Goal: Task Accomplishment & Management: Use online tool/utility

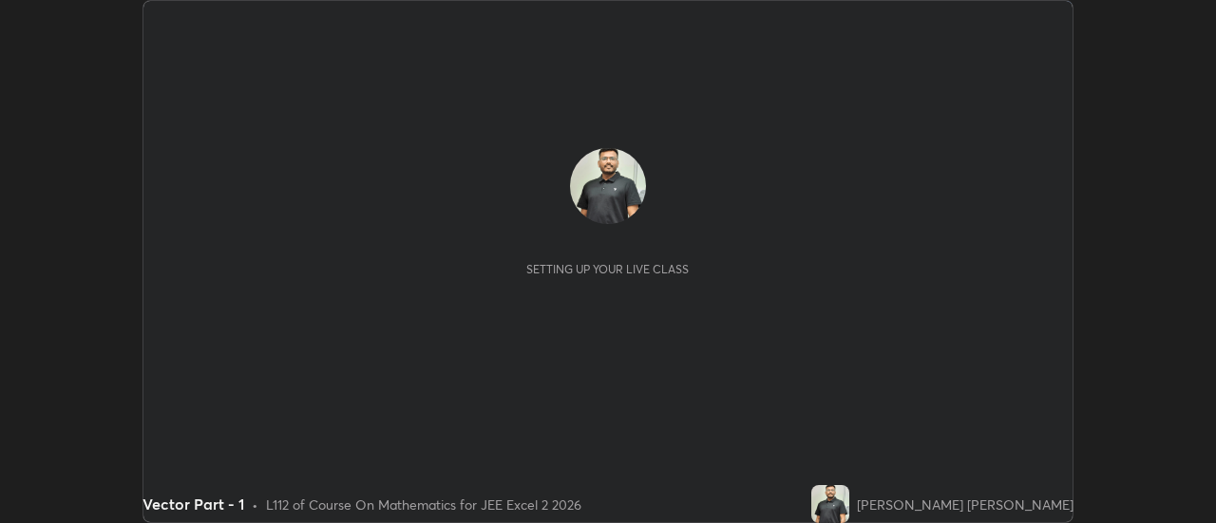
scroll to position [523, 1215]
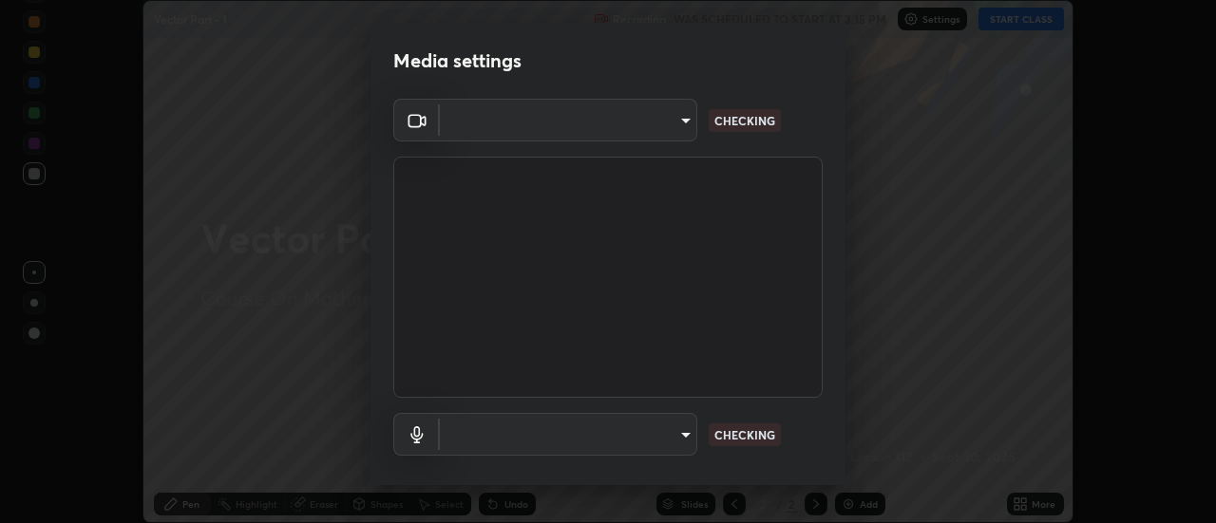
type input "0be616c92c2879d8fe19306c4b8383fc9b13f77197a30f876870ce6c7906effd"
click at [677, 431] on body "Erase all Vector Part - 1 Recording WAS SCHEDULED TO START AT 3:15 PM Settings …" at bounding box center [608, 261] width 1216 height 523
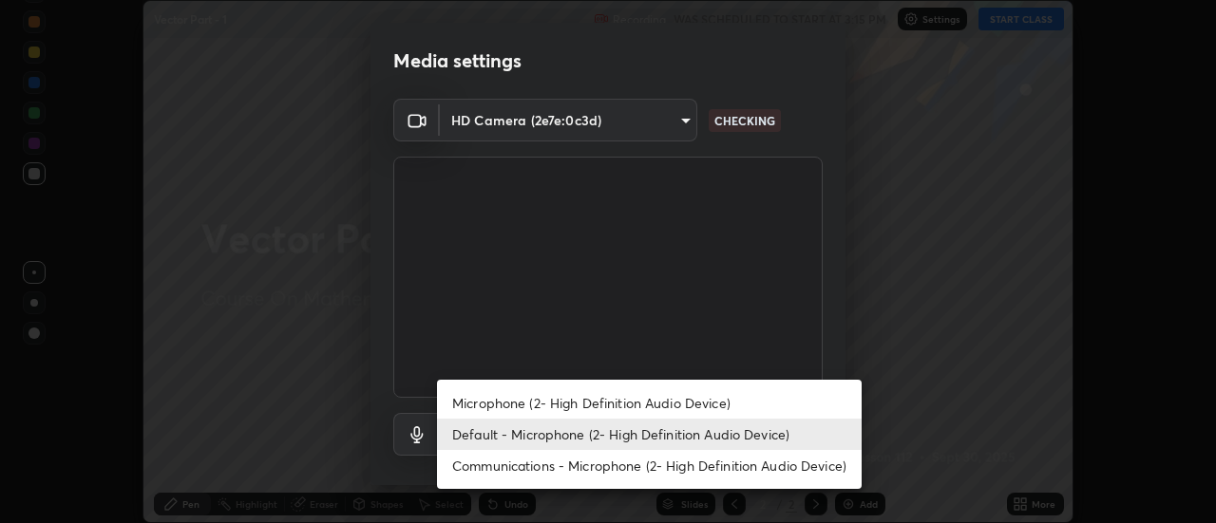
click at [649, 469] on li "Communications - Microphone (2- High Definition Audio Device)" at bounding box center [649, 465] width 425 height 31
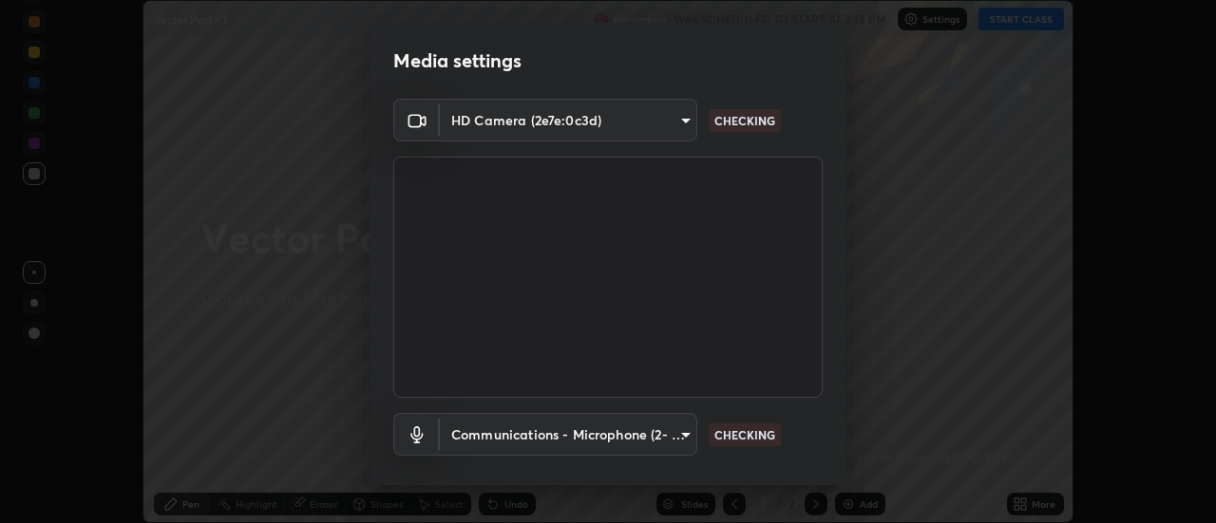
click at [673, 428] on body "Erase all Vector Part - 1 Recording WAS SCHEDULED TO START AT 3:15 PM Settings …" at bounding box center [608, 261] width 1216 height 523
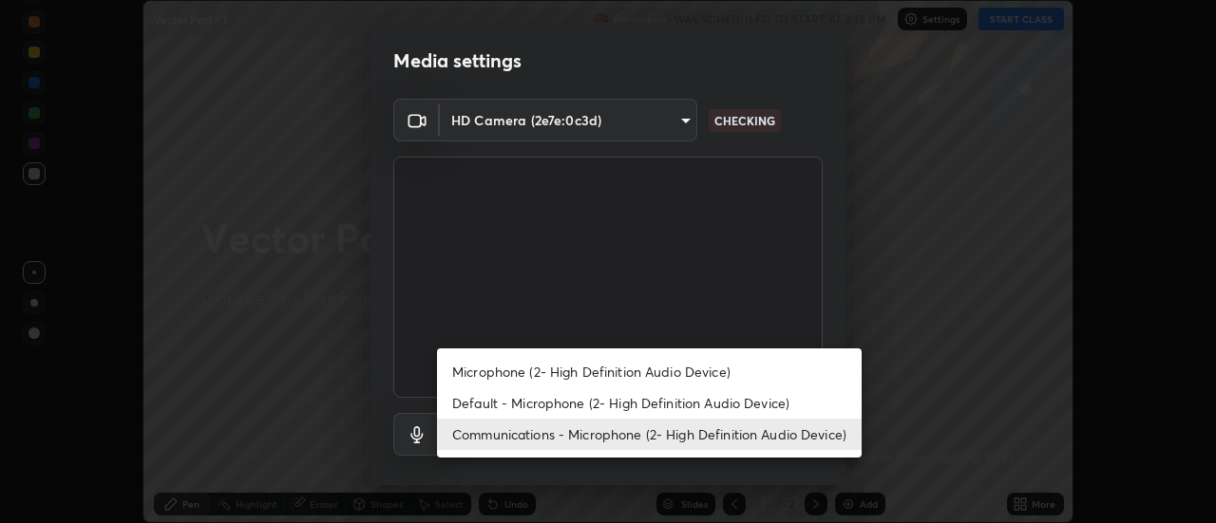
click at [669, 387] on li "Microphone (2- High Definition Audio Device)" at bounding box center [649, 371] width 425 height 31
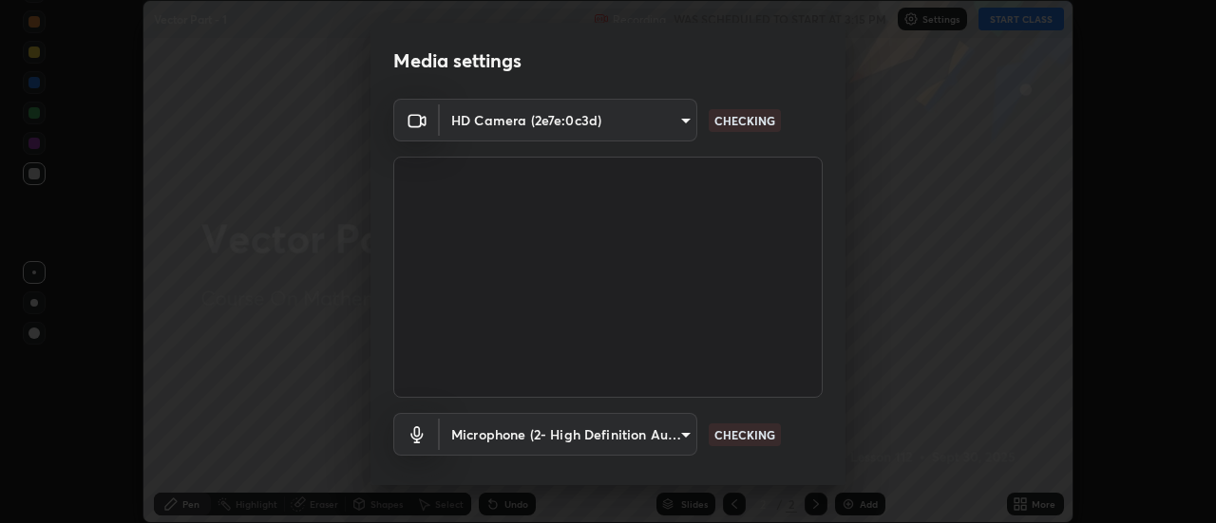
click at [714, 426] on p "CHECKING" at bounding box center [744, 434] width 61 height 17
click at [672, 444] on body "Erase all Vector Part - 1 Recording WAS SCHEDULED TO START AT 3:15 PM Settings …" at bounding box center [608, 261] width 1216 height 523
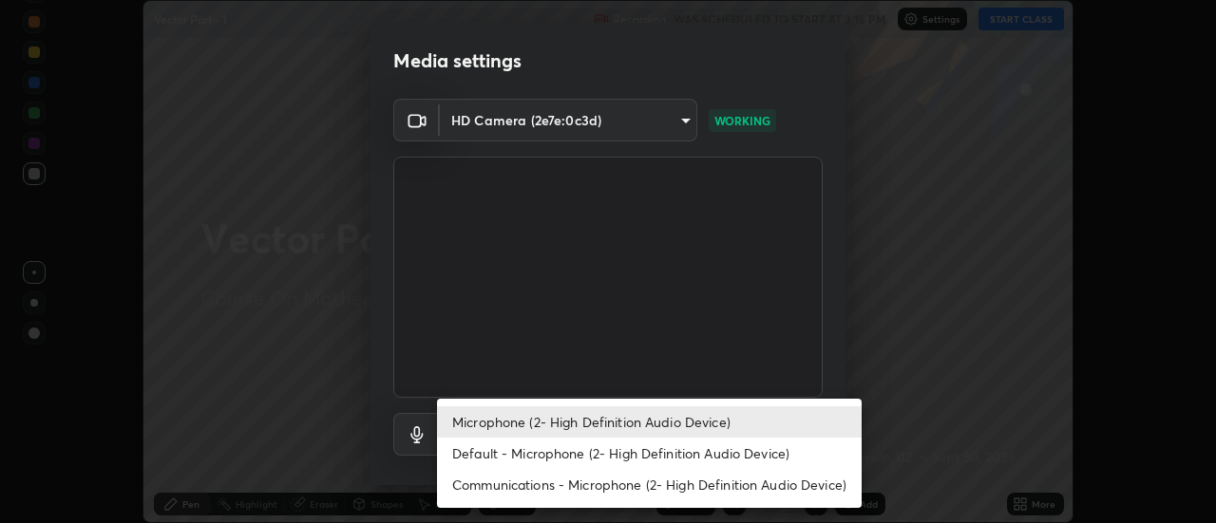
click at [657, 456] on li "Default - Microphone (2- High Definition Audio Device)" at bounding box center [649, 453] width 425 height 31
type input "default"
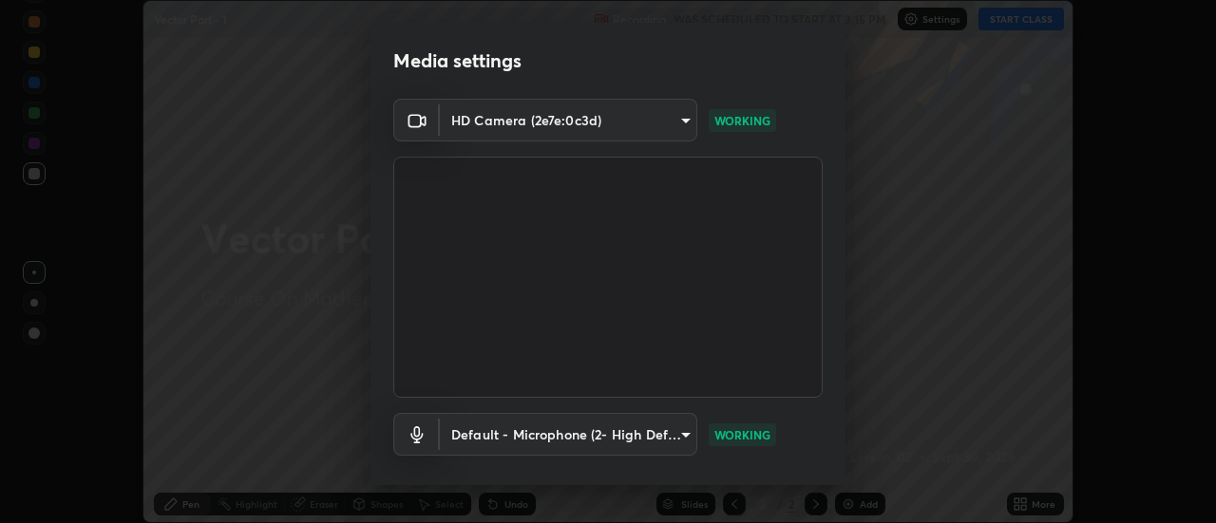
scroll to position [100, 0]
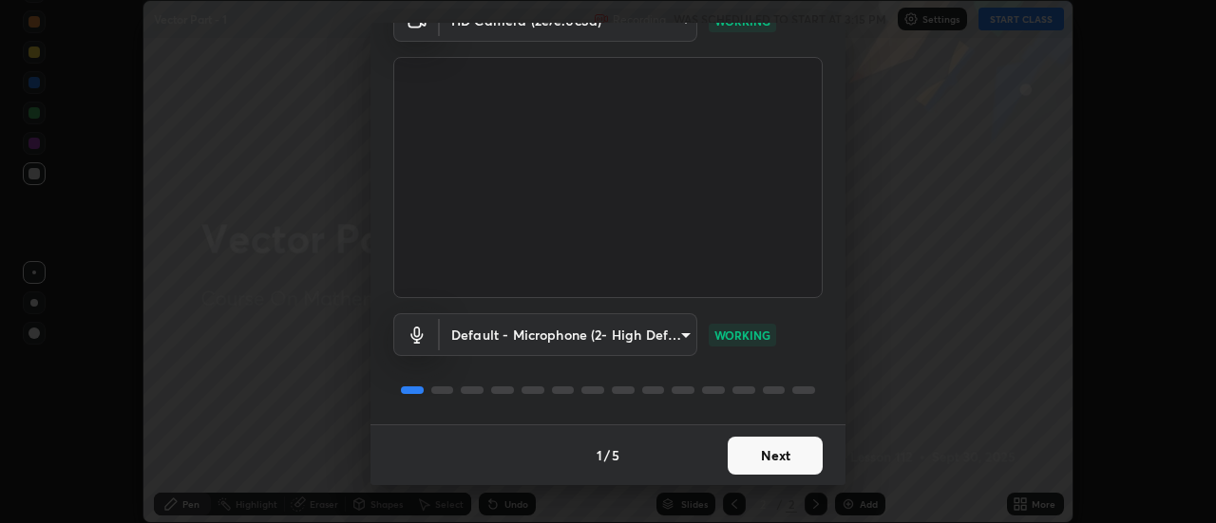
click at [797, 462] on button "Next" at bounding box center [774, 456] width 95 height 38
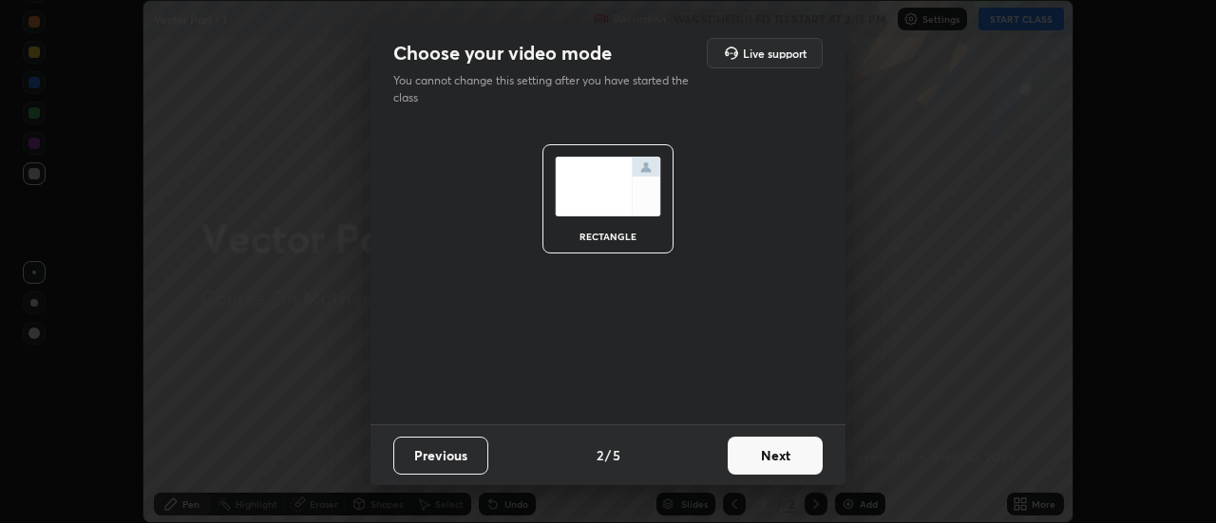
scroll to position [0, 0]
click at [813, 447] on button "Next" at bounding box center [774, 456] width 95 height 38
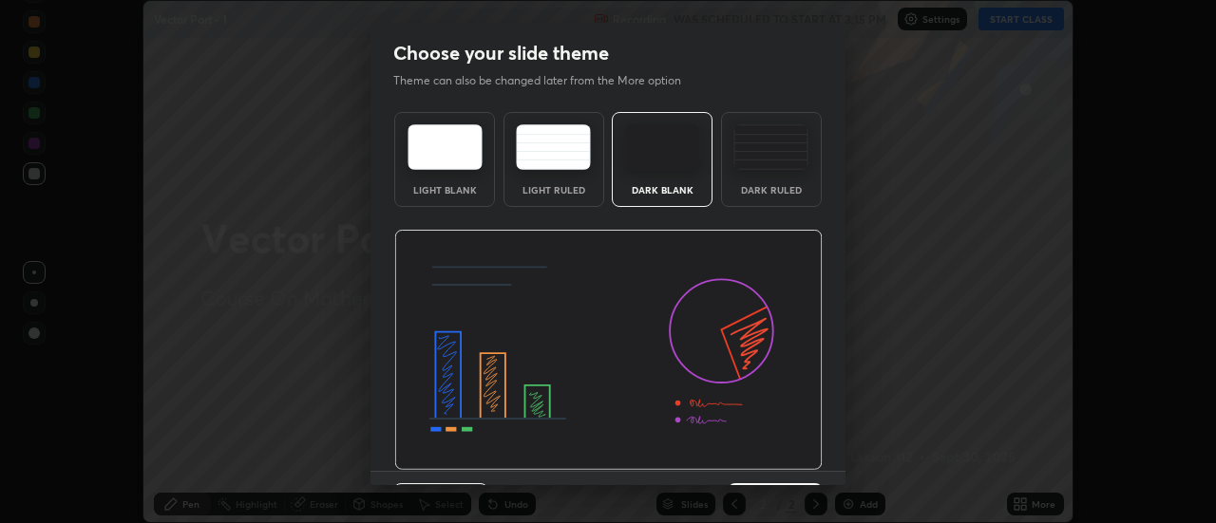
scroll to position [47, 0]
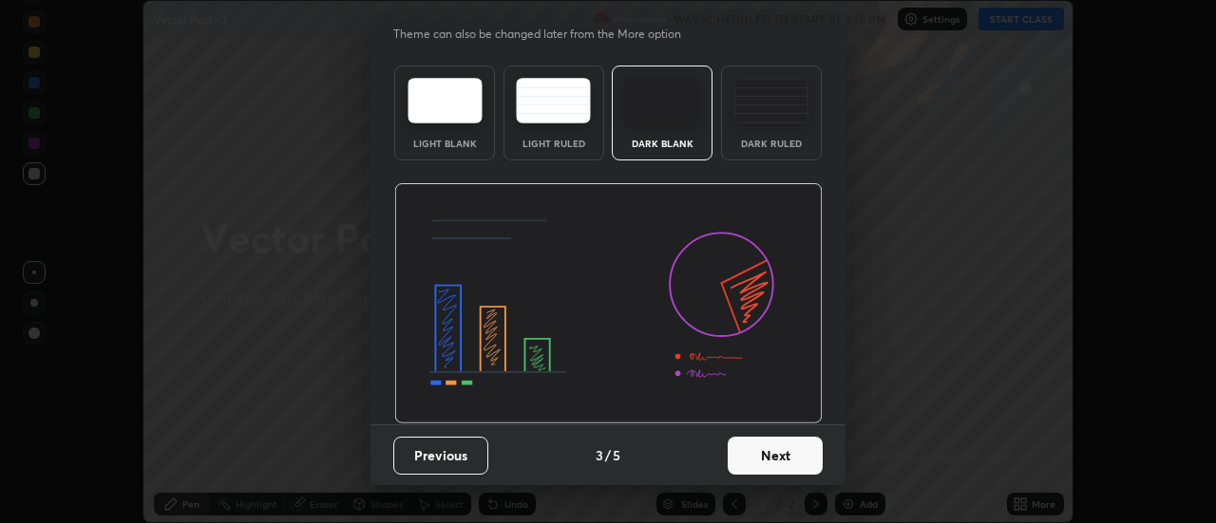
click at [800, 444] on button "Next" at bounding box center [774, 456] width 95 height 38
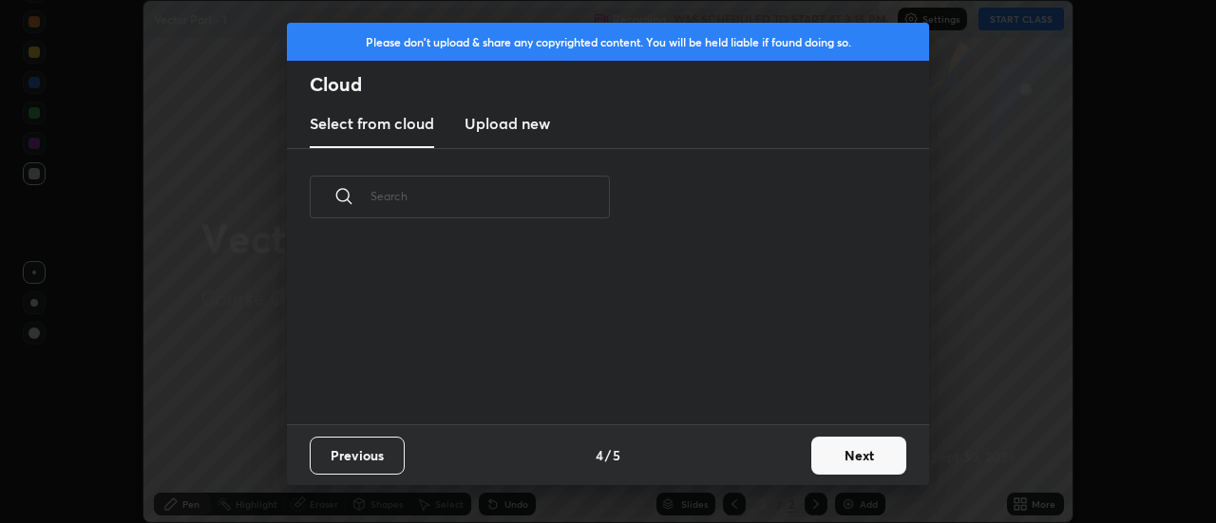
click at [838, 466] on button "Next" at bounding box center [858, 456] width 95 height 38
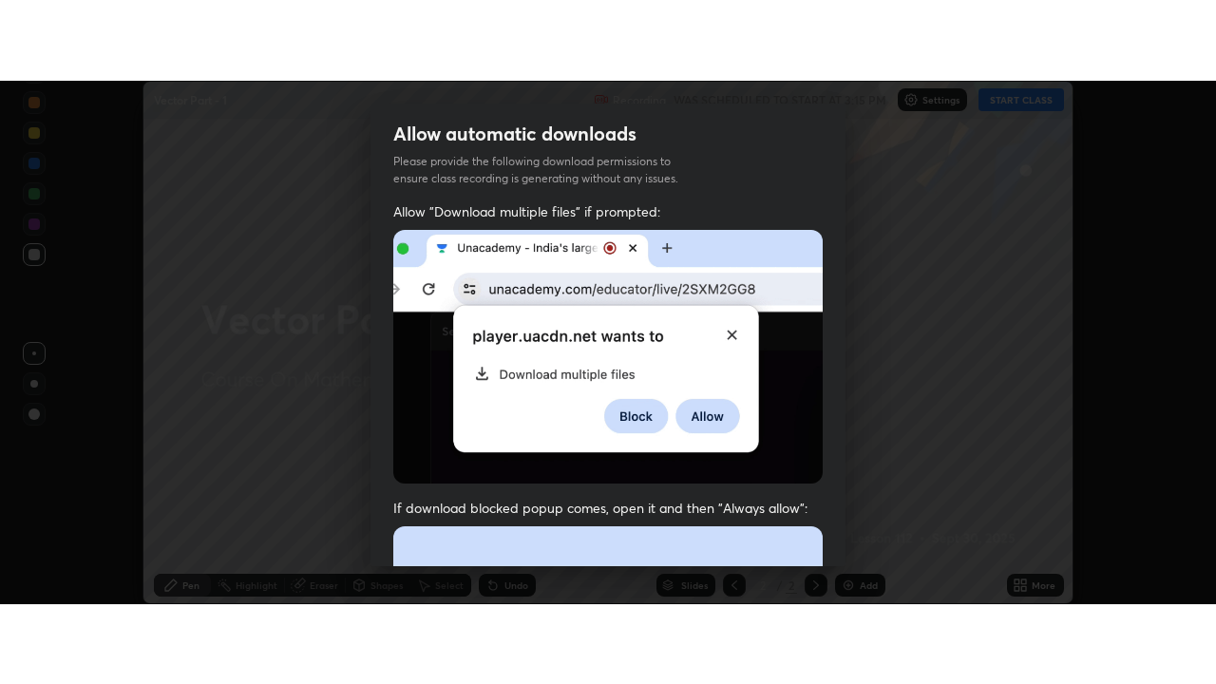
scroll to position [487, 0]
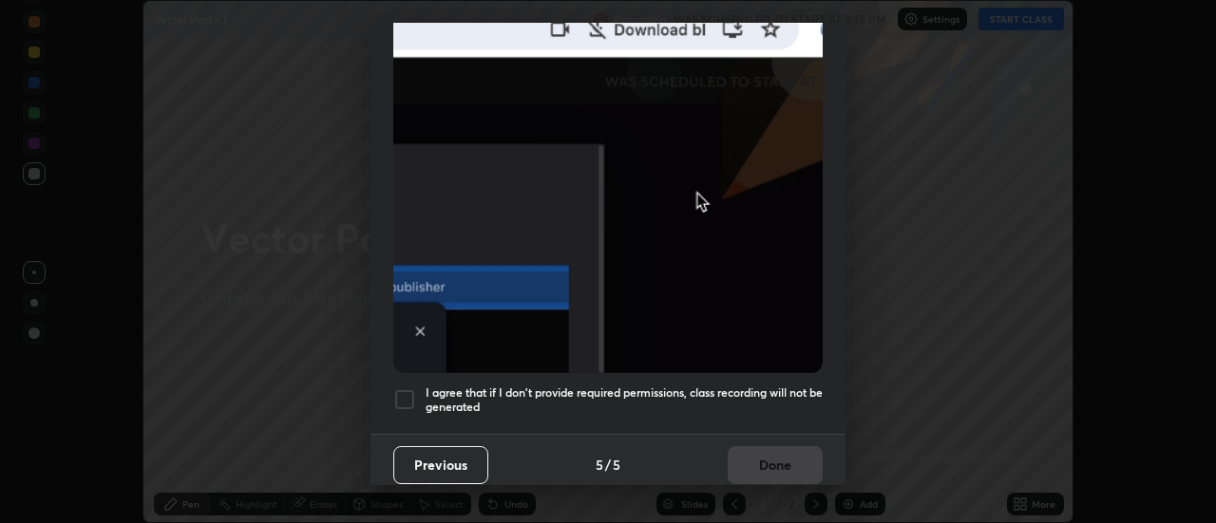
click at [410, 393] on div at bounding box center [404, 399] width 23 height 23
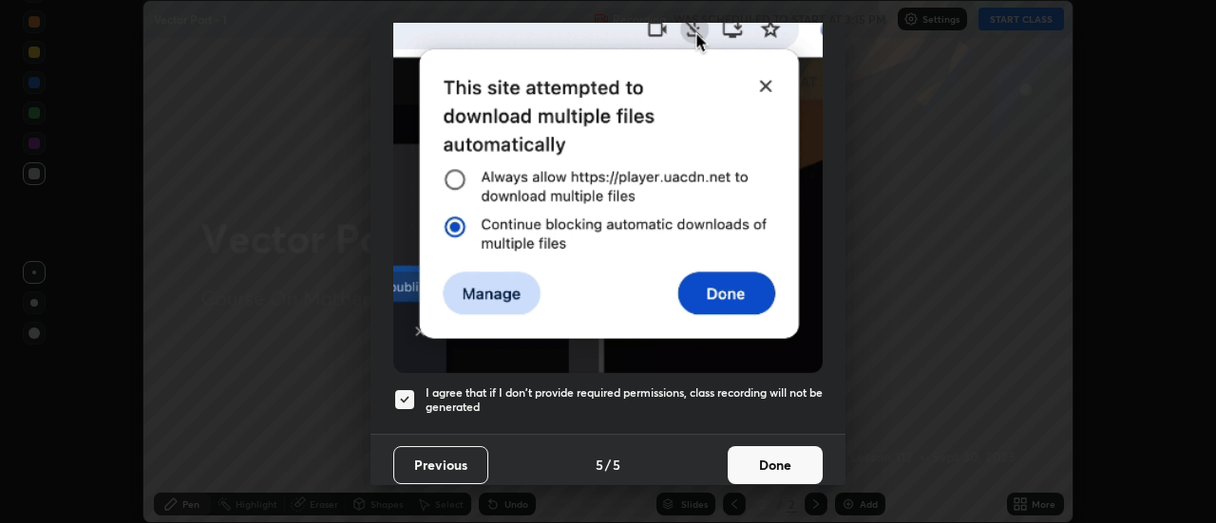
click at [767, 471] on button "Done" at bounding box center [774, 465] width 95 height 38
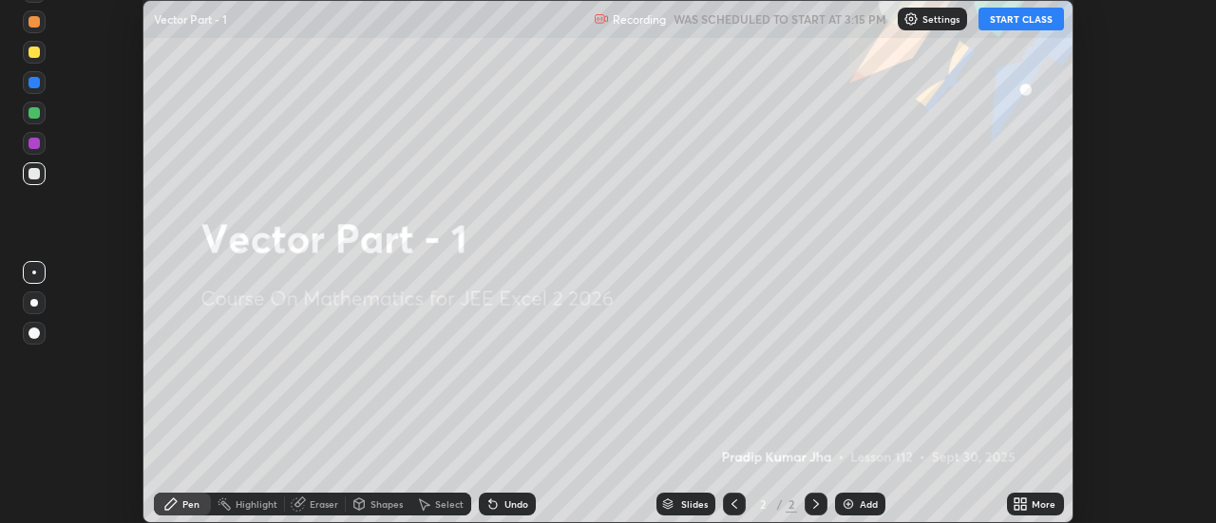
click at [1013, 25] on button "START CLASS" at bounding box center [1020, 19] width 85 height 23
click at [1025, 501] on icon at bounding box center [1024, 501] width 5 height 5
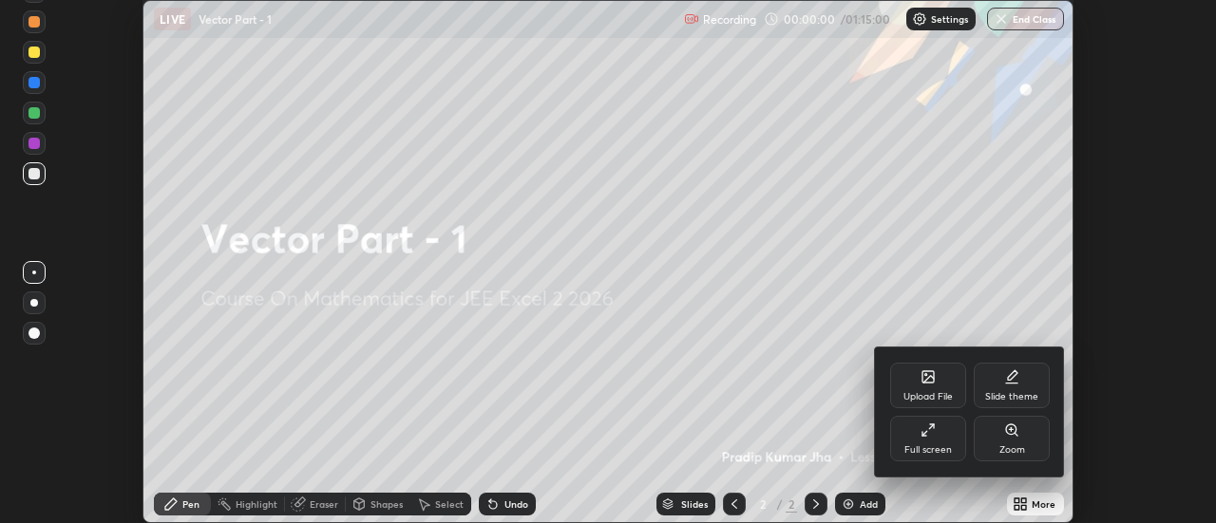
click at [922, 420] on div "Full screen" at bounding box center [928, 439] width 76 height 46
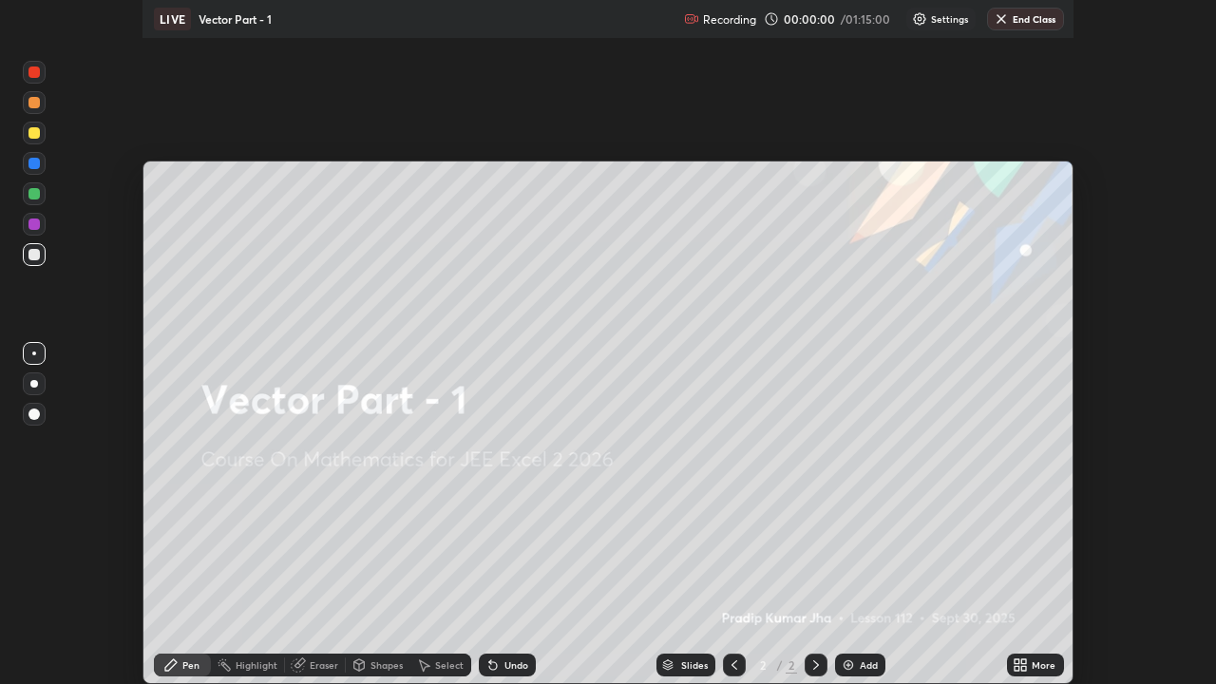
scroll to position [684, 1216]
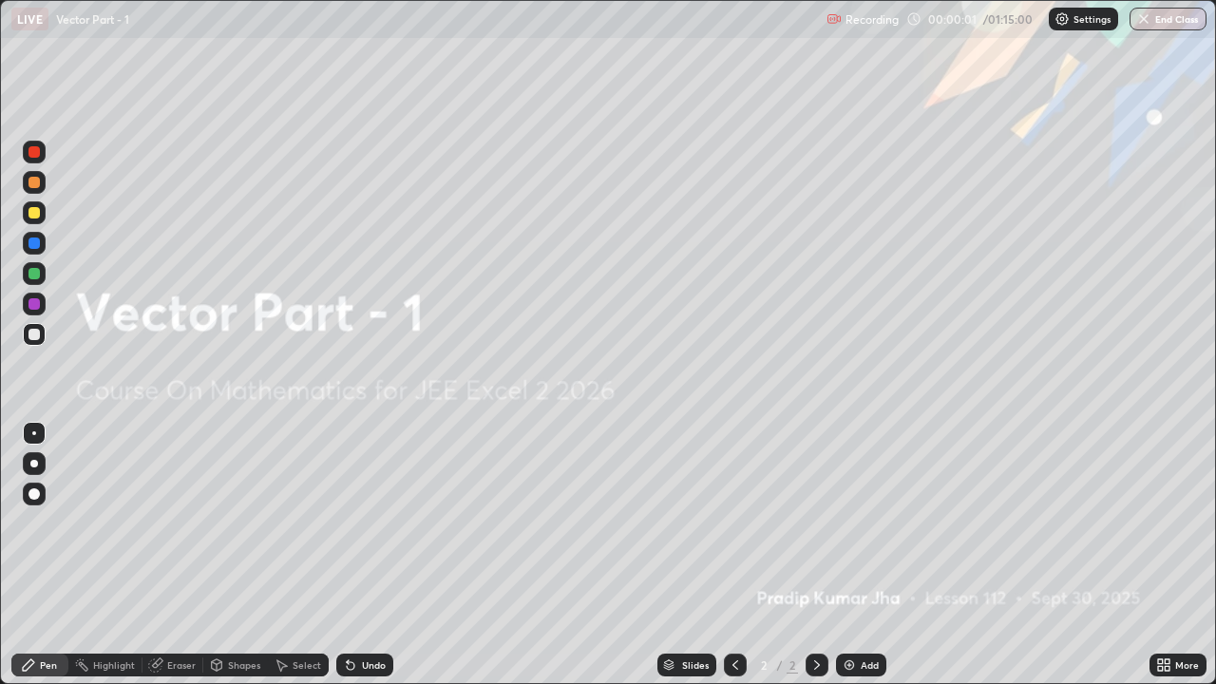
click at [867, 522] on div "Add" at bounding box center [869, 664] width 18 height 9
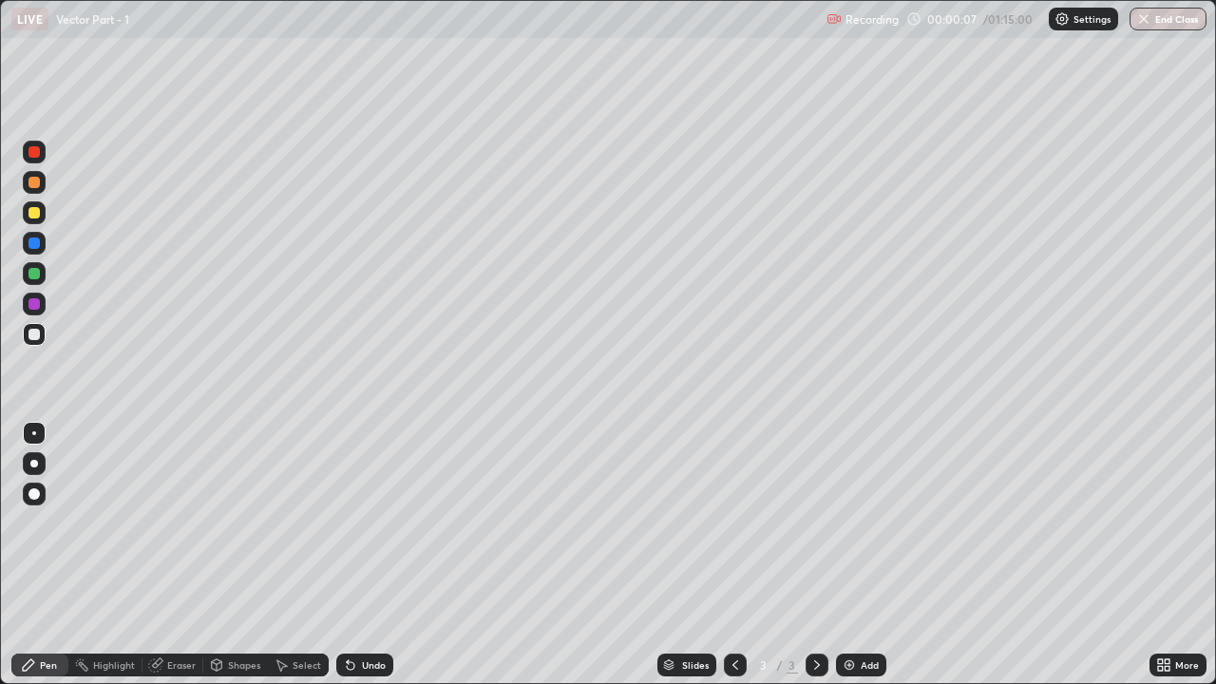
click at [35, 522] on div "Pen" at bounding box center [39, 665] width 57 height 38
click at [36, 184] on div at bounding box center [33, 182] width 11 height 11
click at [363, 522] on div "Undo" at bounding box center [364, 664] width 57 height 23
click at [356, 522] on div "Undo" at bounding box center [364, 664] width 57 height 23
click at [347, 522] on icon at bounding box center [348, 661] width 2 height 2
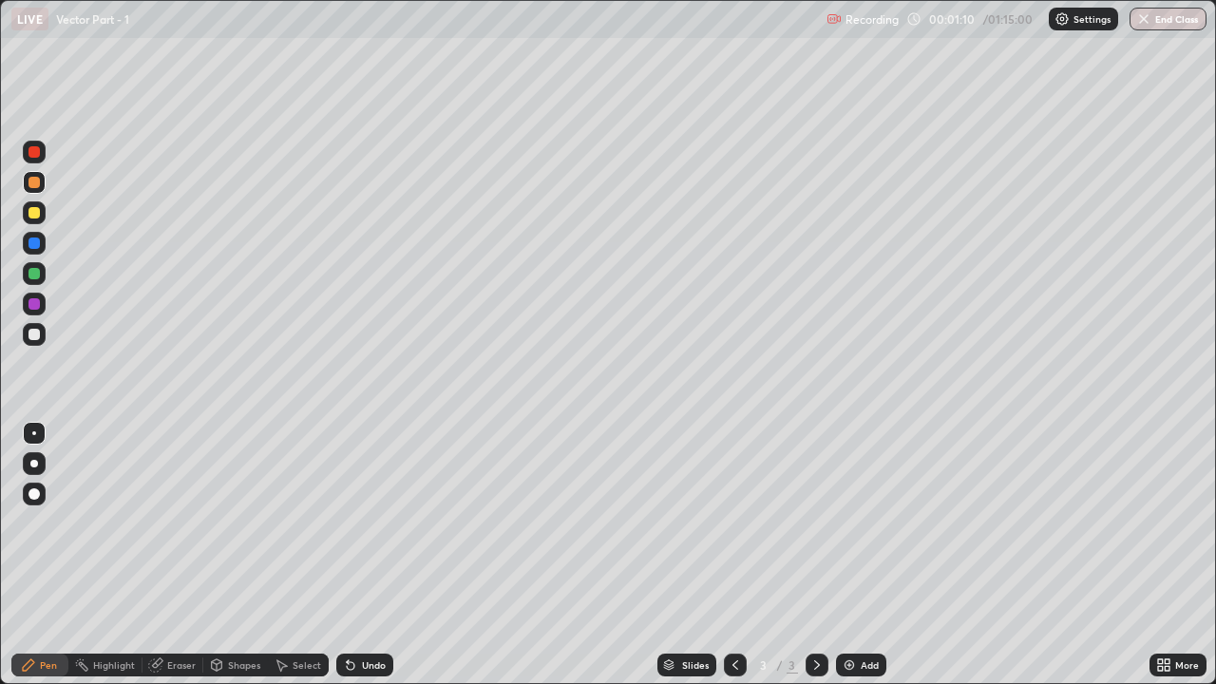
click at [36, 334] on div at bounding box center [33, 334] width 11 height 11
click at [32, 329] on div at bounding box center [33, 334] width 11 height 11
click at [356, 522] on div "Undo" at bounding box center [364, 664] width 57 height 23
click at [359, 522] on div "Undo" at bounding box center [364, 664] width 57 height 23
click at [362, 522] on div "Undo" at bounding box center [364, 664] width 57 height 23
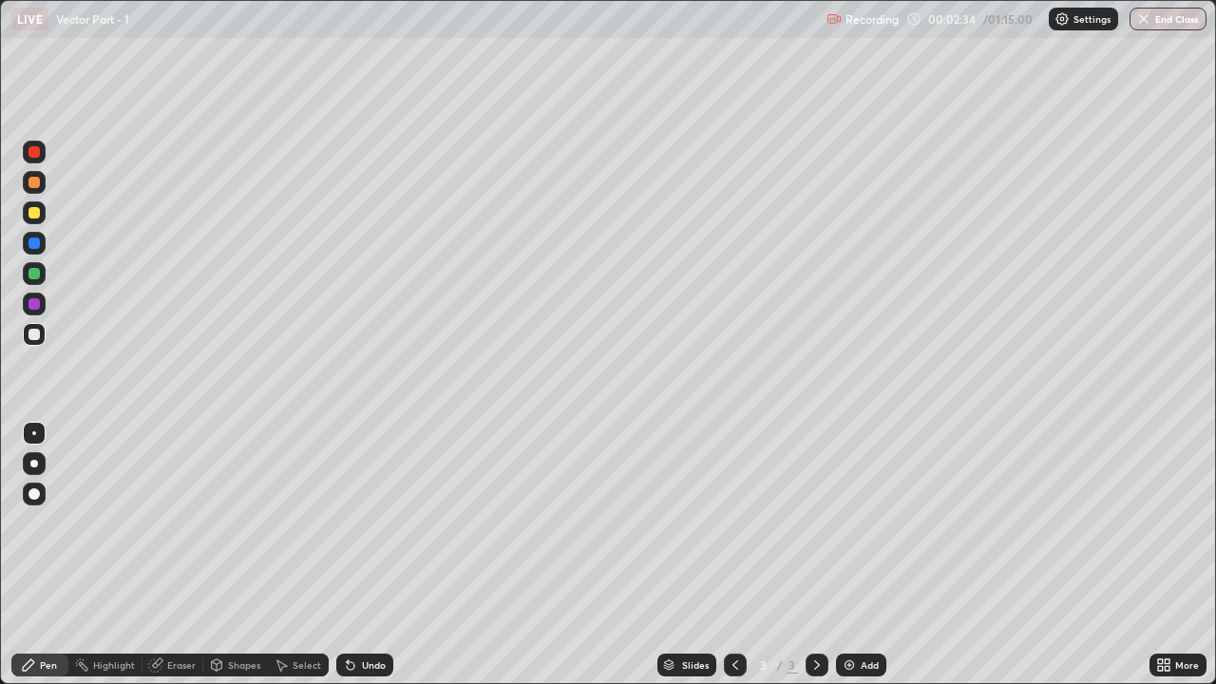
click at [159, 522] on icon at bounding box center [157, 662] width 10 height 9
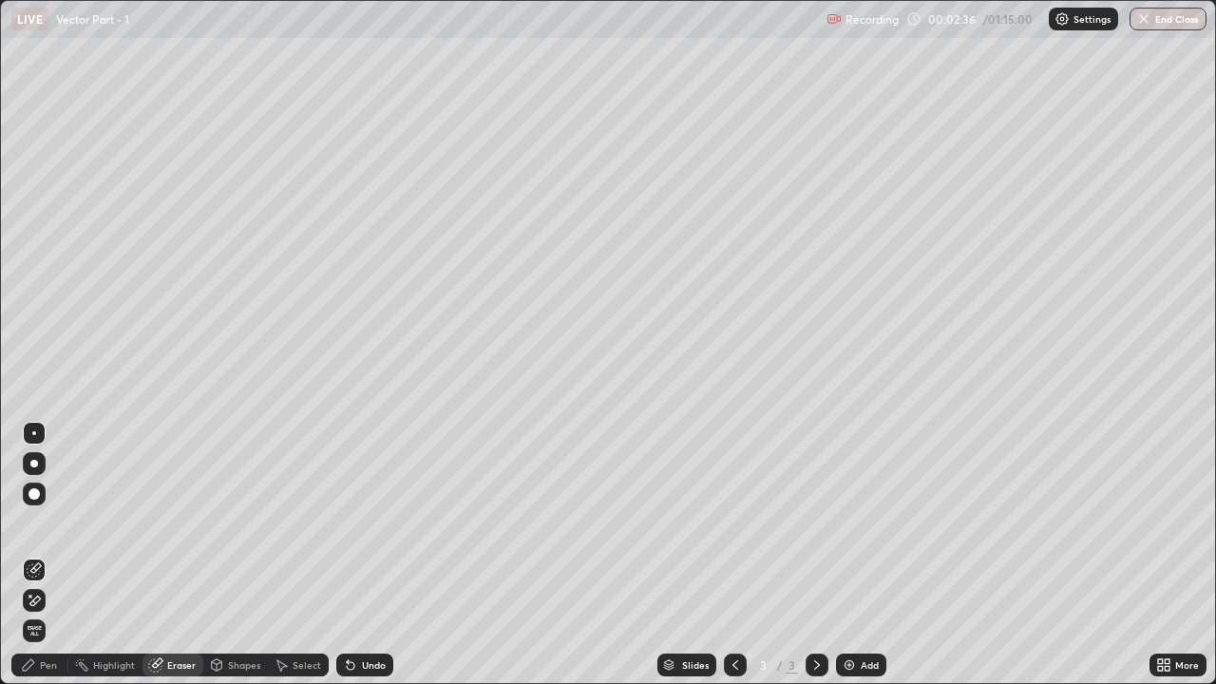
click at [47, 522] on div "Pen" at bounding box center [39, 664] width 57 height 23
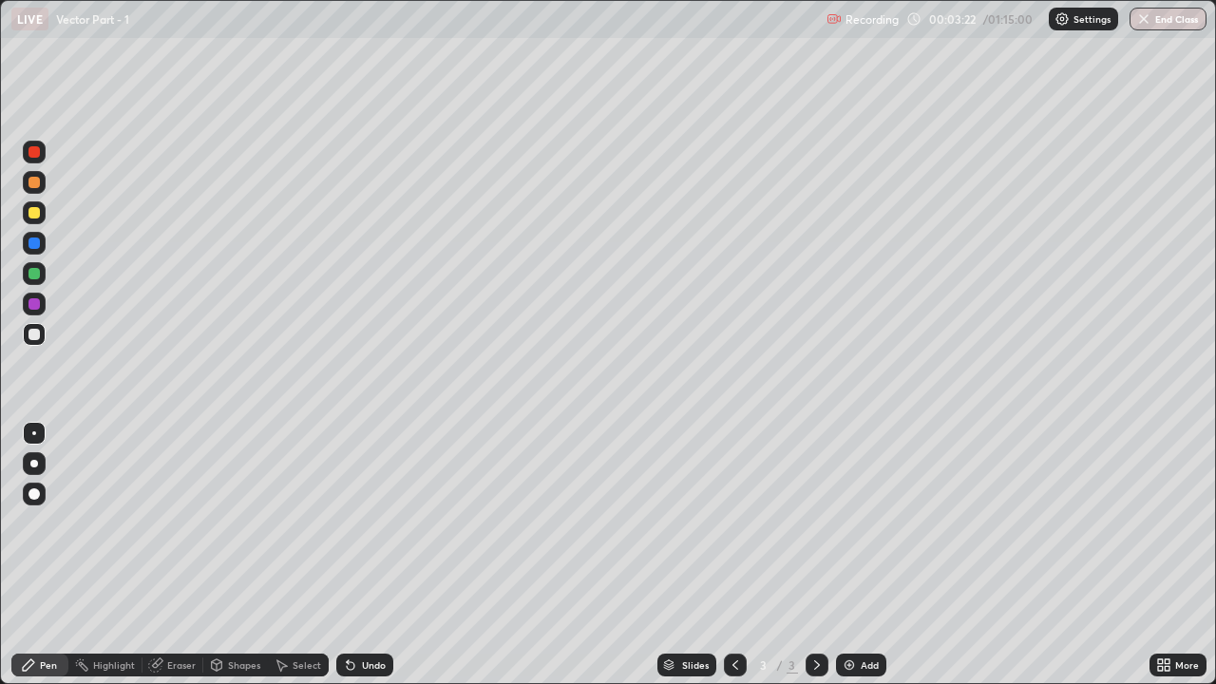
click at [151, 522] on icon at bounding box center [155, 664] width 15 height 15
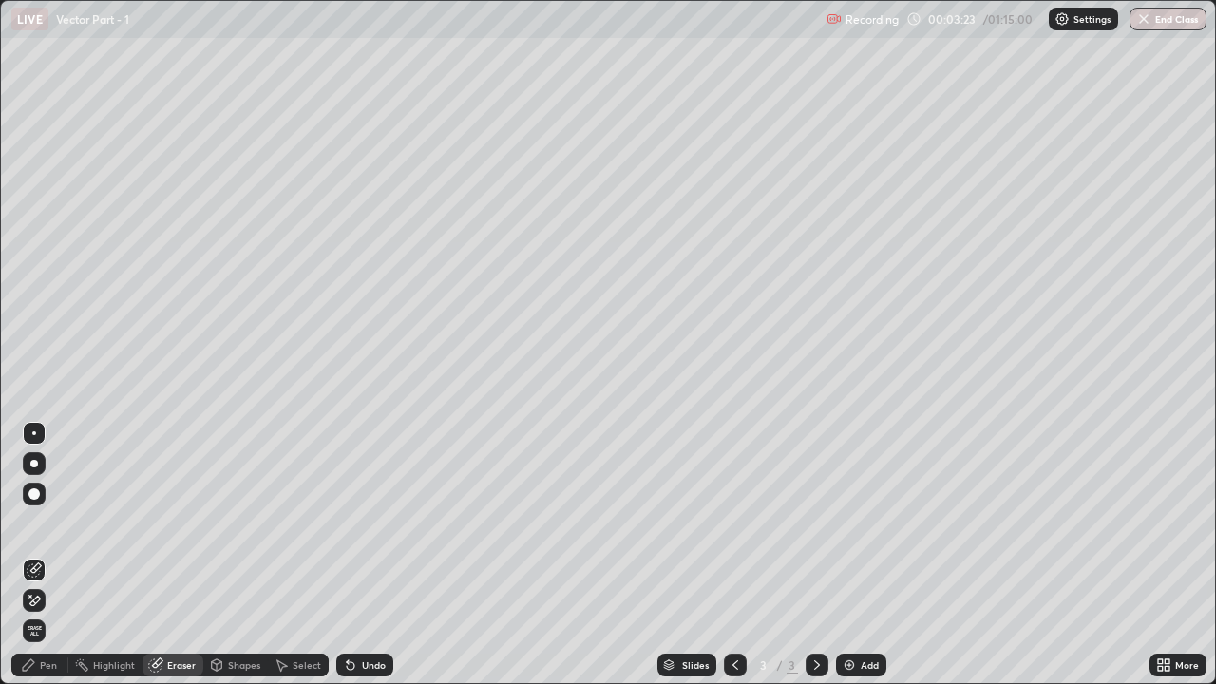
click at [32, 522] on icon at bounding box center [34, 569] width 15 height 15
click at [40, 522] on div "Pen" at bounding box center [48, 664] width 17 height 9
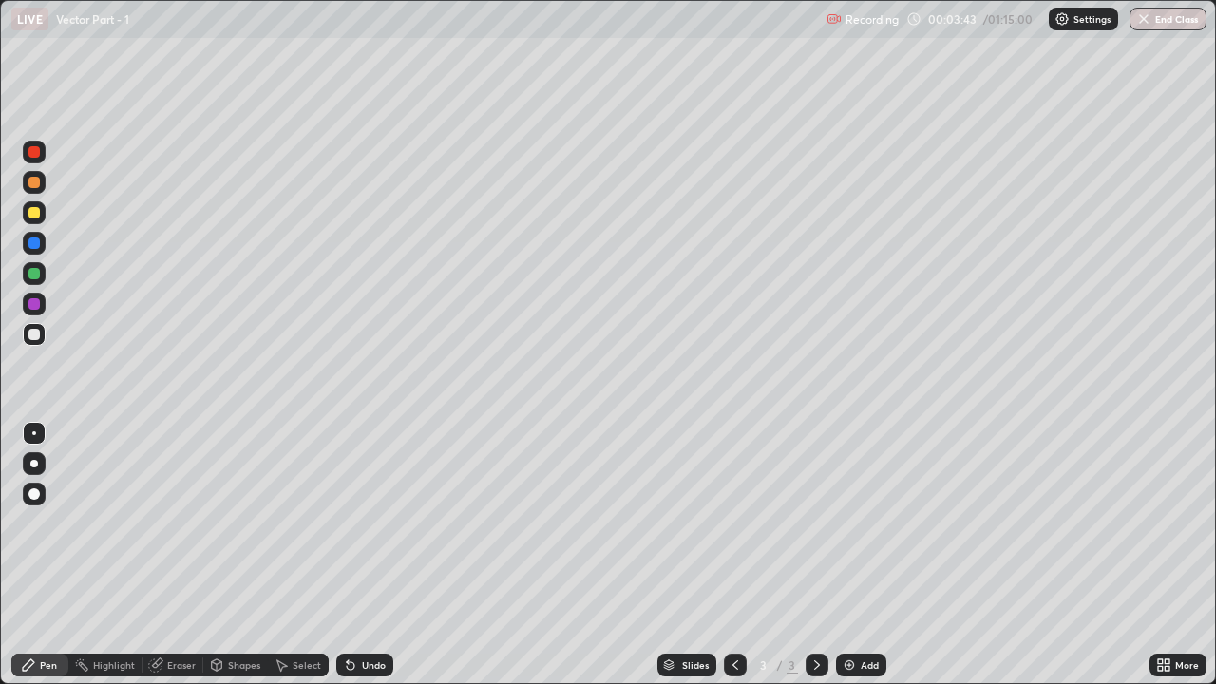
click at [354, 522] on icon at bounding box center [350, 664] width 15 height 15
click at [175, 522] on div "Eraser" at bounding box center [181, 664] width 28 height 9
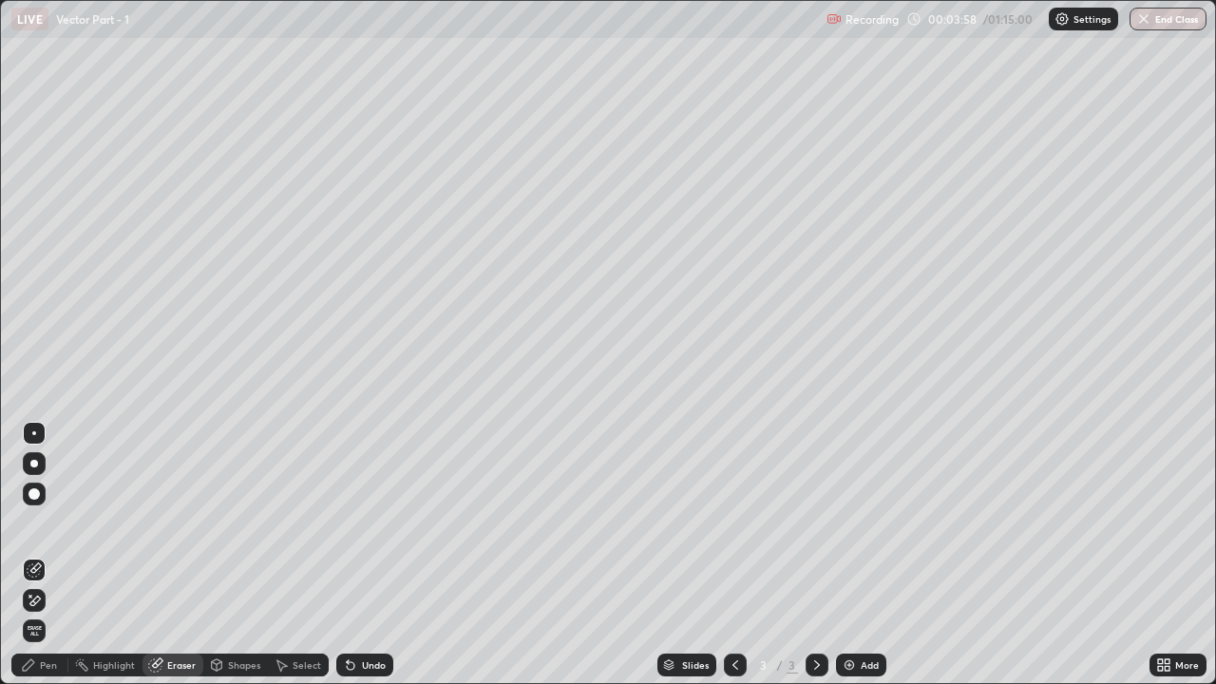
click at [33, 522] on div "Erase all" at bounding box center [34, 630] width 23 height 23
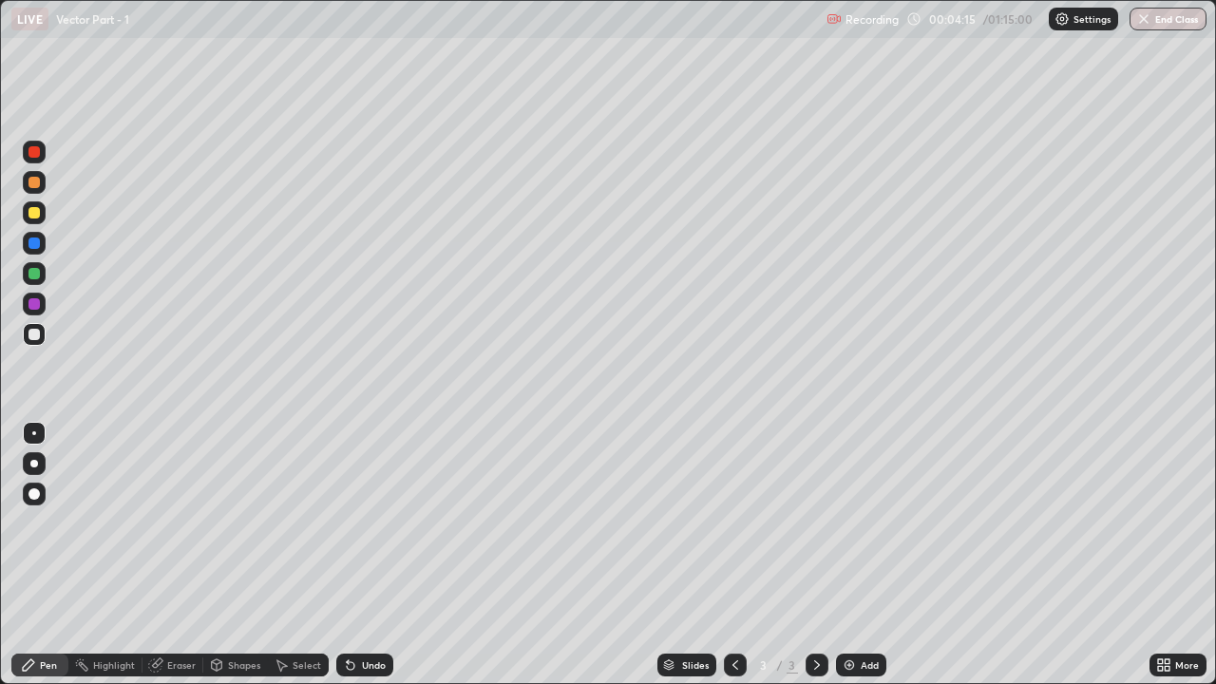
click at [34, 183] on div at bounding box center [33, 182] width 11 height 11
click at [35, 336] on div at bounding box center [33, 334] width 11 height 11
click at [347, 522] on icon at bounding box center [348, 661] width 2 height 2
click at [165, 522] on div "Eraser" at bounding box center [172, 664] width 61 height 23
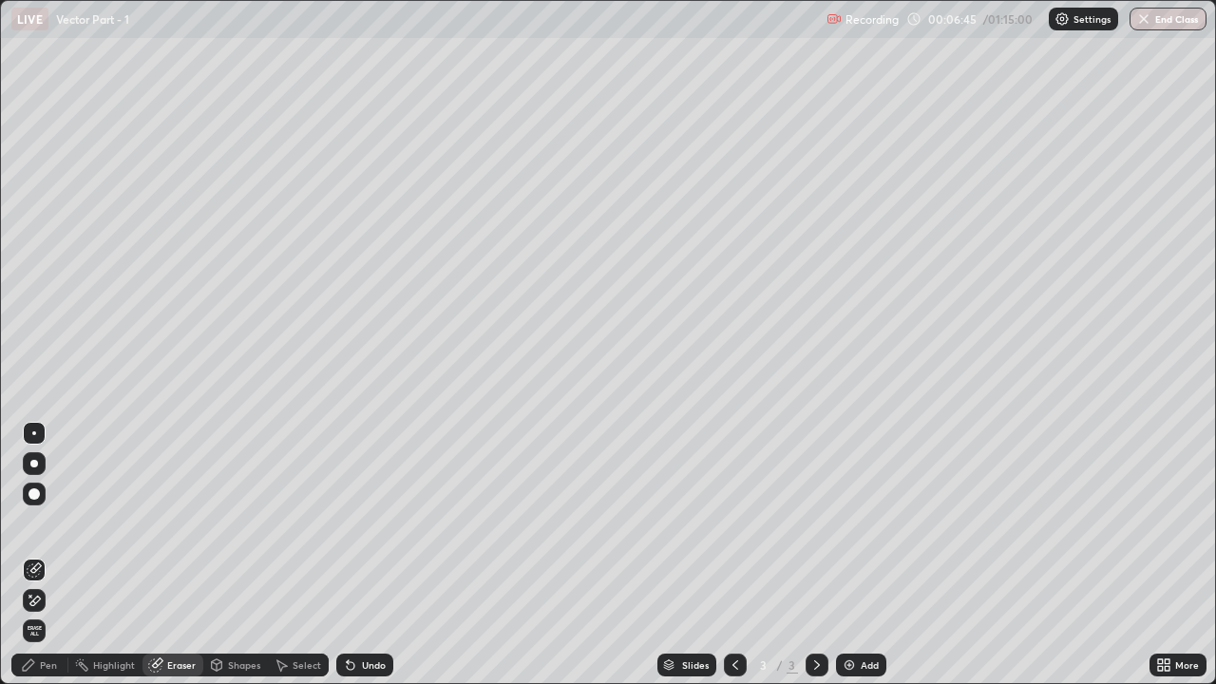
click at [55, 522] on div "Pen" at bounding box center [39, 664] width 57 height 23
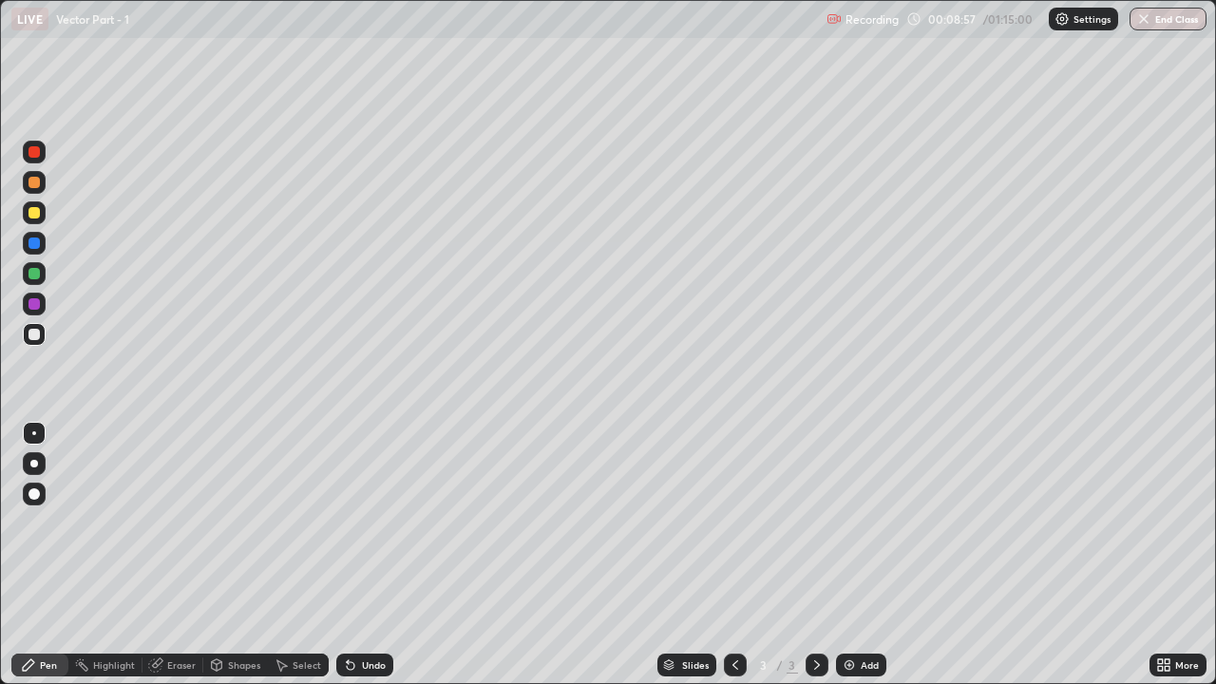
click at [815, 522] on icon at bounding box center [816, 664] width 15 height 15
click at [837, 522] on div "Add" at bounding box center [861, 664] width 50 height 23
click at [852, 522] on img at bounding box center [848, 664] width 15 height 15
click at [37, 214] on div at bounding box center [33, 212] width 11 height 11
click at [39, 330] on div at bounding box center [34, 334] width 23 height 23
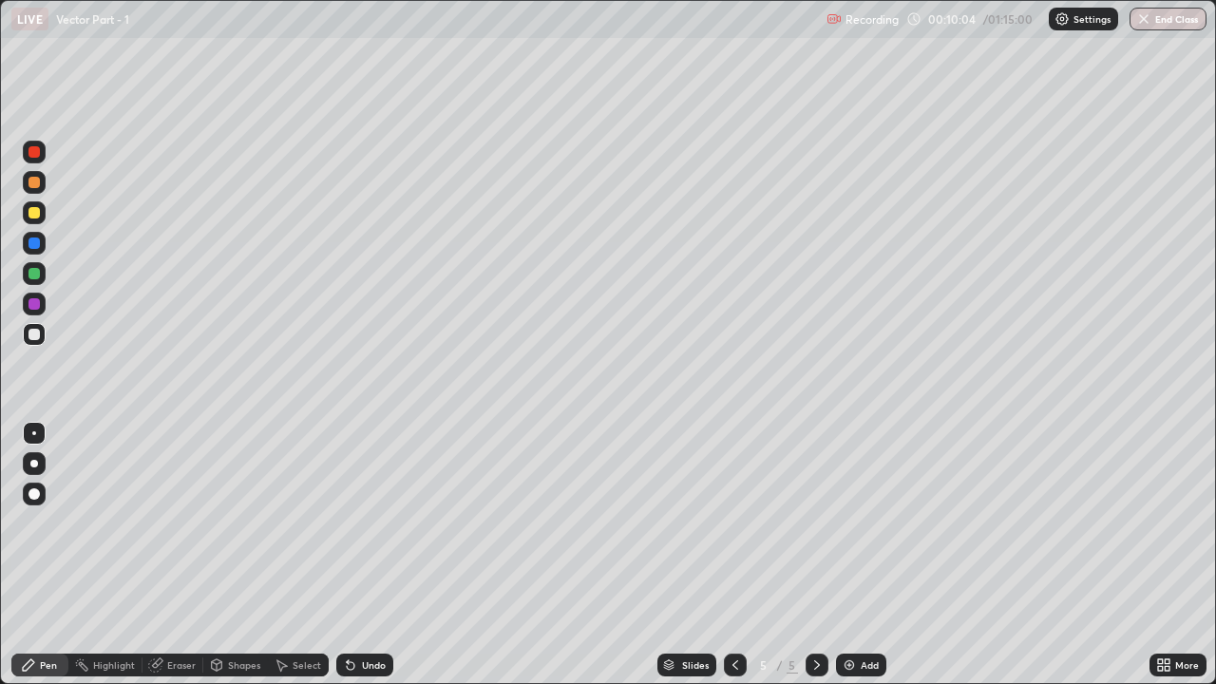
click at [348, 522] on icon at bounding box center [351, 666] width 8 height 8
click at [362, 522] on div "Undo" at bounding box center [374, 664] width 24 height 9
click at [356, 522] on div "Undo" at bounding box center [364, 664] width 57 height 23
click at [39, 244] on div at bounding box center [33, 242] width 11 height 11
click at [33, 304] on div at bounding box center [33, 303] width 11 height 11
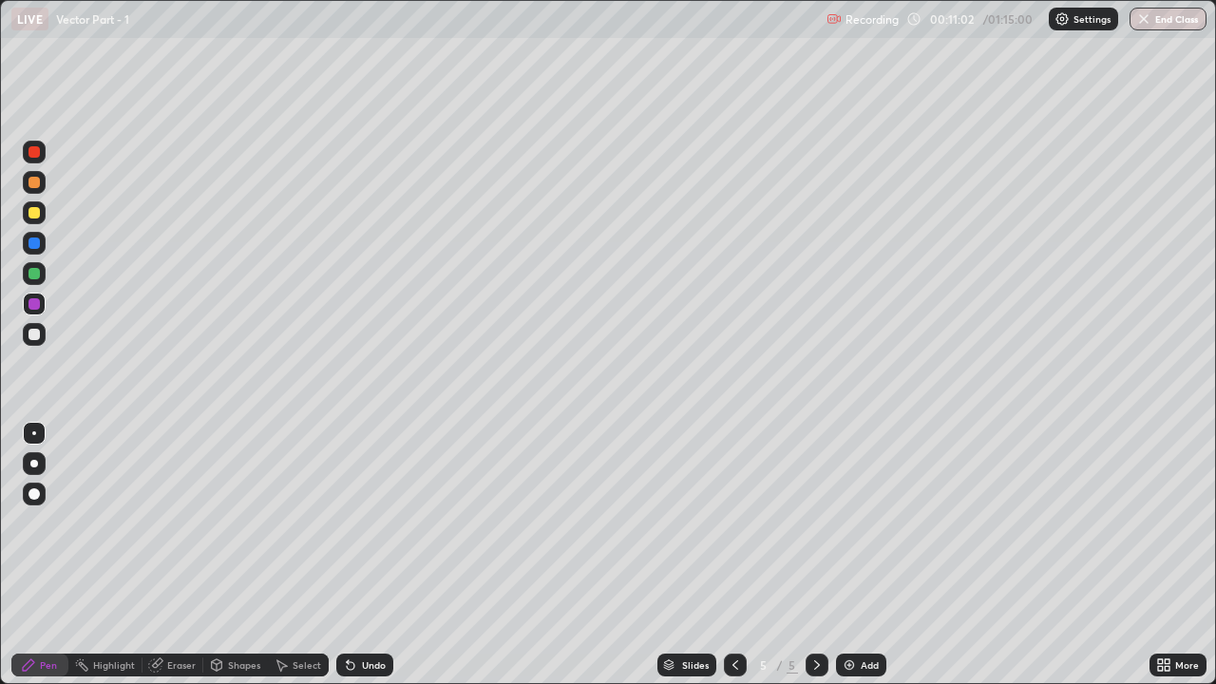
click at [38, 330] on div at bounding box center [33, 334] width 11 height 11
click at [381, 522] on div "Undo" at bounding box center [364, 664] width 57 height 23
click at [371, 522] on div "Undo" at bounding box center [374, 664] width 24 height 9
click at [374, 522] on div "Undo" at bounding box center [374, 664] width 24 height 9
click at [855, 522] on div "Add" at bounding box center [861, 664] width 50 height 23
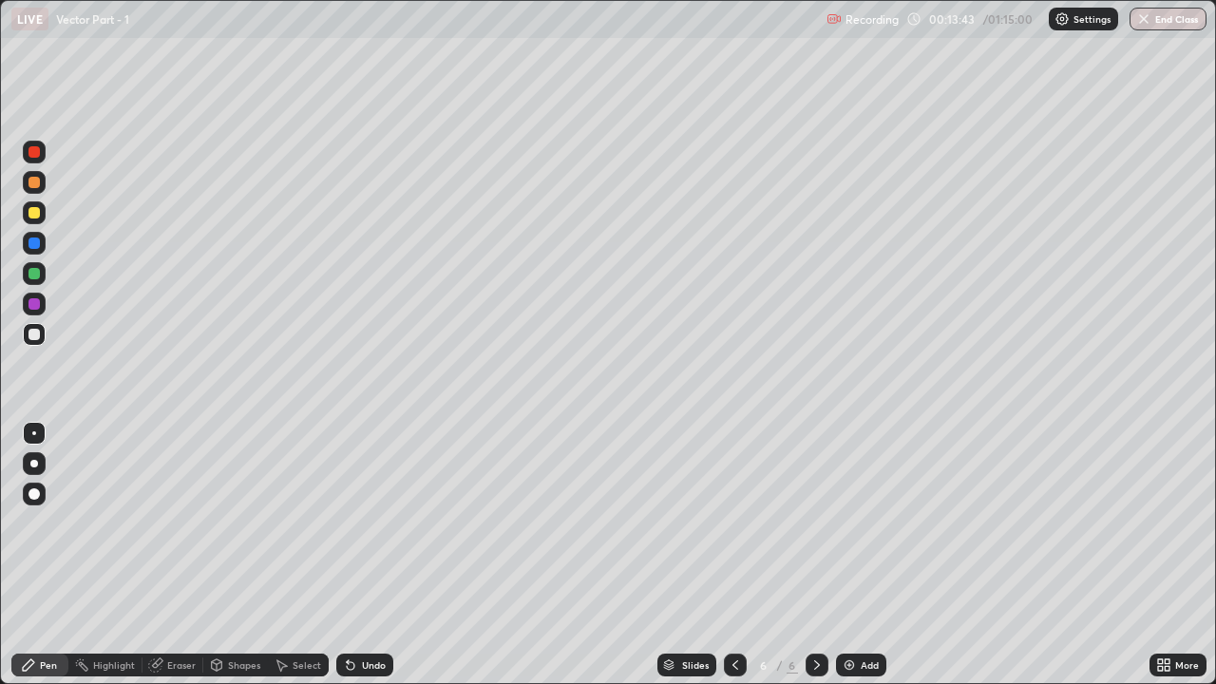
click at [733, 522] on icon at bounding box center [734, 664] width 15 height 15
click at [815, 522] on icon at bounding box center [816, 664] width 15 height 15
click at [733, 522] on icon at bounding box center [734, 664] width 15 height 15
click at [813, 522] on icon at bounding box center [816, 664] width 15 height 15
click at [347, 522] on icon at bounding box center [348, 661] width 2 height 2
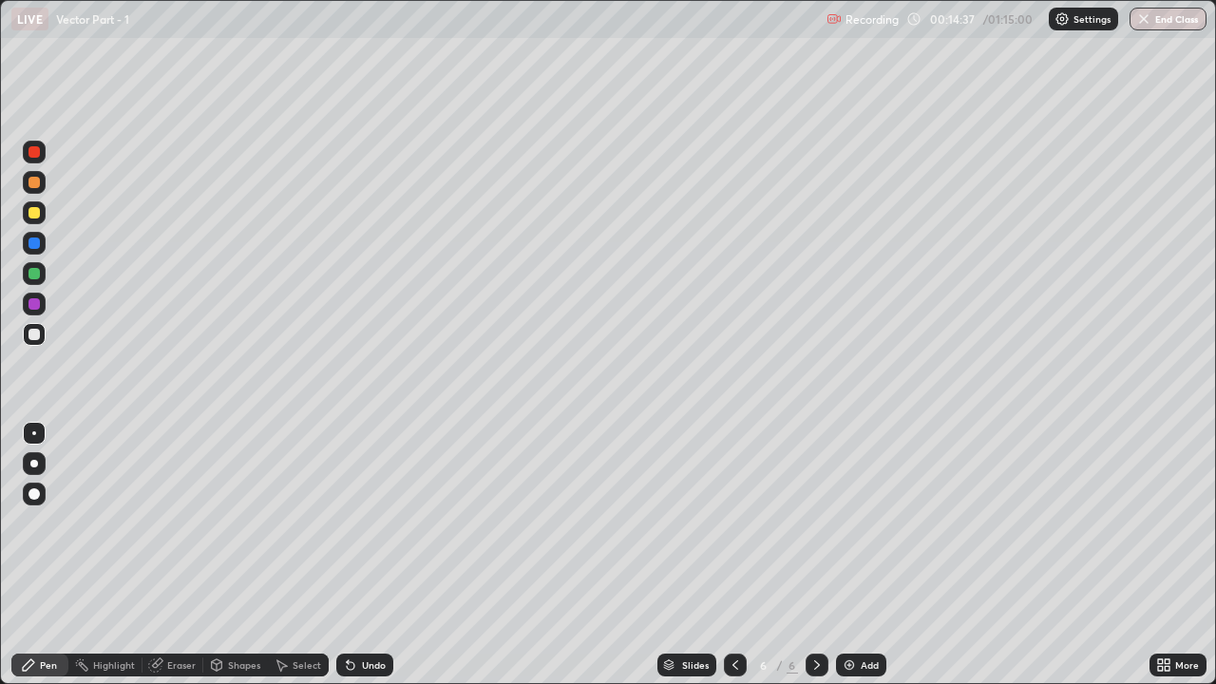
click at [337, 522] on div "Undo" at bounding box center [364, 664] width 57 height 23
click at [35, 214] on div at bounding box center [33, 212] width 11 height 11
click at [710, 522] on div "Slides" at bounding box center [686, 664] width 59 height 23
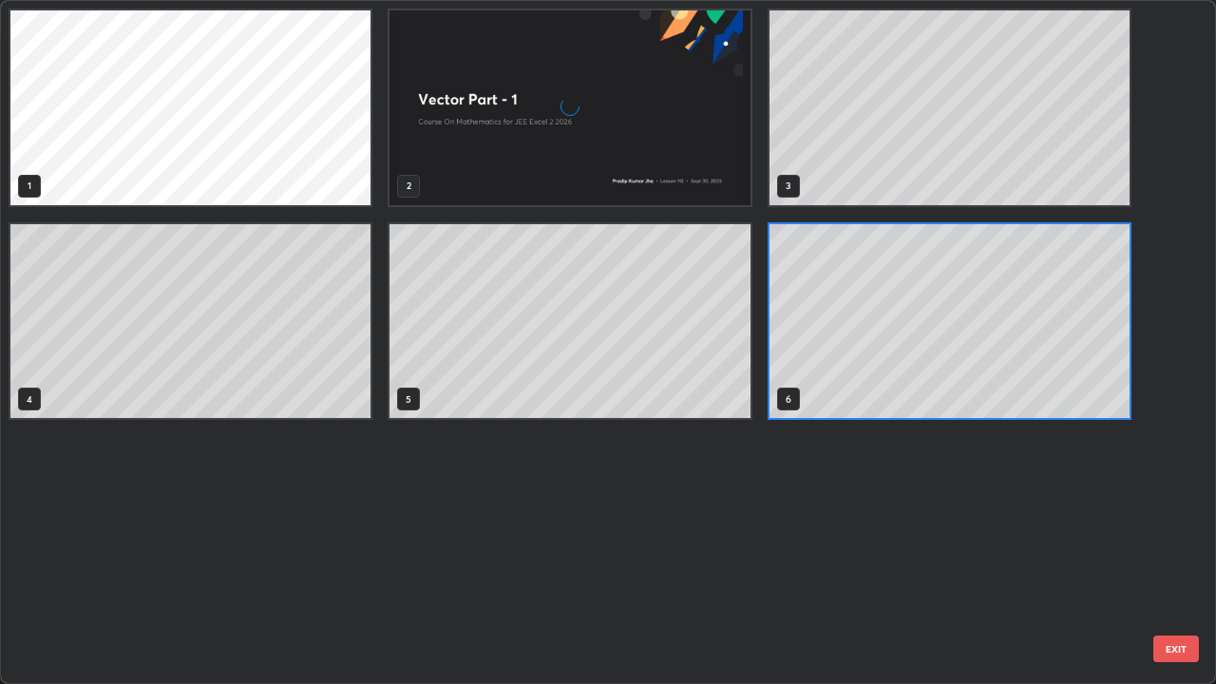
scroll to position [676, 1204]
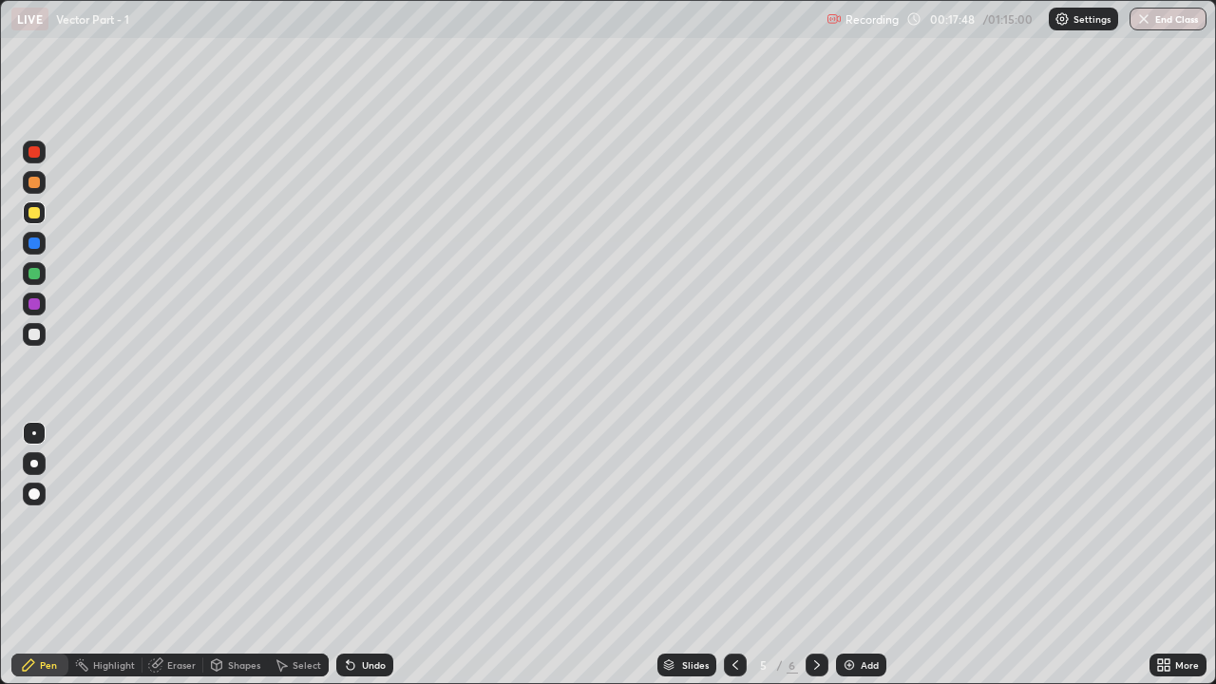
click at [822, 522] on icon at bounding box center [816, 664] width 15 height 15
click at [733, 522] on icon at bounding box center [734, 664] width 15 height 15
click at [814, 522] on icon at bounding box center [816, 664] width 15 height 15
click at [860, 522] on div "Add" at bounding box center [869, 664] width 18 height 9
click at [46, 522] on div "Pen" at bounding box center [48, 664] width 17 height 9
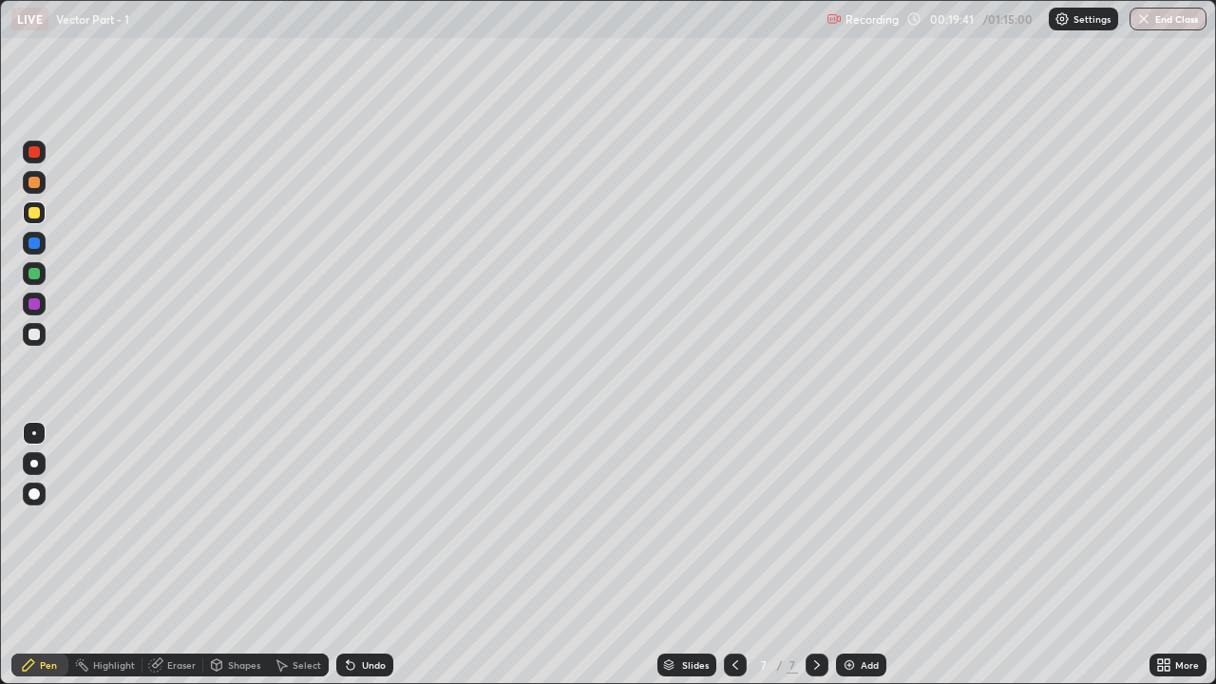
click at [32, 215] on div at bounding box center [33, 212] width 11 height 11
click at [169, 522] on div "Eraser" at bounding box center [181, 664] width 28 height 9
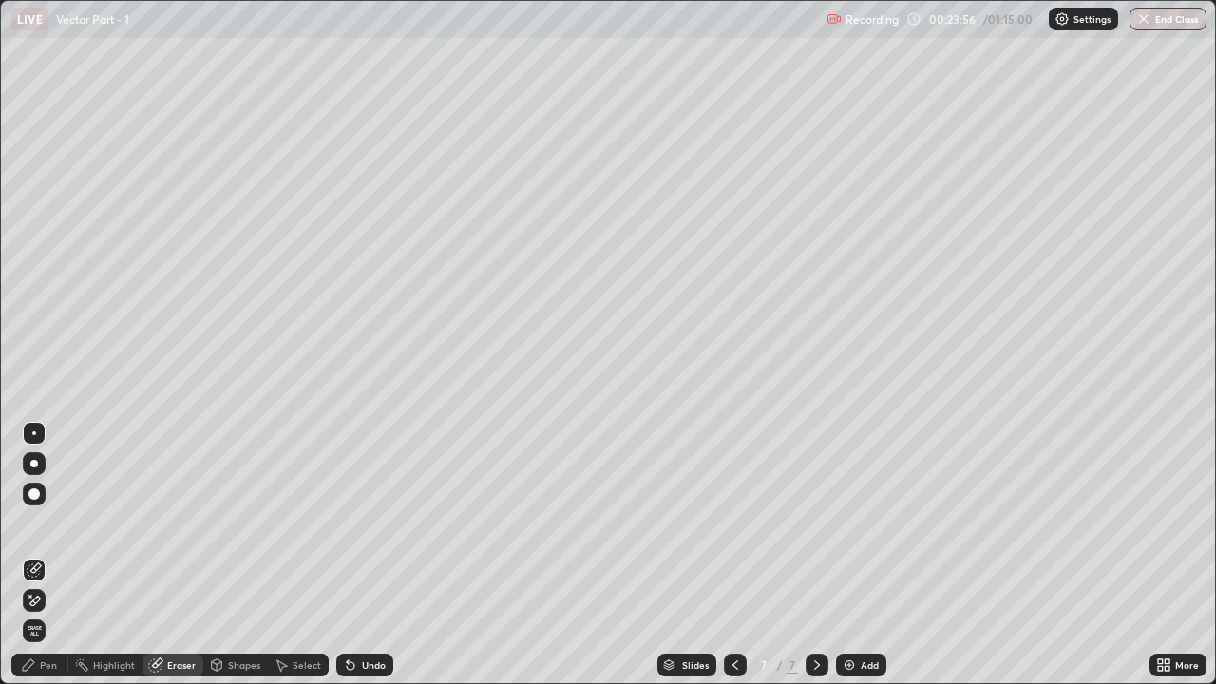
click at [30, 522] on icon at bounding box center [30, 596] width 2 height 2
click at [40, 522] on div "Pen" at bounding box center [48, 664] width 17 height 9
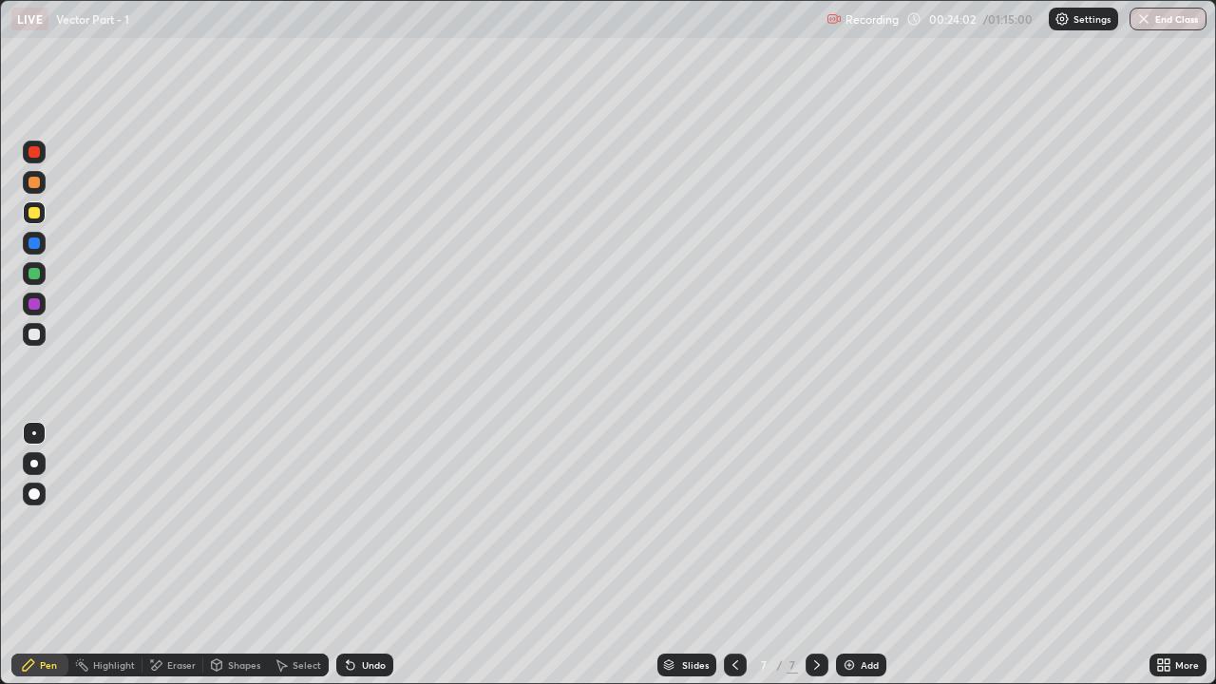
click at [348, 522] on icon at bounding box center [351, 666] width 8 height 8
click at [169, 522] on div "Eraser" at bounding box center [181, 664] width 28 height 9
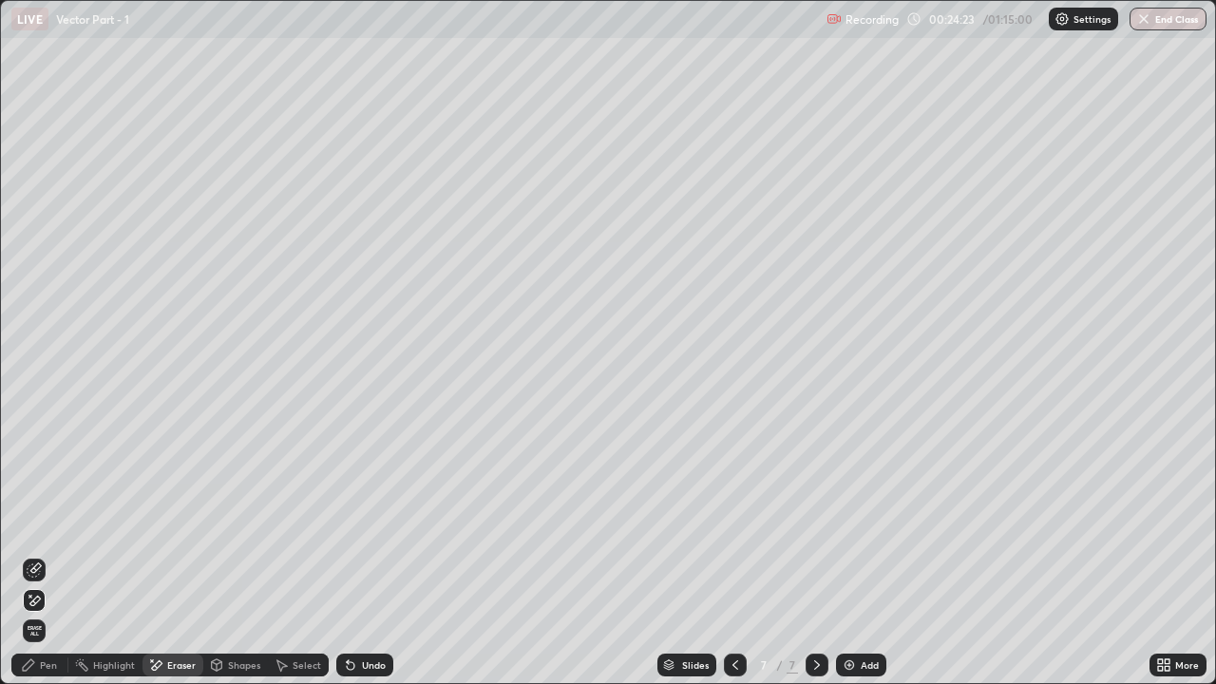
click at [47, 522] on div "Pen" at bounding box center [48, 664] width 17 height 9
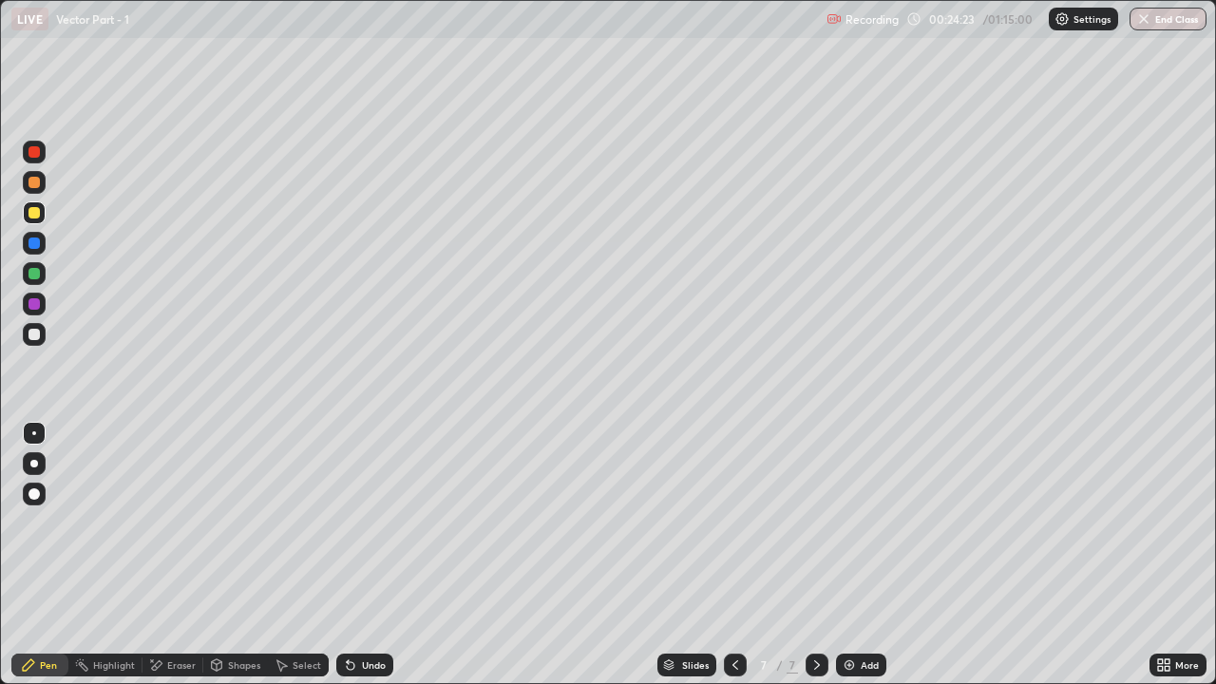
click at [39, 191] on div at bounding box center [34, 182] width 23 height 23
click at [34, 331] on div at bounding box center [33, 334] width 11 height 11
click at [347, 522] on icon at bounding box center [348, 661] width 2 height 2
click at [846, 522] on img at bounding box center [848, 664] width 15 height 15
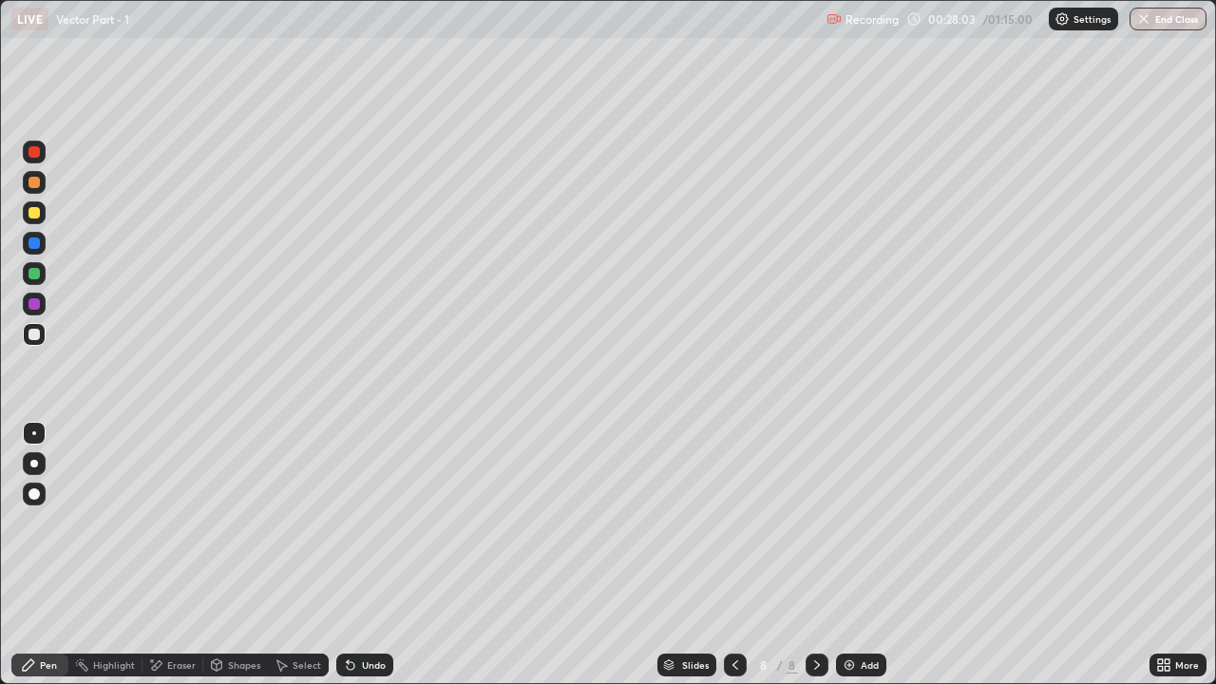
click at [33, 215] on div at bounding box center [33, 212] width 11 height 11
click at [347, 522] on icon at bounding box center [348, 661] width 2 height 2
click at [354, 522] on icon at bounding box center [350, 664] width 15 height 15
click at [32, 336] on div at bounding box center [33, 334] width 11 height 11
click at [353, 522] on icon at bounding box center [350, 664] width 15 height 15
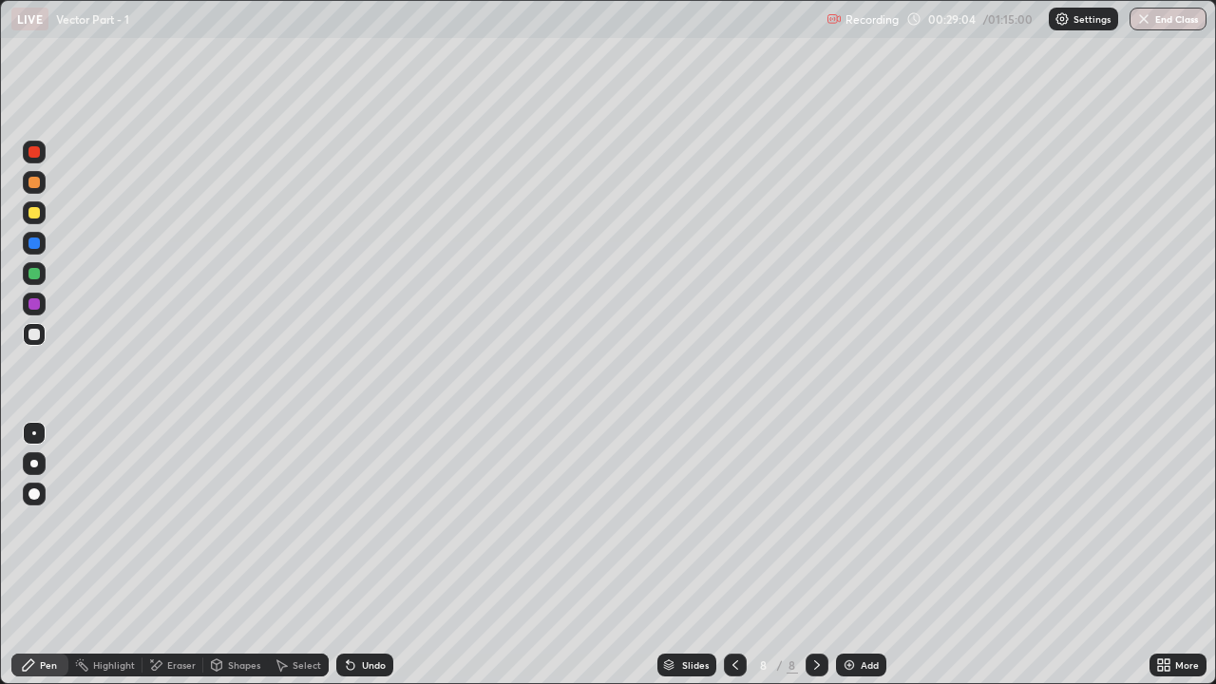
click at [354, 522] on div "Undo" at bounding box center [364, 664] width 57 height 23
click at [375, 522] on div "Undo" at bounding box center [364, 664] width 57 height 23
click at [373, 522] on div "Undo" at bounding box center [364, 664] width 57 height 23
click at [376, 522] on div "Undo" at bounding box center [364, 664] width 57 height 23
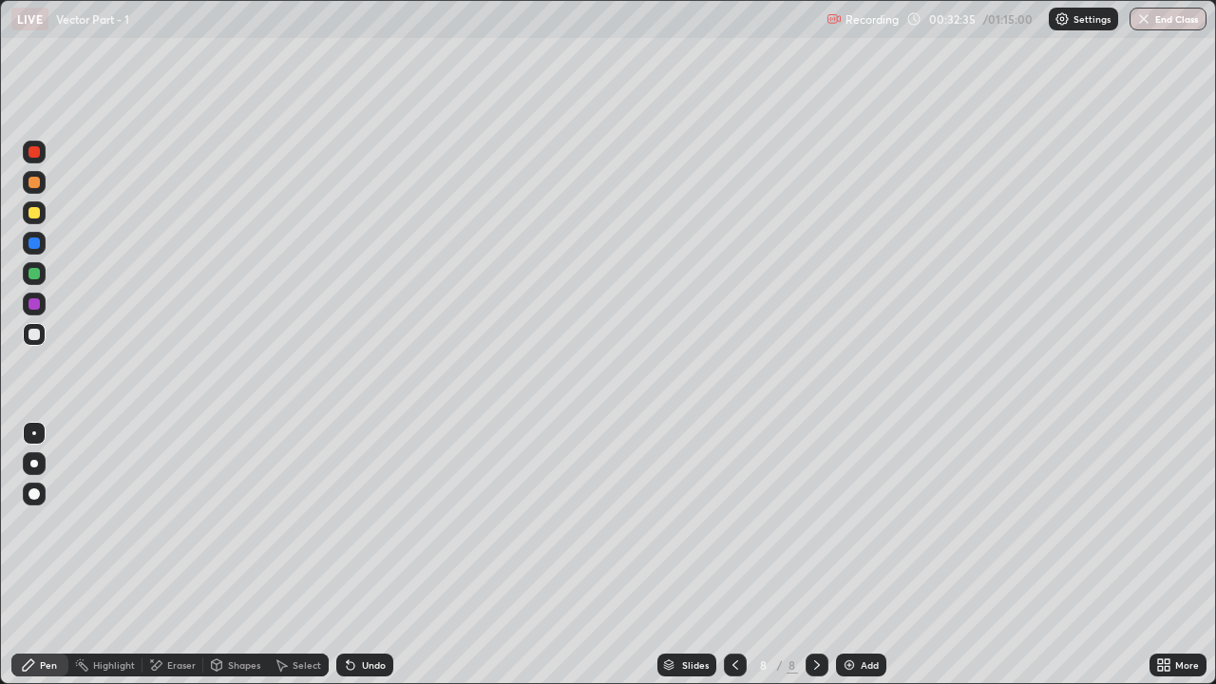
click at [36, 219] on div at bounding box center [34, 212] width 23 height 23
click at [873, 522] on div "Add" at bounding box center [861, 664] width 50 height 23
click at [734, 522] on icon at bounding box center [734, 664] width 15 height 15
click at [815, 522] on icon at bounding box center [816, 664] width 15 height 15
click at [733, 522] on icon at bounding box center [734, 664] width 15 height 15
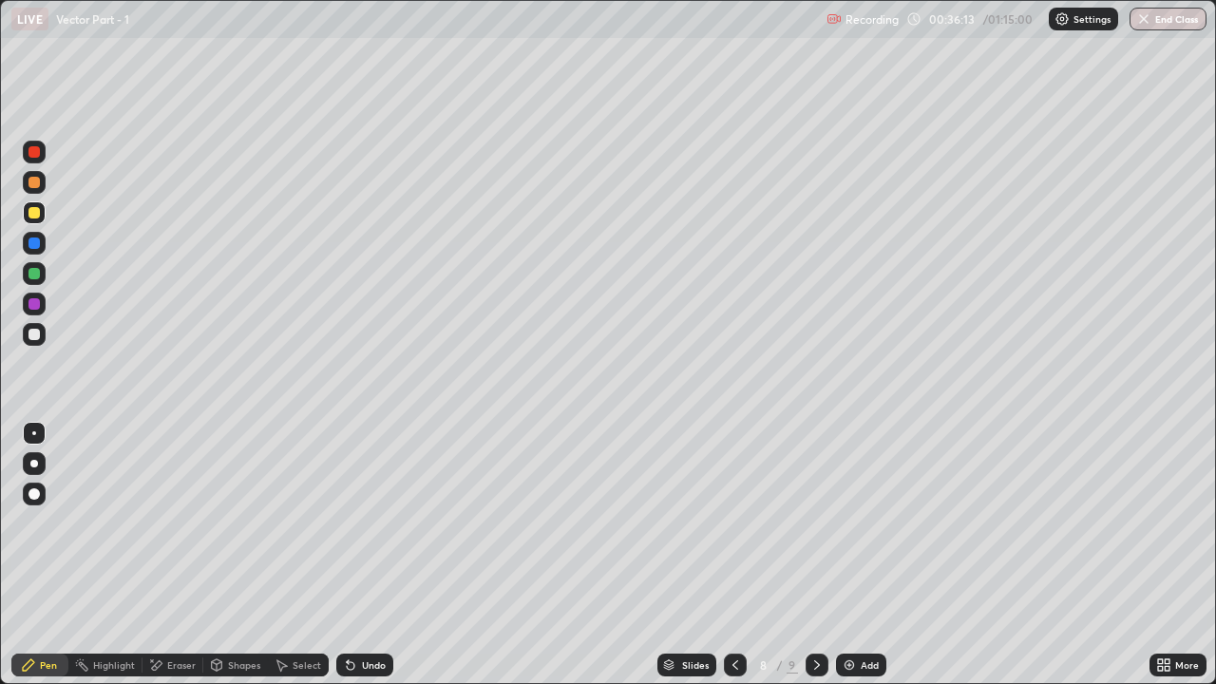
click at [815, 522] on icon at bounding box center [816, 664] width 15 height 15
click at [35, 184] on div at bounding box center [33, 182] width 11 height 11
click at [43, 341] on div at bounding box center [34, 334] width 23 height 23
click at [362, 522] on div "Undo" at bounding box center [364, 664] width 57 height 23
click at [364, 522] on div "Undo" at bounding box center [364, 664] width 57 height 23
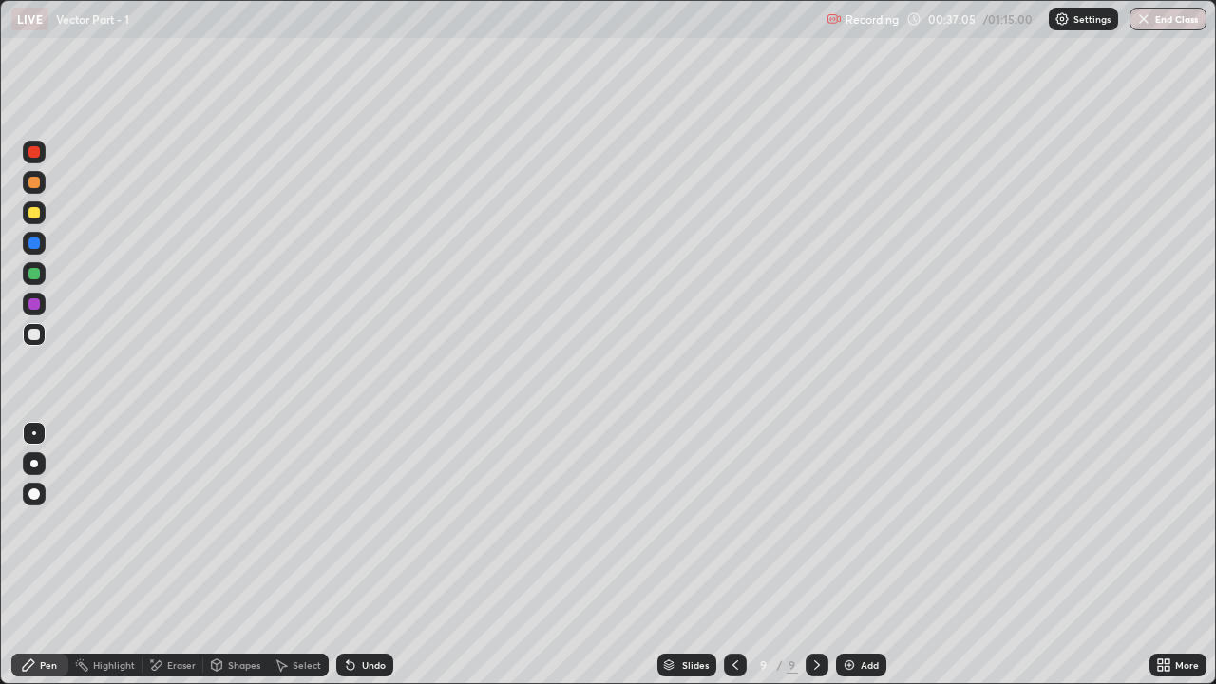
click at [361, 522] on div "Undo" at bounding box center [364, 664] width 57 height 23
click at [365, 522] on div "Undo" at bounding box center [364, 664] width 57 height 23
click at [348, 522] on div "Undo" at bounding box center [364, 664] width 57 height 23
click at [35, 213] on div at bounding box center [33, 212] width 11 height 11
click at [35, 306] on div at bounding box center [33, 303] width 11 height 11
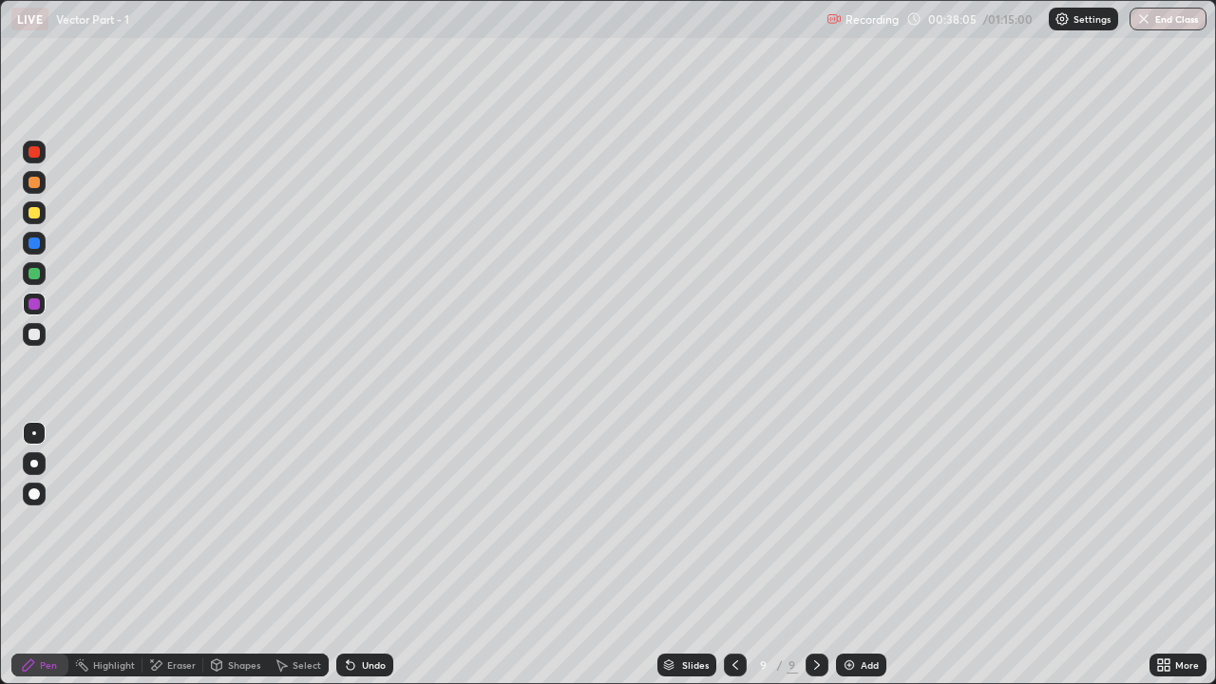
click at [33, 336] on div at bounding box center [33, 334] width 11 height 11
click at [32, 334] on div at bounding box center [33, 334] width 11 height 11
click at [33, 214] on div at bounding box center [33, 212] width 11 height 11
click at [36, 329] on div at bounding box center [33, 334] width 11 height 11
click at [35, 211] on div at bounding box center [33, 212] width 11 height 11
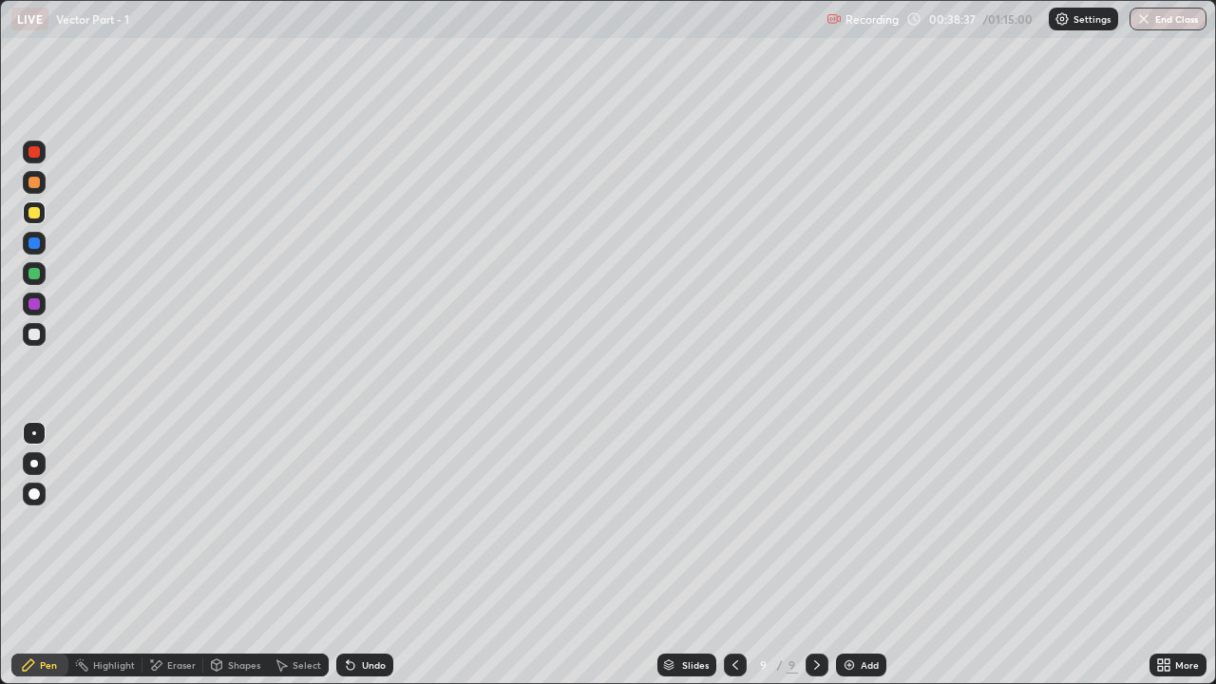
click at [173, 522] on div "Eraser" at bounding box center [181, 664] width 28 height 9
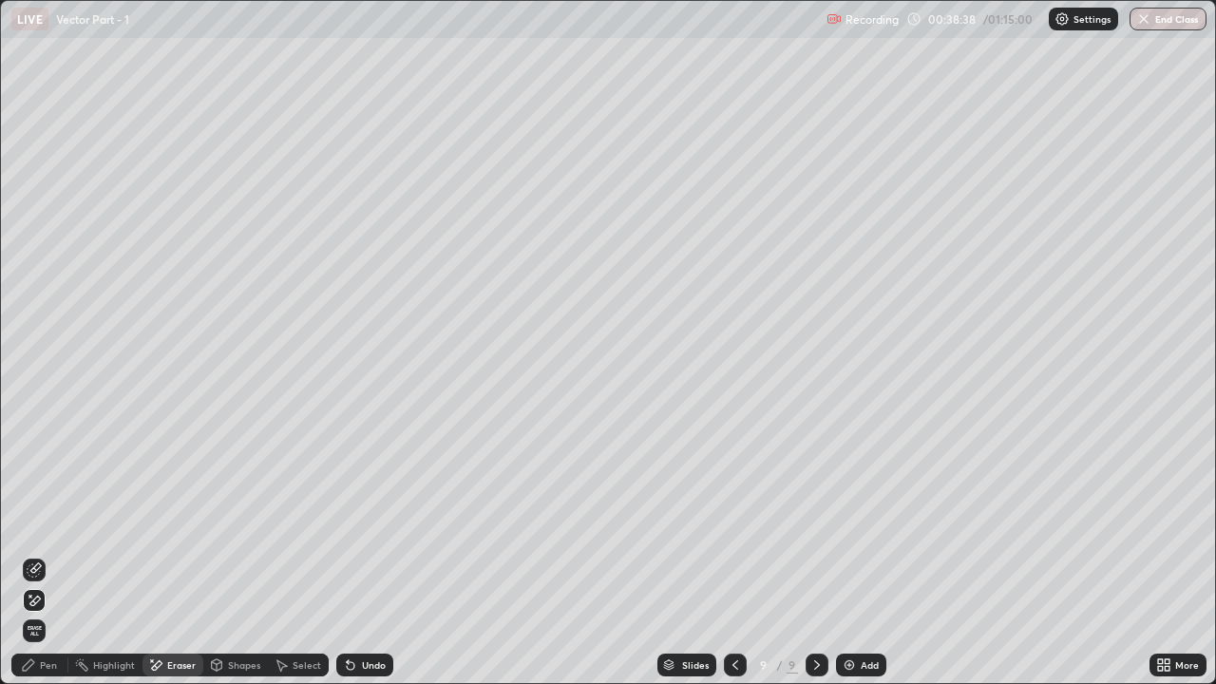
click at [35, 522] on icon at bounding box center [35, 567] width 10 height 9
click at [39, 522] on div "Pen" at bounding box center [39, 664] width 57 height 23
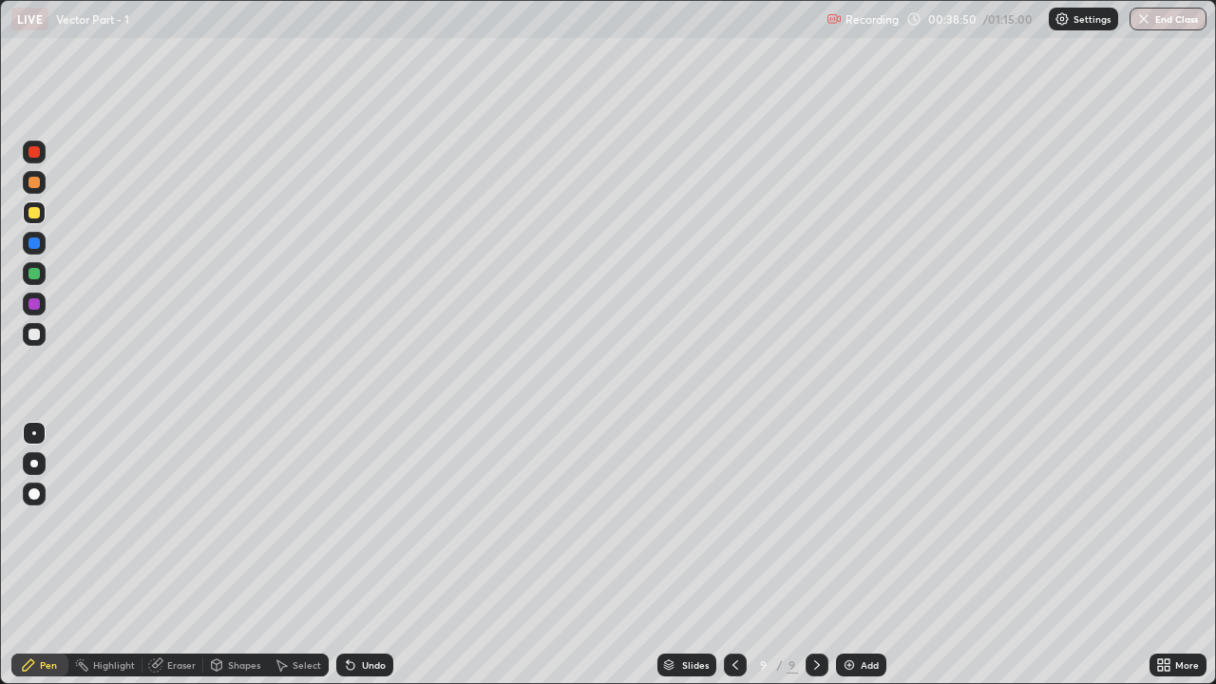
click at [34, 331] on div at bounding box center [33, 334] width 11 height 11
click at [36, 335] on div at bounding box center [33, 334] width 11 height 11
click at [855, 522] on div "Add" at bounding box center [861, 664] width 50 height 23
click at [348, 522] on icon at bounding box center [351, 666] width 8 height 8
click at [36, 213] on div at bounding box center [33, 212] width 11 height 11
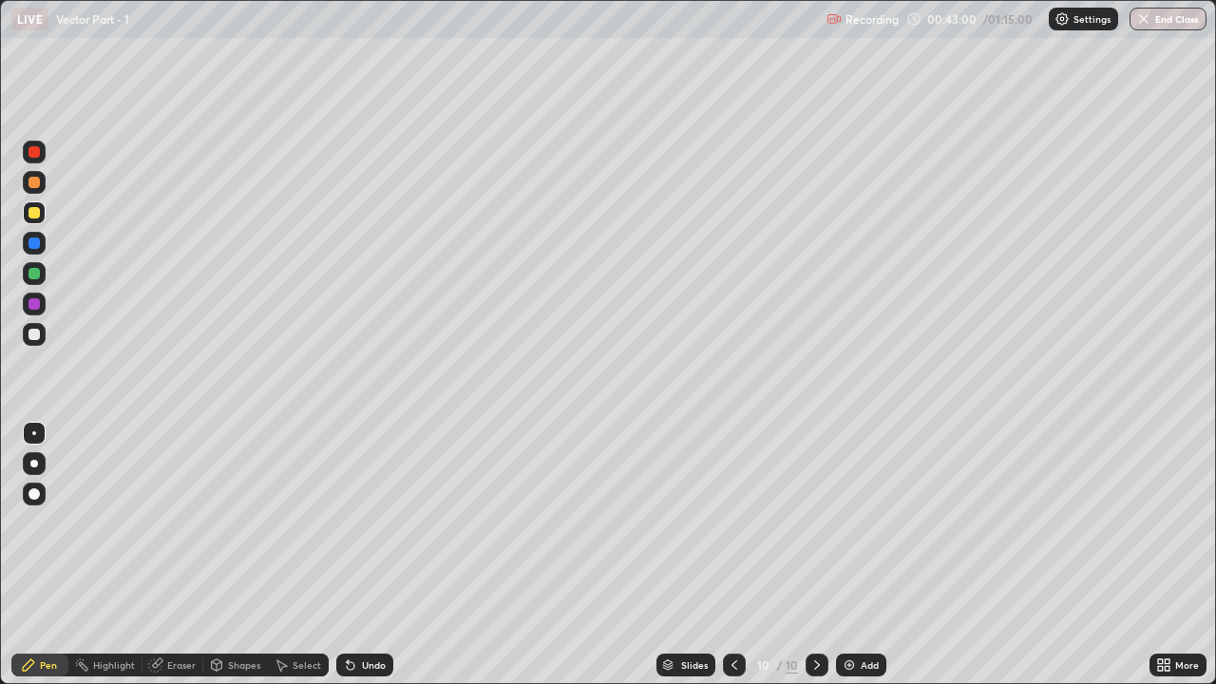
click at [33, 336] on div at bounding box center [33, 334] width 11 height 11
click at [32, 487] on div at bounding box center [34, 493] width 23 height 23
click at [368, 522] on div "Undo" at bounding box center [374, 664] width 24 height 9
click at [34, 331] on div at bounding box center [33, 334] width 11 height 11
click at [35, 209] on div at bounding box center [33, 212] width 11 height 11
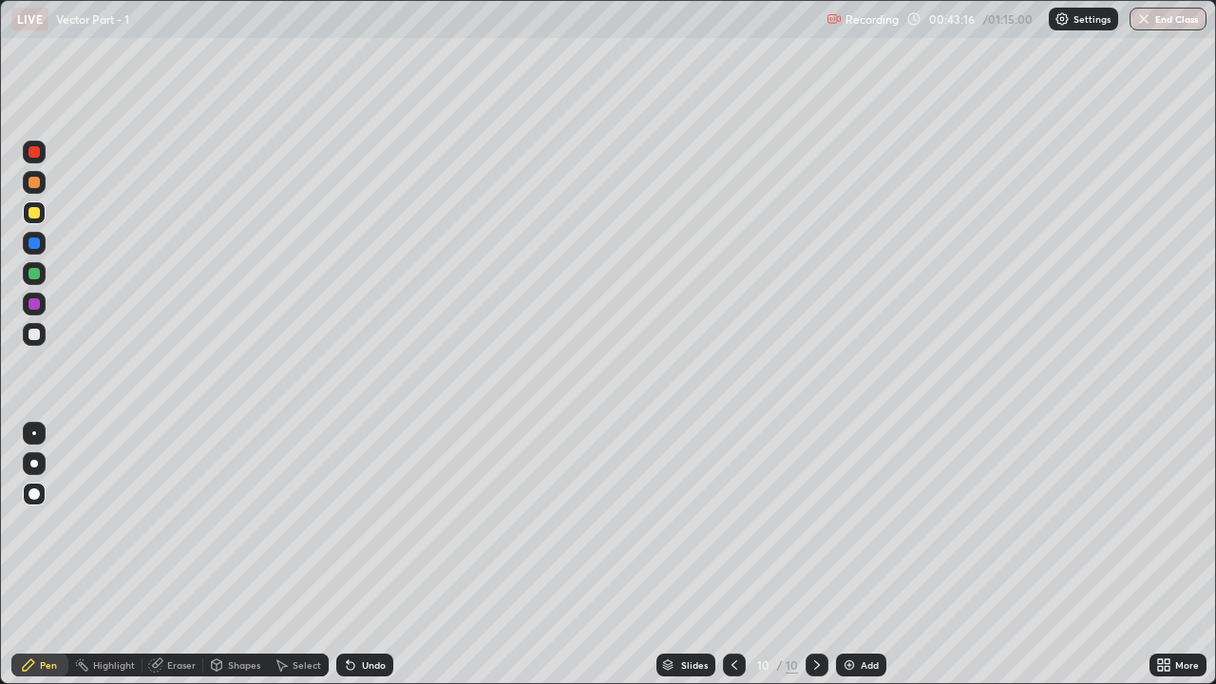
click at [31, 522] on div "Pen" at bounding box center [39, 664] width 57 height 23
click at [30, 326] on div at bounding box center [34, 334] width 23 height 23
click at [30, 442] on div at bounding box center [34, 433] width 23 height 23
click at [38, 217] on div at bounding box center [33, 212] width 11 height 11
click at [37, 329] on div at bounding box center [33, 334] width 11 height 11
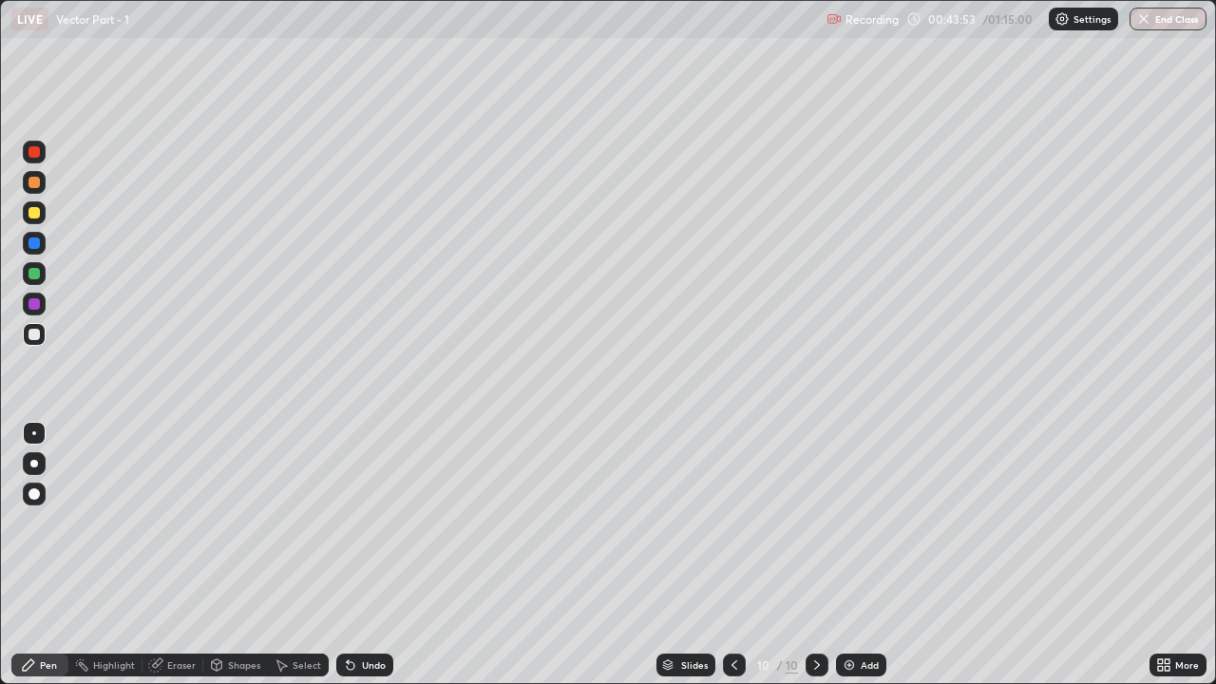
click at [37, 214] on div at bounding box center [33, 212] width 11 height 11
click at [347, 522] on icon at bounding box center [348, 661] width 2 height 2
click at [36, 341] on div at bounding box center [34, 334] width 23 height 23
click at [36, 214] on div at bounding box center [33, 212] width 11 height 11
click at [36, 213] on div at bounding box center [33, 212] width 11 height 11
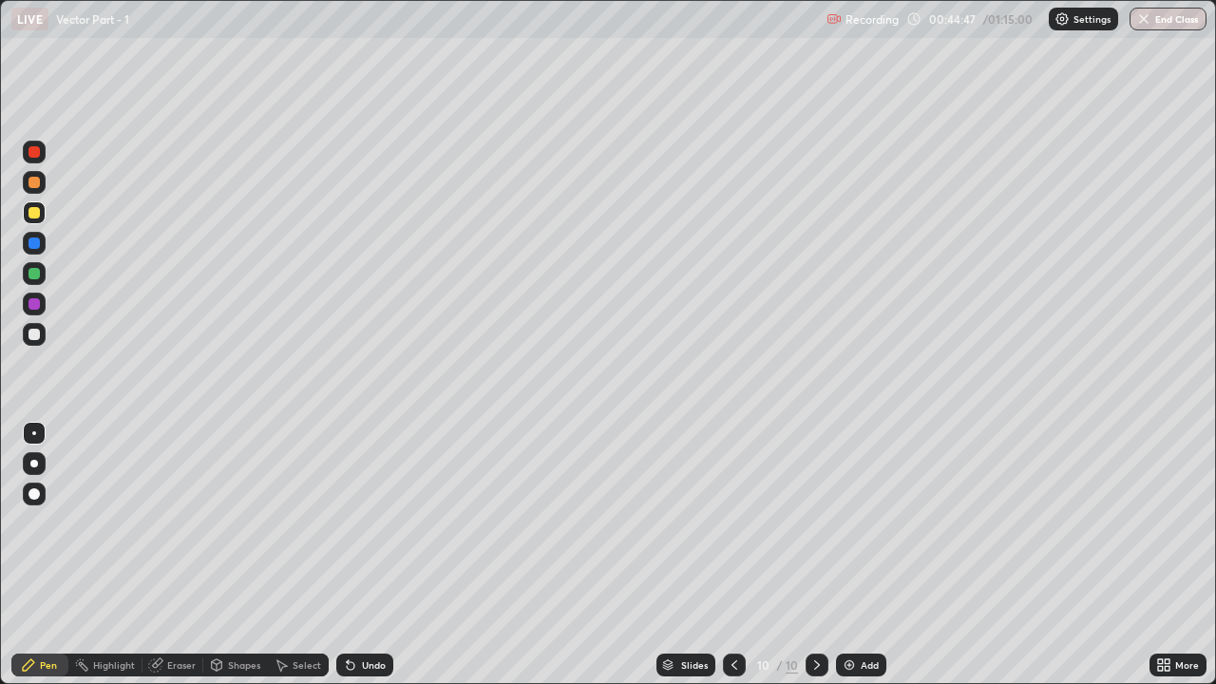
click at [32, 275] on div at bounding box center [33, 273] width 11 height 11
click at [35, 304] on div at bounding box center [33, 303] width 11 height 11
click at [357, 522] on div "Undo" at bounding box center [364, 664] width 57 height 23
click at [355, 522] on icon at bounding box center [350, 664] width 15 height 15
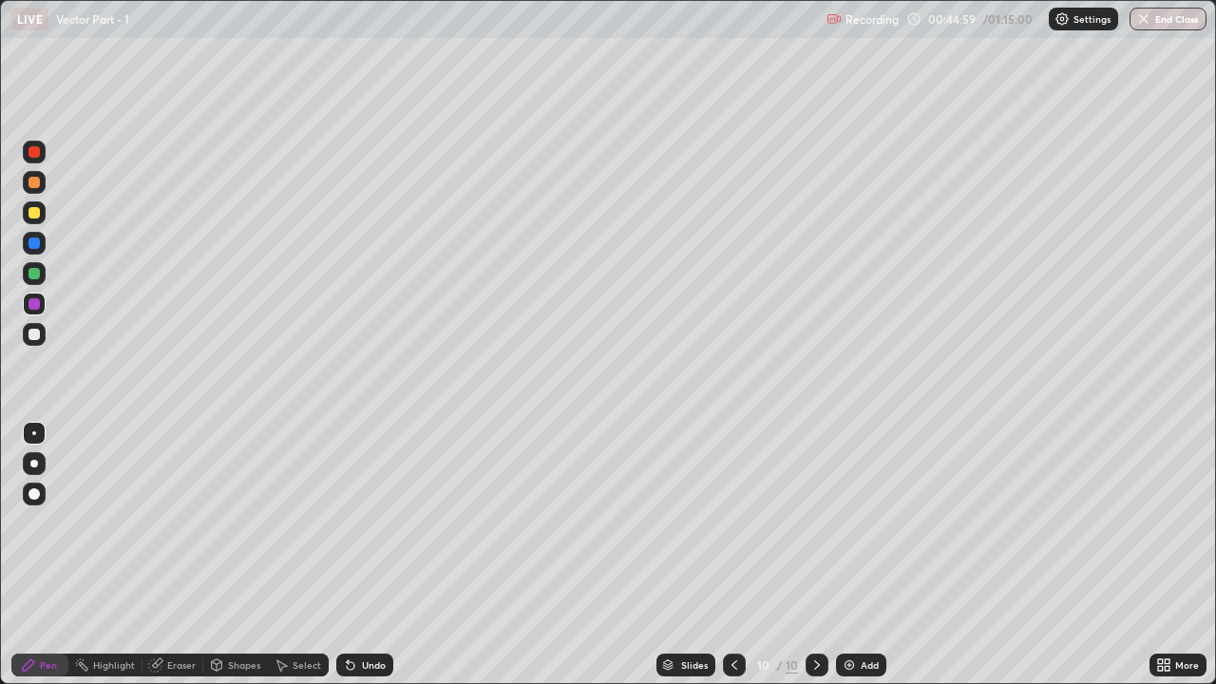
click at [39, 308] on div at bounding box center [33, 303] width 11 height 11
click at [35, 274] on div at bounding box center [33, 273] width 11 height 11
click at [38, 304] on div at bounding box center [33, 303] width 11 height 11
click at [38, 342] on div at bounding box center [34, 334] width 23 height 23
click at [35, 334] on div at bounding box center [33, 334] width 11 height 11
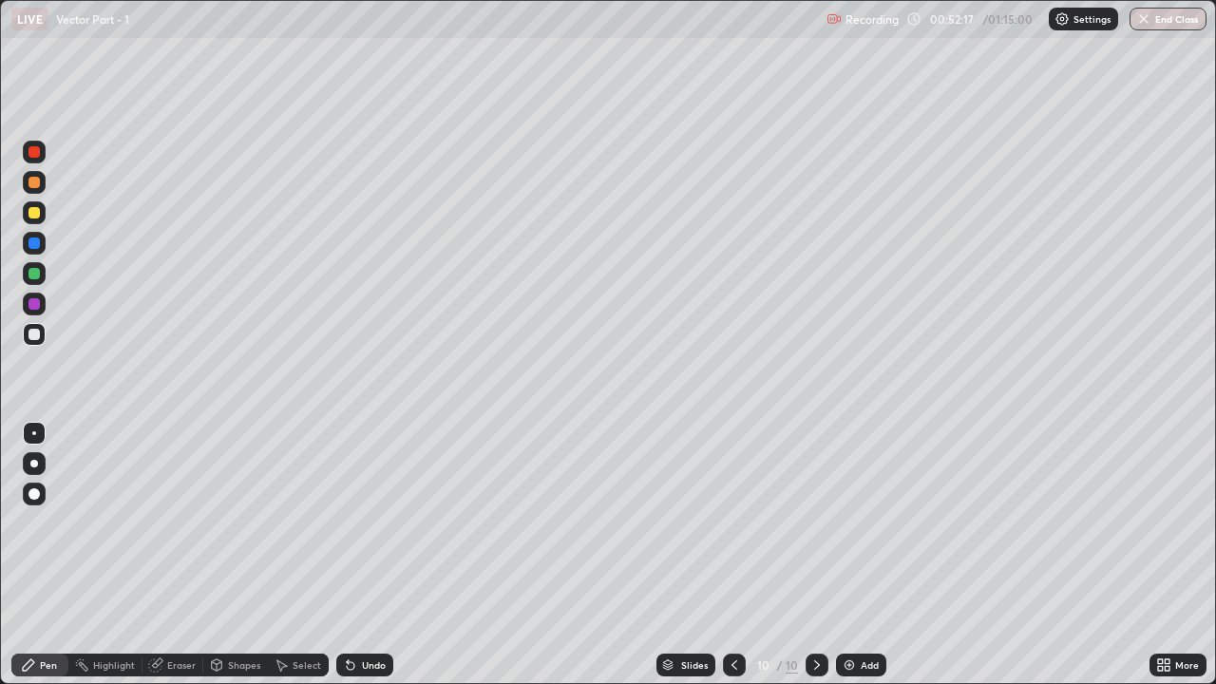
click at [36, 182] on div at bounding box center [33, 182] width 11 height 11
click at [363, 522] on div "Undo" at bounding box center [374, 664] width 24 height 9
click at [349, 522] on icon at bounding box center [350, 664] width 15 height 15
click at [170, 522] on div "Eraser" at bounding box center [172, 664] width 61 height 23
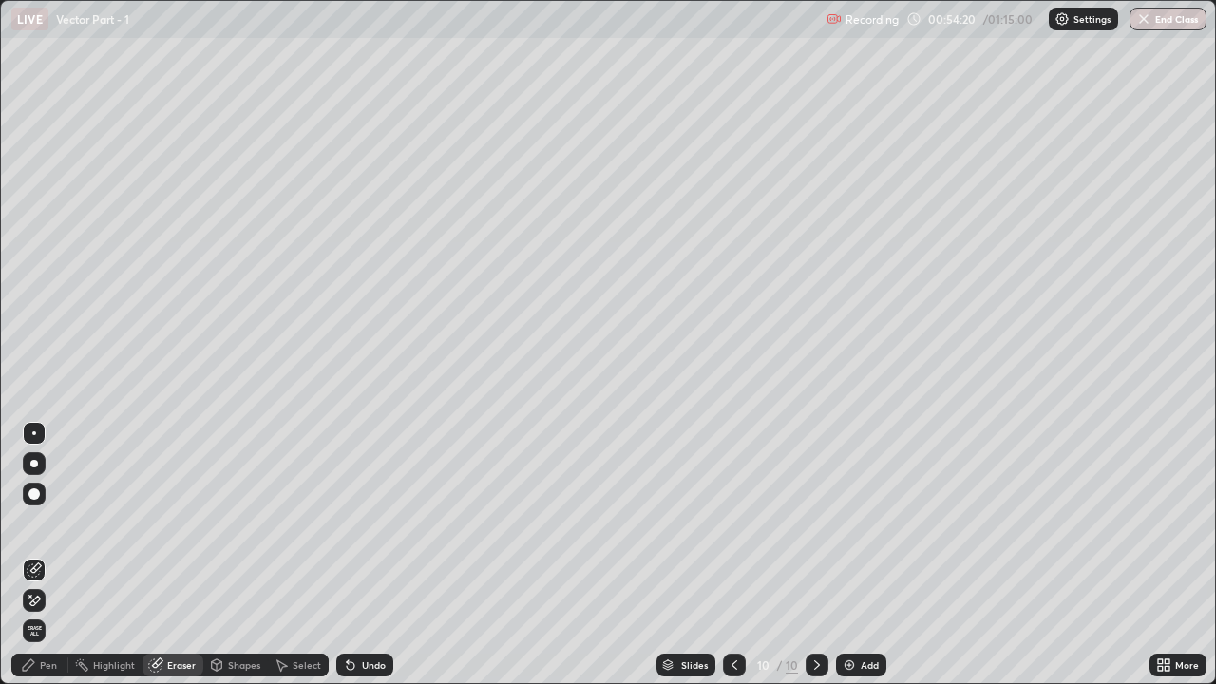
click at [25, 522] on div at bounding box center [34, 600] width 23 height 23
click at [36, 522] on div "Pen" at bounding box center [39, 664] width 57 height 23
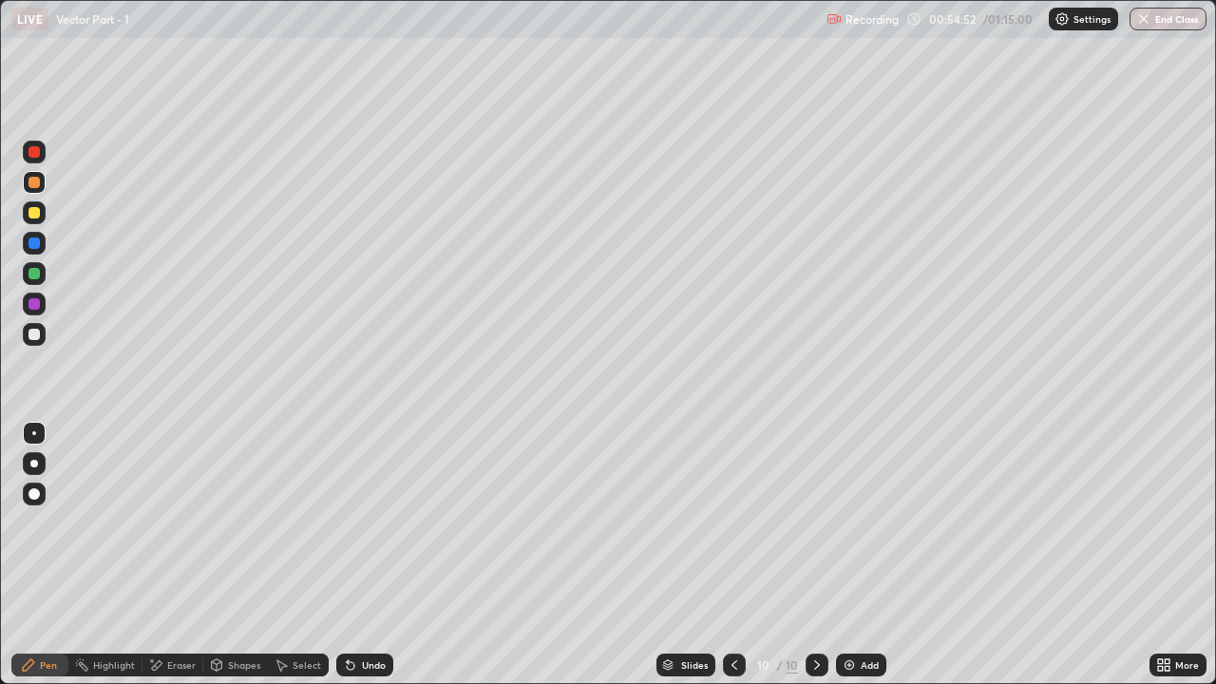
click at [33, 189] on div at bounding box center [34, 182] width 23 height 23
click at [171, 522] on div "Eraser" at bounding box center [181, 664] width 28 height 9
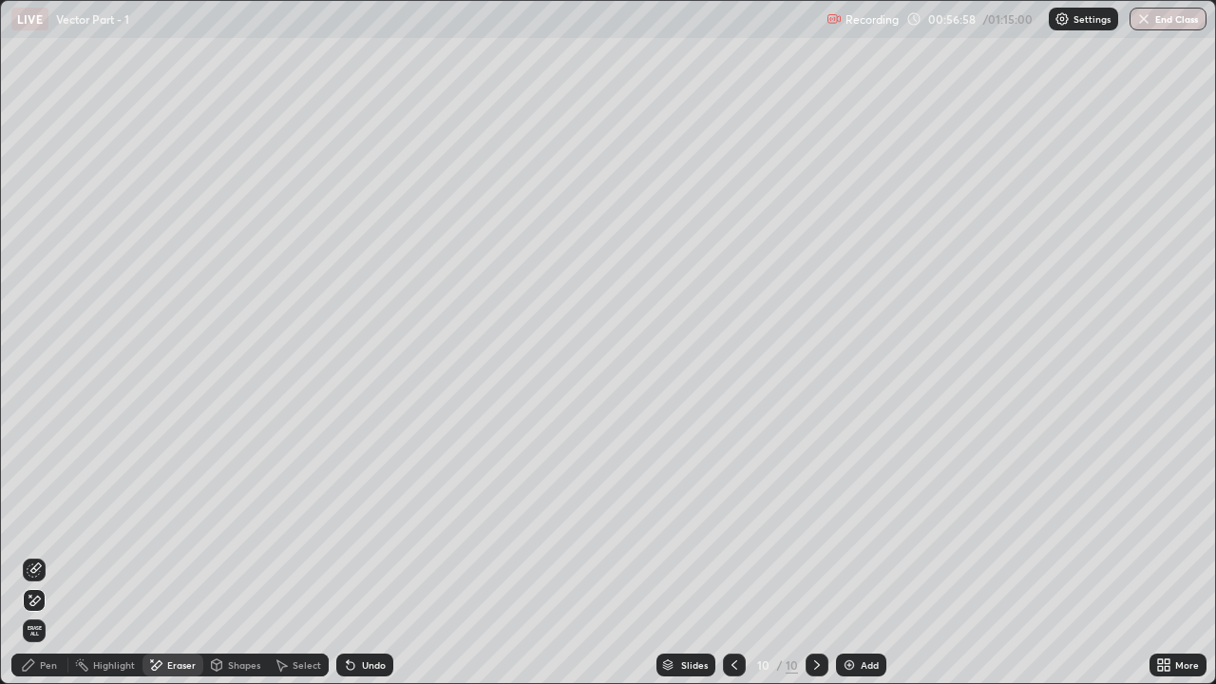
click at [59, 522] on div "Pen" at bounding box center [39, 664] width 57 height 23
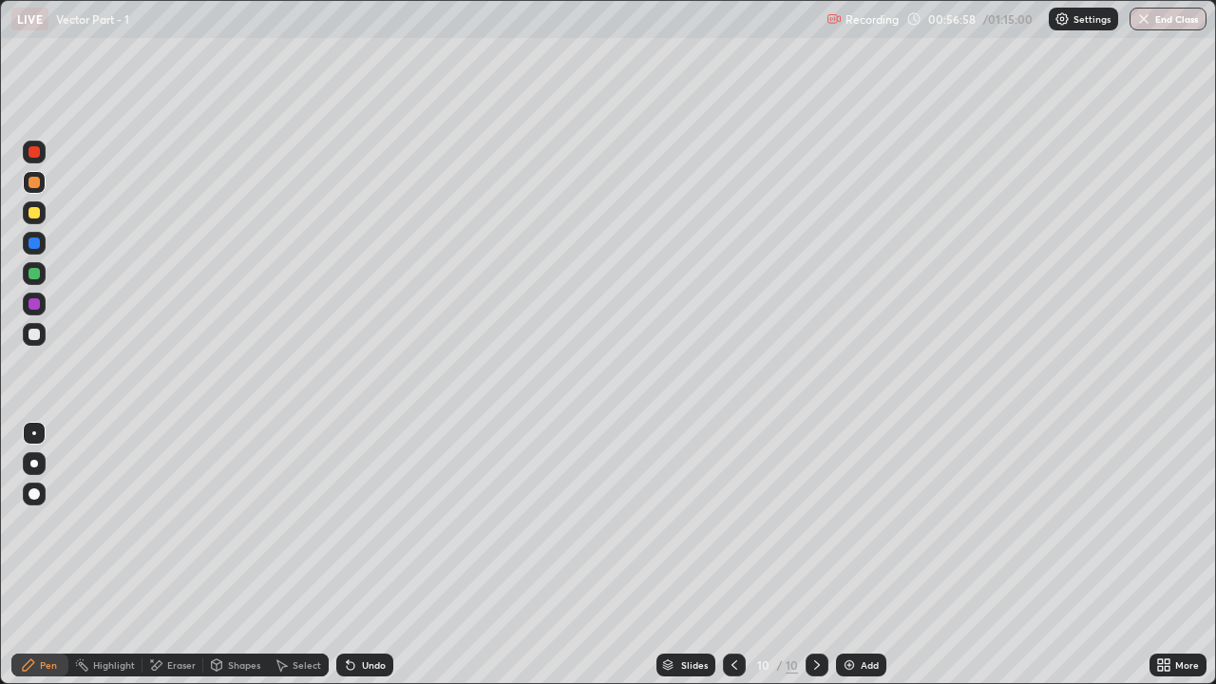
click at [37, 274] on div at bounding box center [33, 273] width 11 height 11
click at [849, 522] on img at bounding box center [848, 664] width 15 height 15
click at [38, 214] on div at bounding box center [33, 212] width 11 height 11
click at [195, 522] on div "Eraser" at bounding box center [172, 664] width 61 height 23
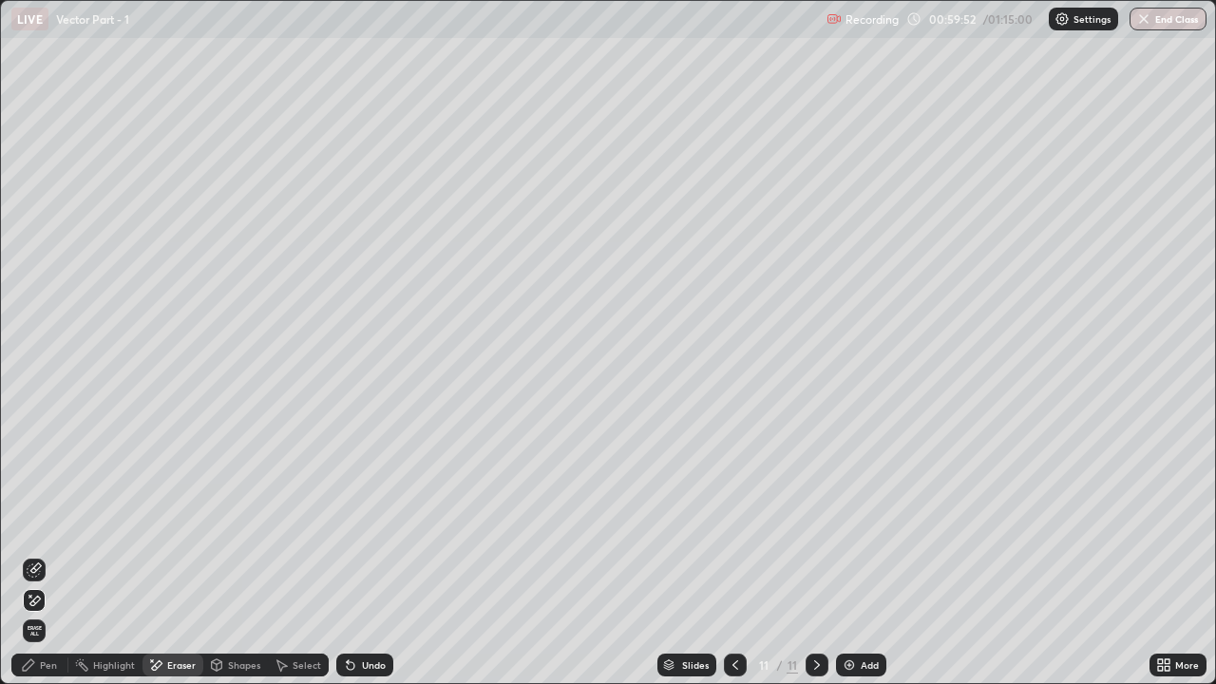
click at [34, 522] on span "Erase all" at bounding box center [34, 630] width 21 height 11
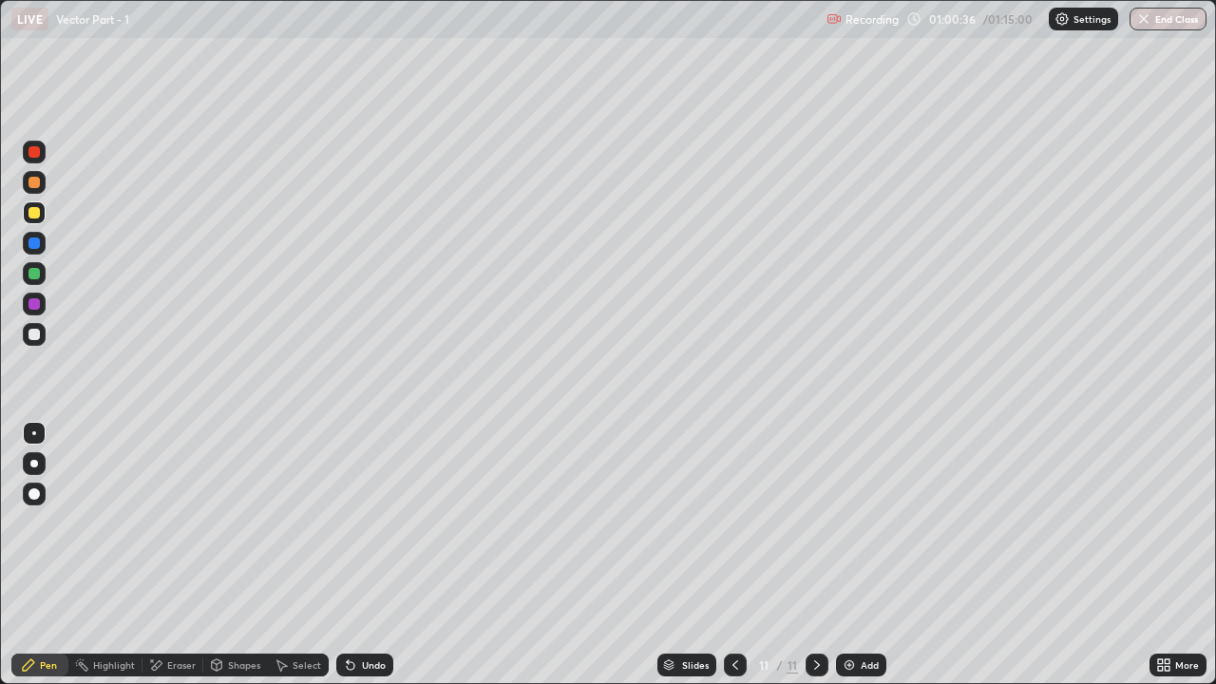
click at [189, 522] on div "Eraser" at bounding box center [172, 664] width 61 height 23
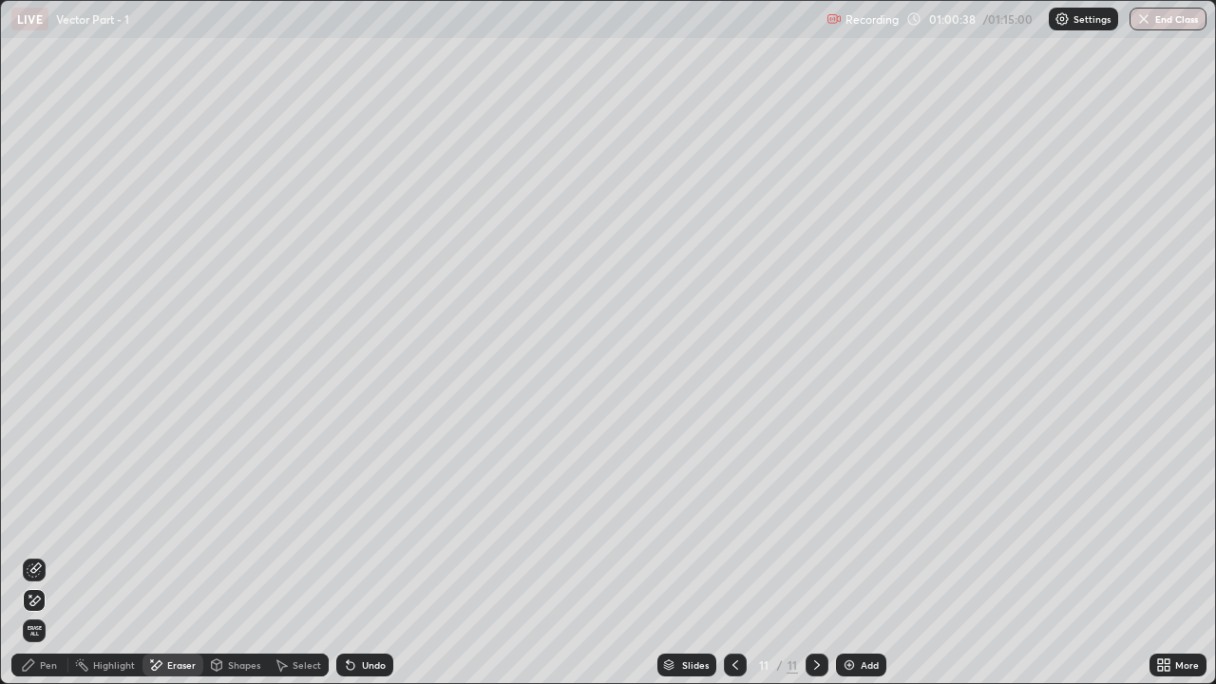
click at [34, 522] on span "Erase all" at bounding box center [34, 630] width 21 height 11
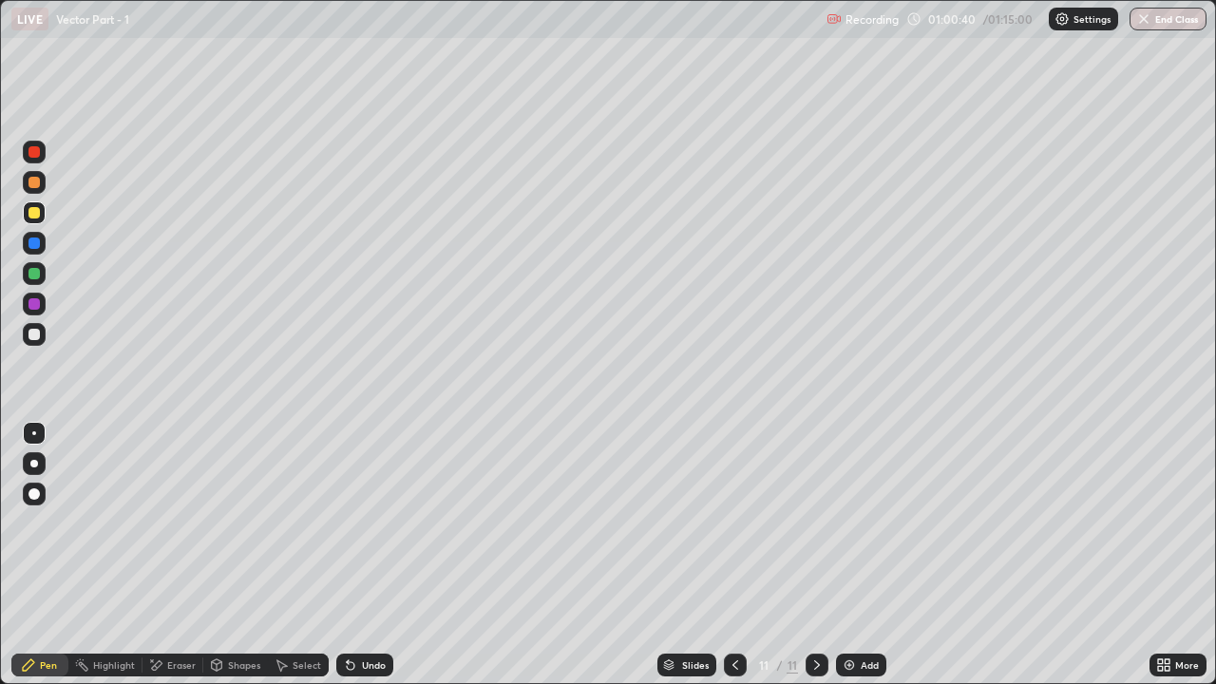
click at [46, 522] on div "Pen" at bounding box center [48, 664] width 17 height 9
click at [39, 186] on div at bounding box center [34, 182] width 23 height 23
click at [299, 522] on div "Select" at bounding box center [298, 664] width 61 height 23
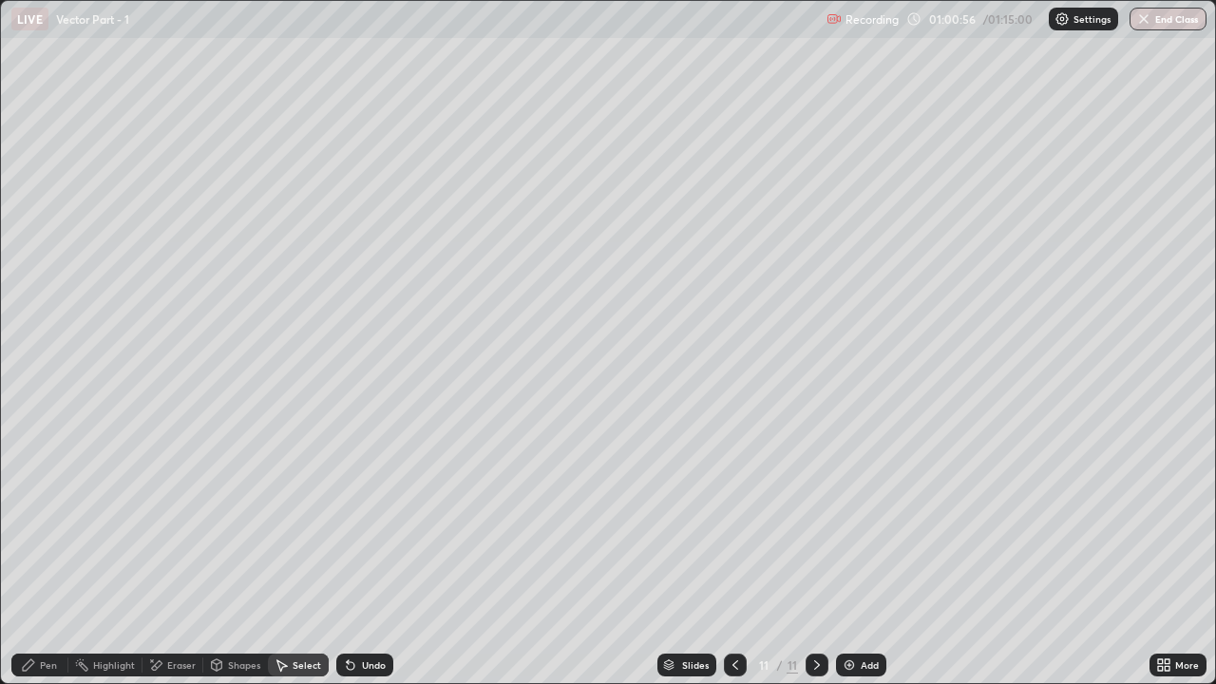
click at [244, 522] on div "Shapes" at bounding box center [244, 664] width 32 height 9
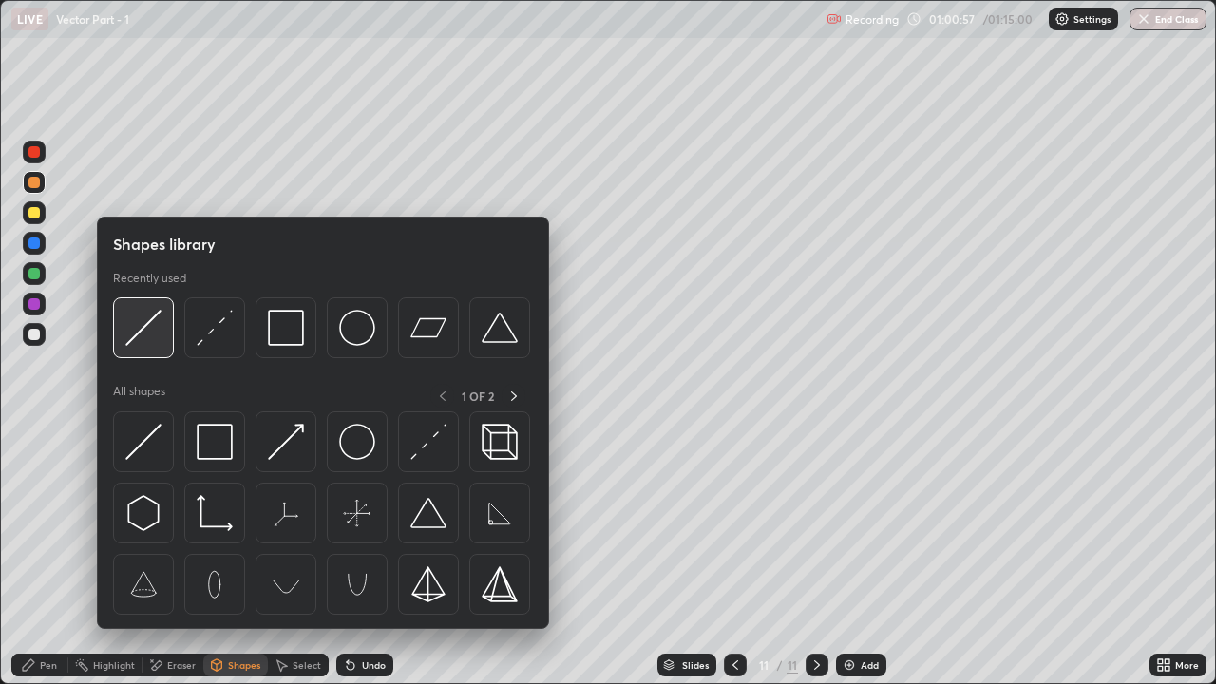
click at [143, 337] on img at bounding box center [143, 328] width 36 height 36
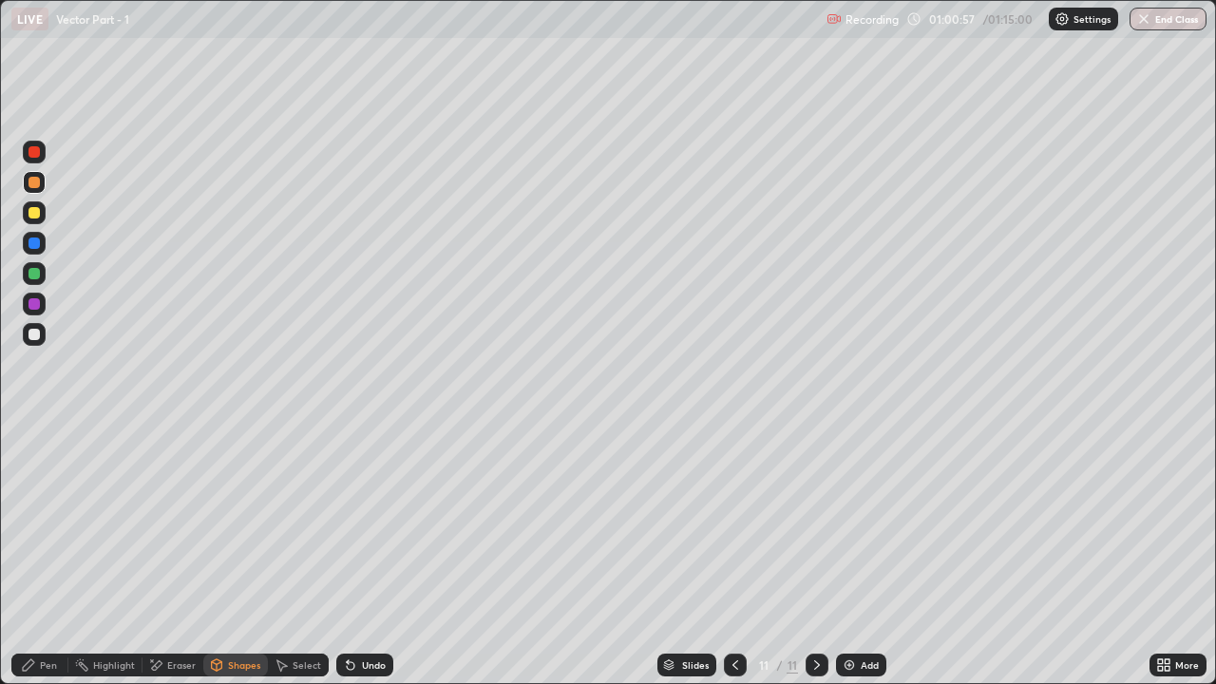
click at [35, 334] on div at bounding box center [33, 334] width 11 height 11
click at [53, 522] on div "Pen" at bounding box center [48, 664] width 17 height 9
click at [35, 274] on div at bounding box center [33, 273] width 11 height 11
click at [38, 185] on div at bounding box center [33, 182] width 11 height 11
click at [31, 150] on div at bounding box center [33, 151] width 11 height 11
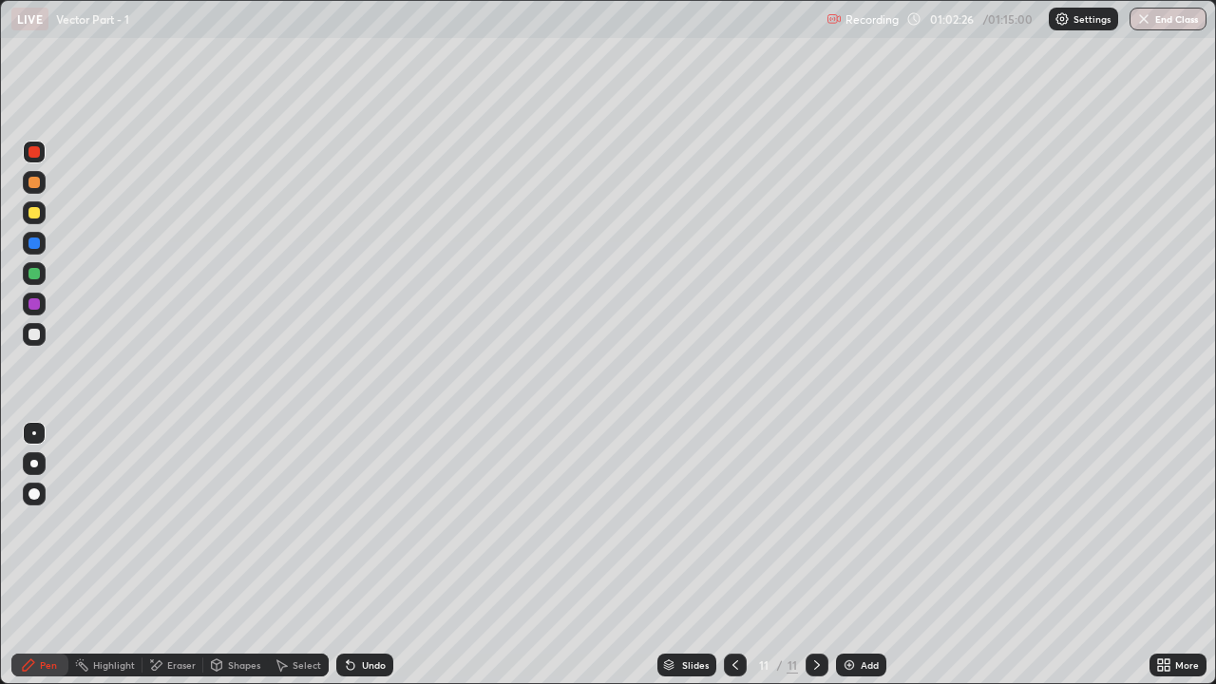
click at [36, 243] on div at bounding box center [33, 242] width 11 height 11
click at [39, 331] on div at bounding box center [33, 334] width 11 height 11
click at [34, 216] on div at bounding box center [33, 212] width 11 height 11
click at [35, 329] on div at bounding box center [33, 334] width 11 height 11
click at [165, 522] on div "Eraser" at bounding box center [172, 664] width 61 height 23
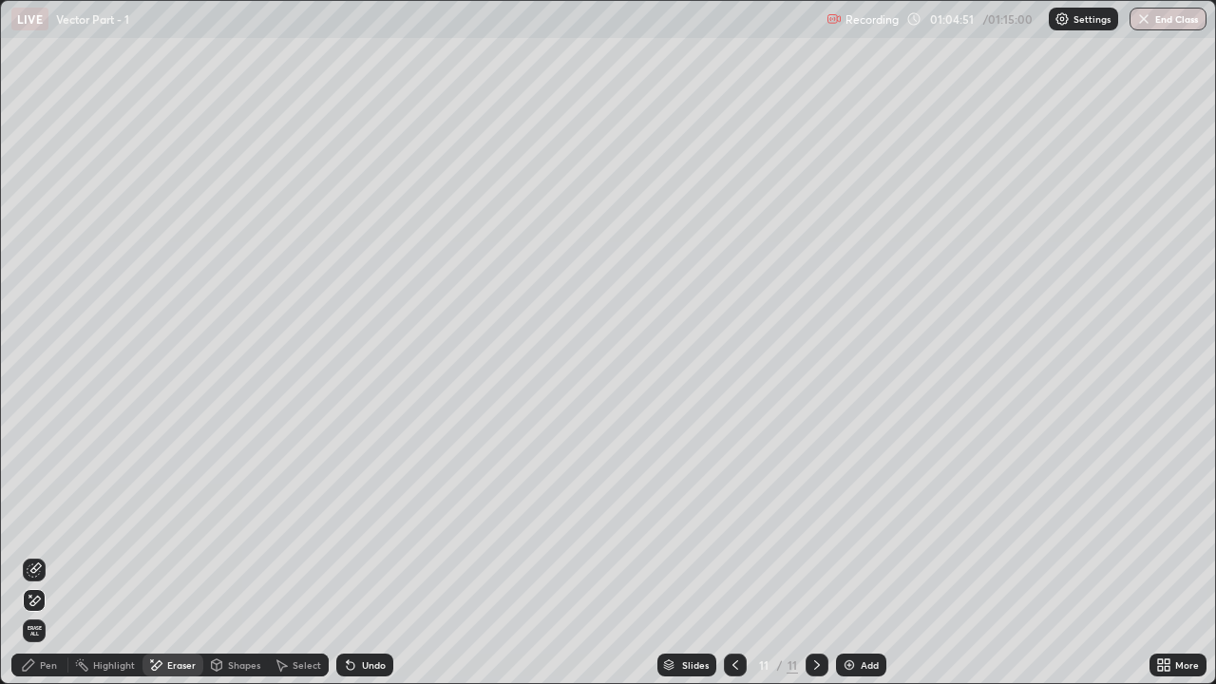
click at [32, 522] on icon at bounding box center [34, 569] width 15 height 15
click at [28, 522] on icon at bounding box center [28, 664] width 15 height 15
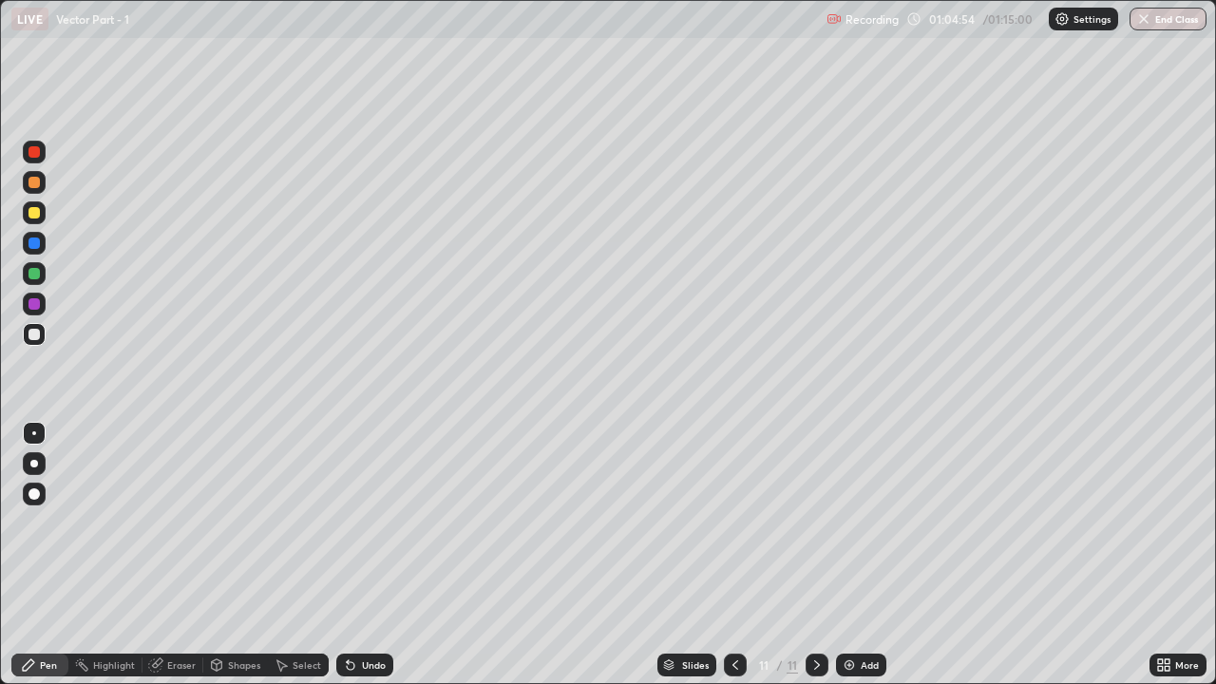
click at [35, 213] on div at bounding box center [33, 212] width 11 height 11
click at [34, 331] on div at bounding box center [33, 334] width 11 height 11
click at [32, 180] on div at bounding box center [33, 182] width 11 height 11
click at [34, 336] on div at bounding box center [33, 334] width 11 height 11
click at [187, 522] on div "Eraser" at bounding box center [181, 664] width 28 height 9
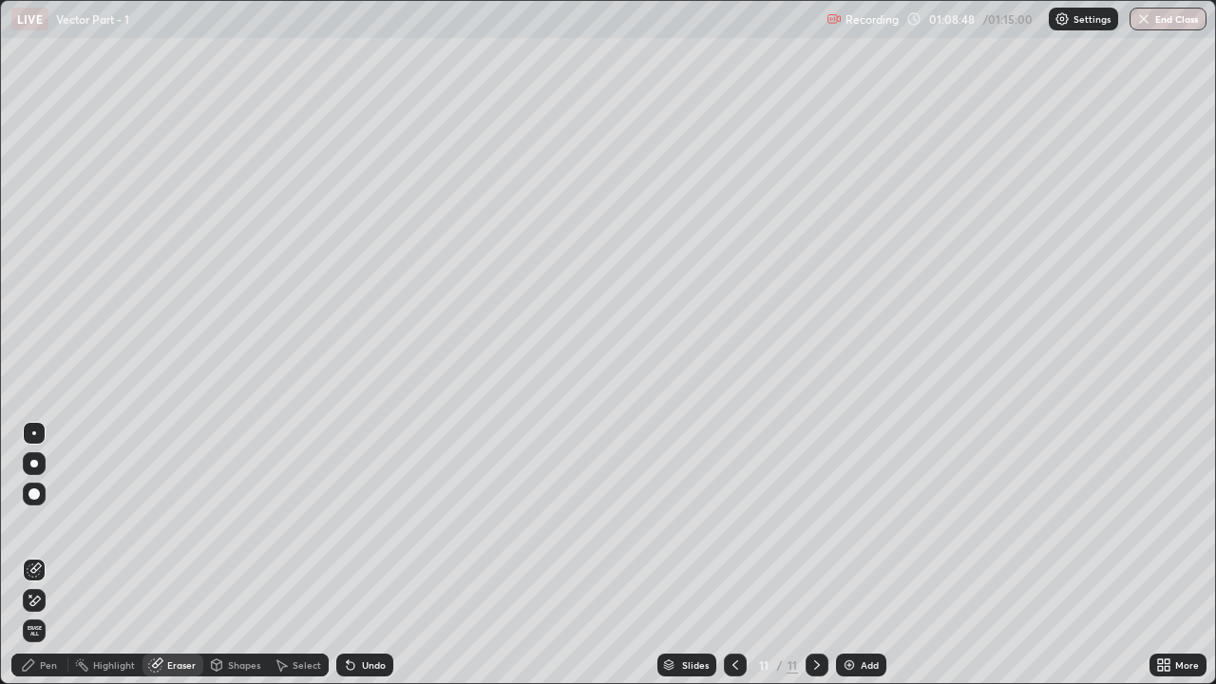
click at [39, 522] on icon at bounding box center [35, 567] width 10 height 9
click at [33, 522] on div "Pen" at bounding box center [39, 664] width 57 height 23
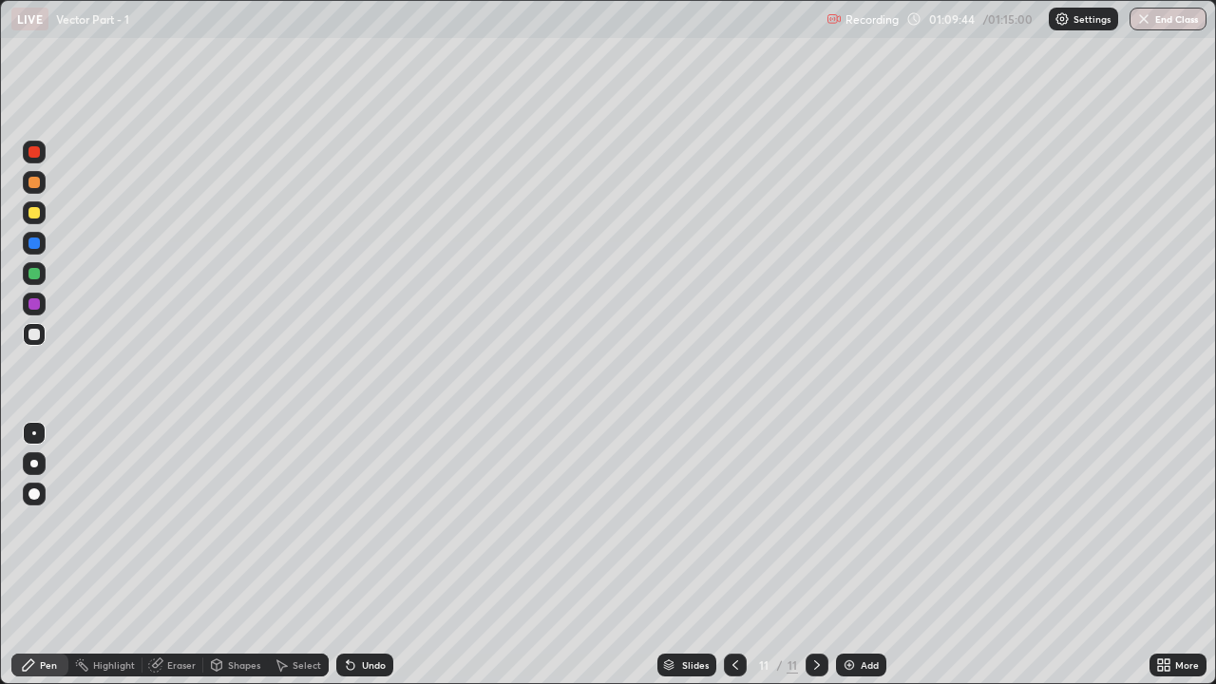
click at [866, 522] on div "Add" at bounding box center [861, 664] width 50 height 23
click at [33, 216] on div at bounding box center [33, 212] width 11 height 11
click at [36, 190] on div at bounding box center [34, 182] width 23 height 23
click at [34, 182] on div at bounding box center [33, 182] width 11 height 11
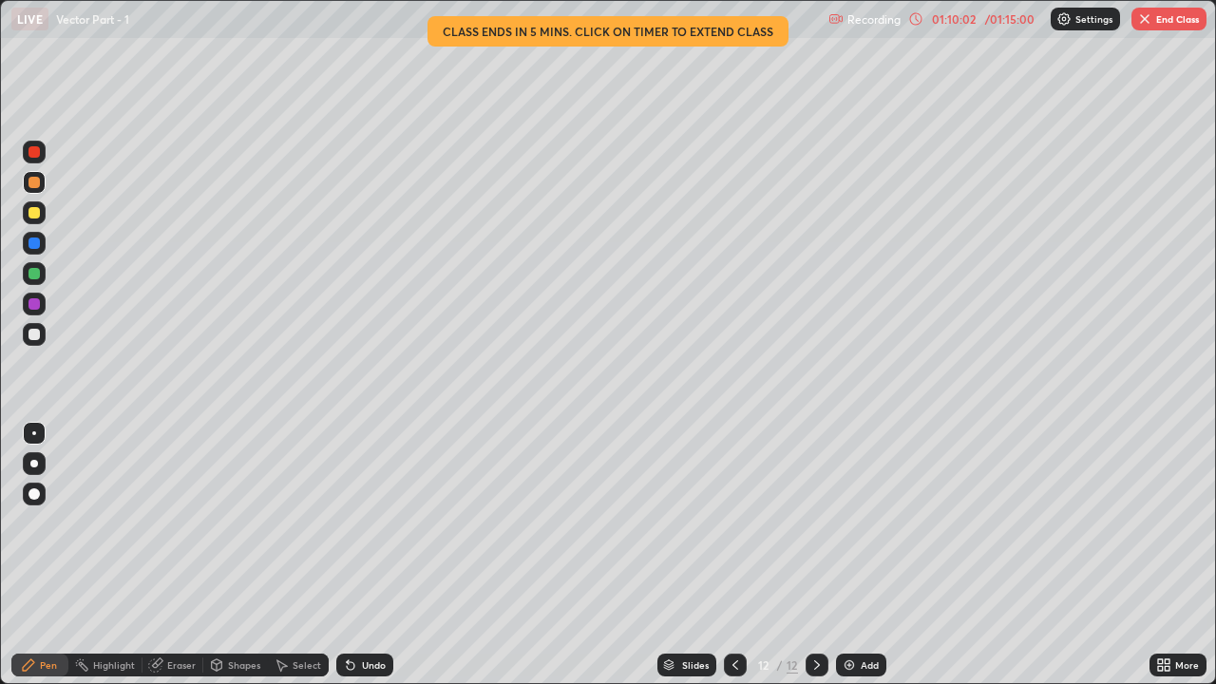
click at [952, 20] on div "01:10:02" at bounding box center [953, 18] width 53 height 11
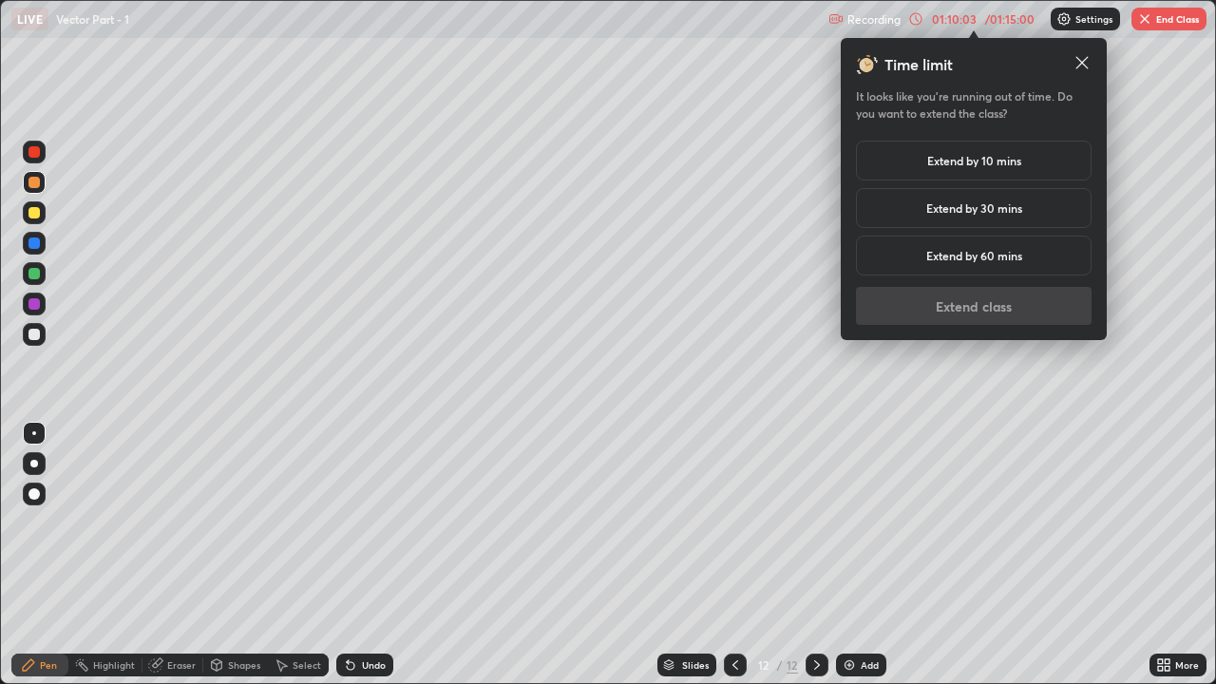
click at [943, 210] on h5 "Extend by 30 mins" at bounding box center [974, 207] width 96 height 17
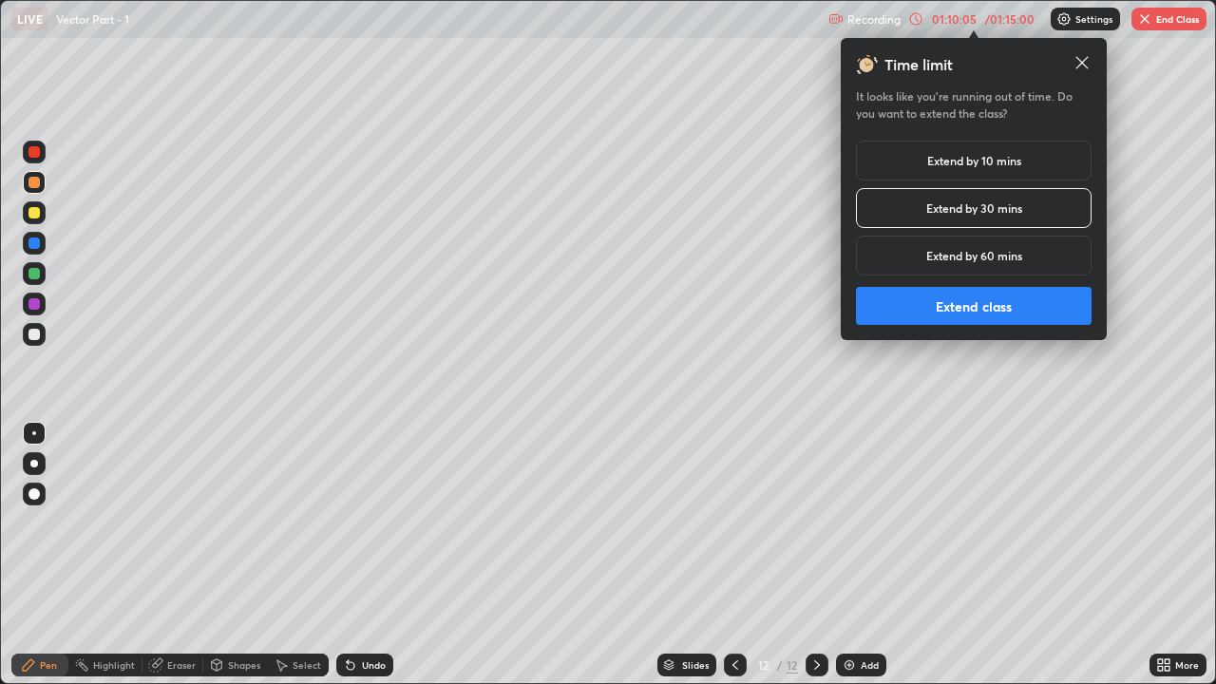
click at [948, 167] on h5 "Extend by 10 mins" at bounding box center [974, 160] width 94 height 17
click at [999, 312] on button "Extend class" at bounding box center [974, 306] width 236 height 38
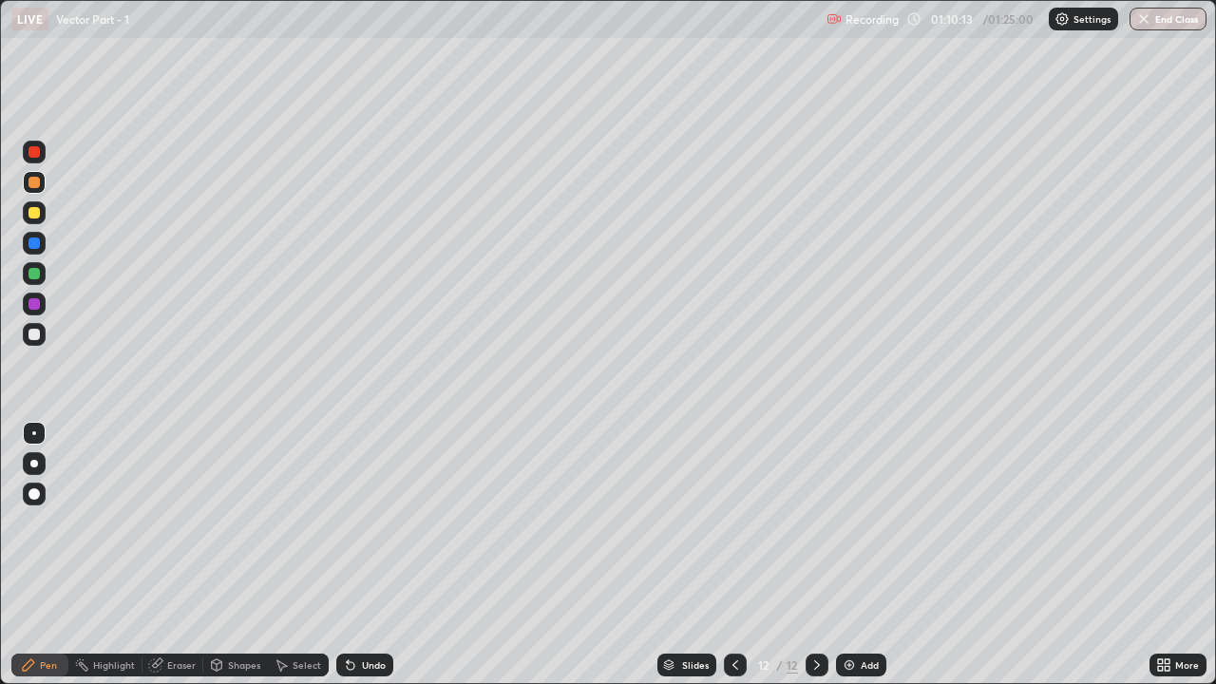
click at [38, 331] on div at bounding box center [33, 334] width 11 height 11
click at [38, 334] on div at bounding box center [33, 334] width 11 height 11
click at [374, 522] on div "Undo" at bounding box center [364, 664] width 57 height 23
click at [373, 522] on div "Undo" at bounding box center [374, 664] width 24 height 9
click at [37, 213] on div at bounding box center [33, 212] width 11 height 11
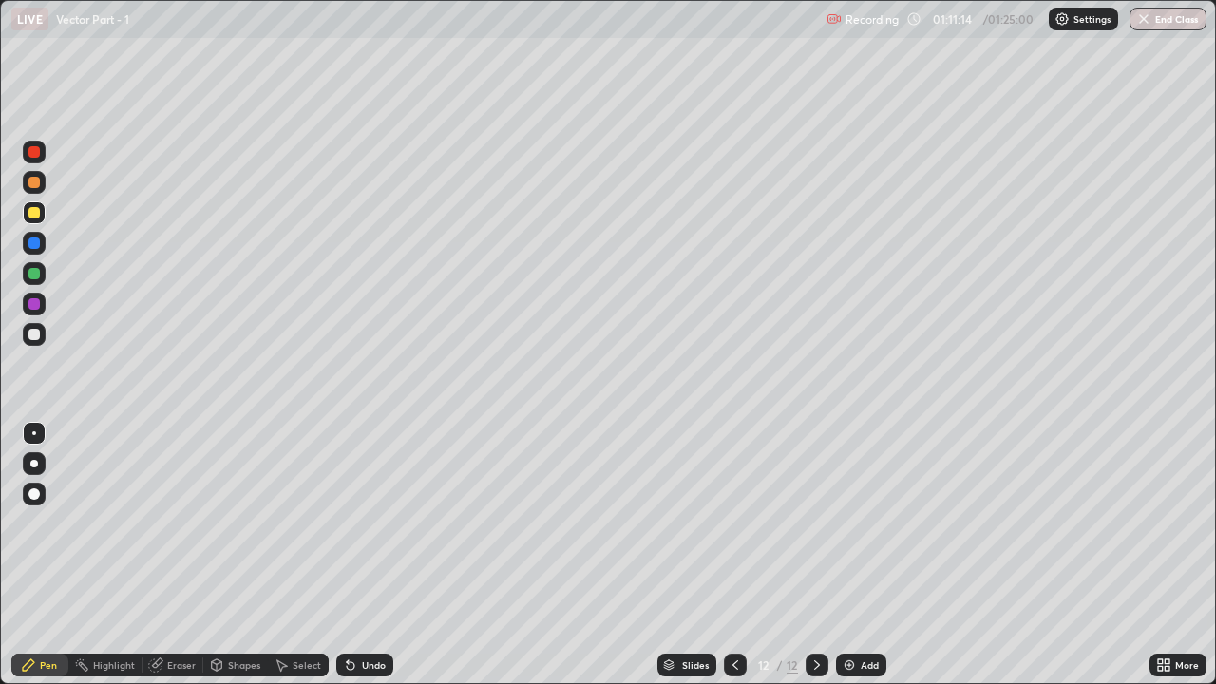
click at [32, 327] on div at bounding box center [34, 334] width 23 height 23
click at [355, 522] on div "Undo" at bounding box center [364, 664] width 57 height 23
click at [371, 522] on div "Undo" at bounding box center [364, 664] width 57 height 23
click at [366, 522] on div "Undo" at bounding box center [364, 664] width 57 height 23
click at [367, 522] on div "Undo" at bounding box center [364, 664] width 57 height 23
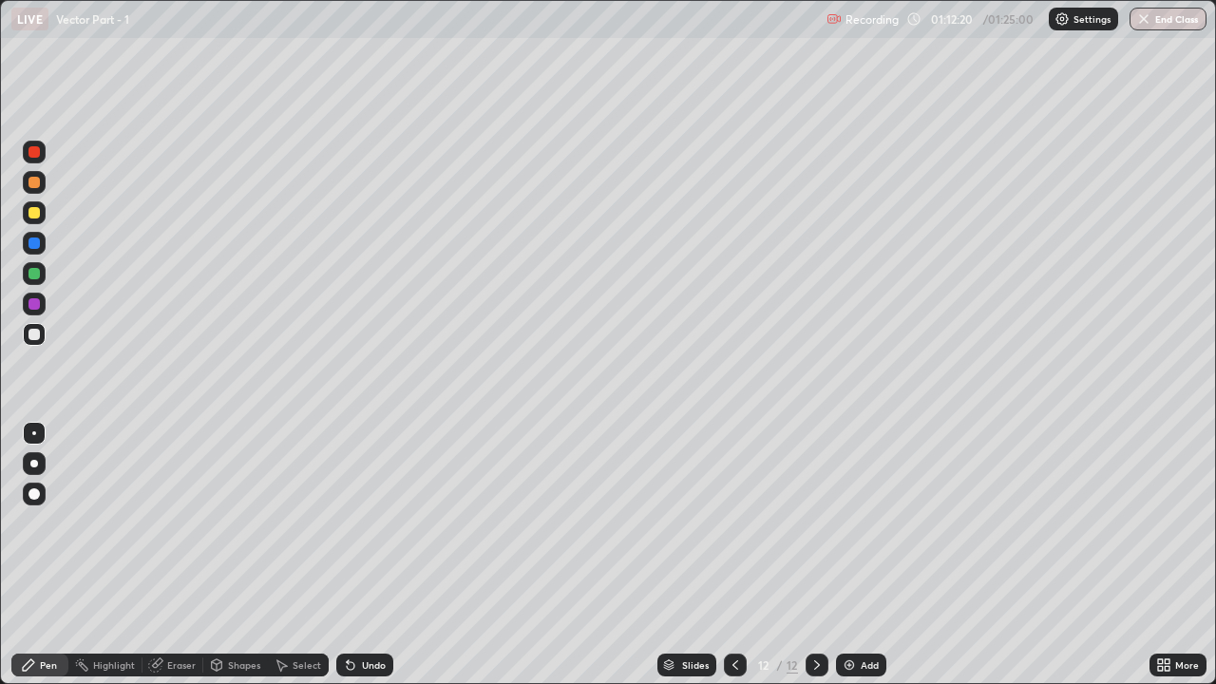
click at [377, 522] on div "Undo" at bounding box center [361, 665] width 65 height 38
click at [374, 522] on div "Undo" at bounding box center [364, 664] width 57 height 23
click at [378, 522] on div "Undo" at bounding box center [361, 665] width 65 height 38
click at [380, 522] on div "Undo" at bounding box center [361, 665] width 65 height 38
click at [860, 522] on div "Add" at bounding box center [869, 664] width 18 height 9
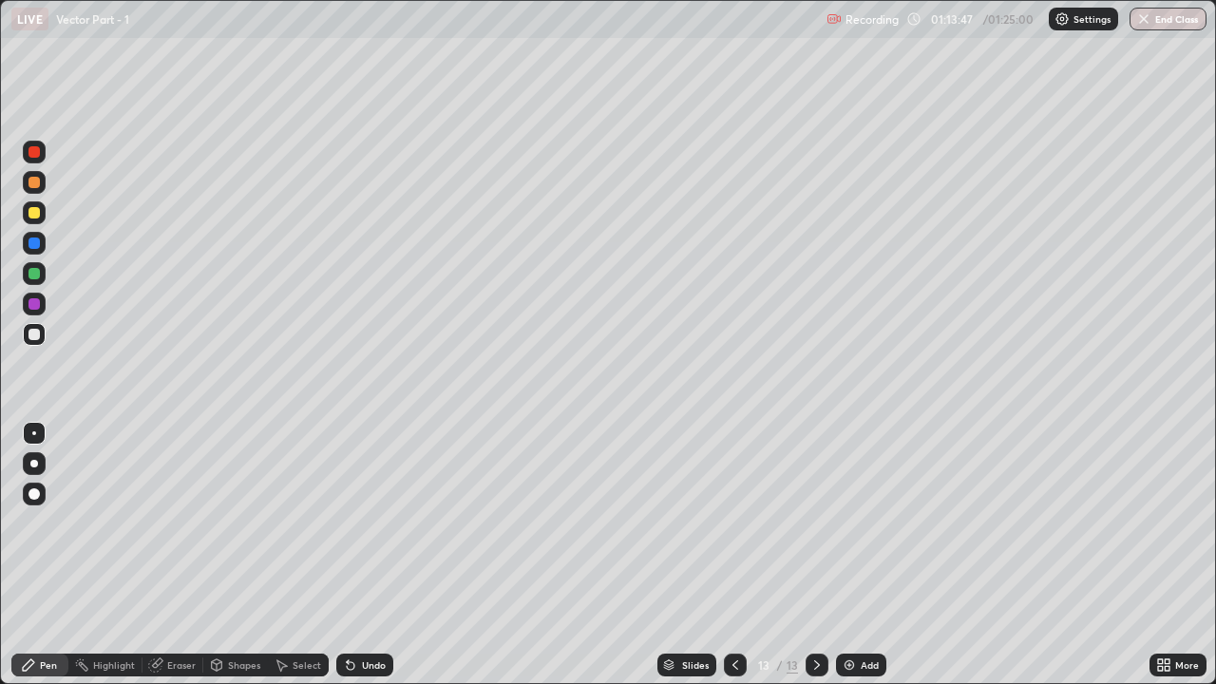
click at [41, 182] on div at bounding box center [34, 182] width 23 height 23
click at [362, 522] on div "Undo" at bounding box center [374, 664] width 24 height 9
click at [34, 329] on div at bounding box center [33, 334] width 11 height 11
click at [358, 522] on div "Undo" at bounding box center [364, 664] width 57 height 23
click at [348, 522] on icon at bounding box center [351, 666] width 8 height 8
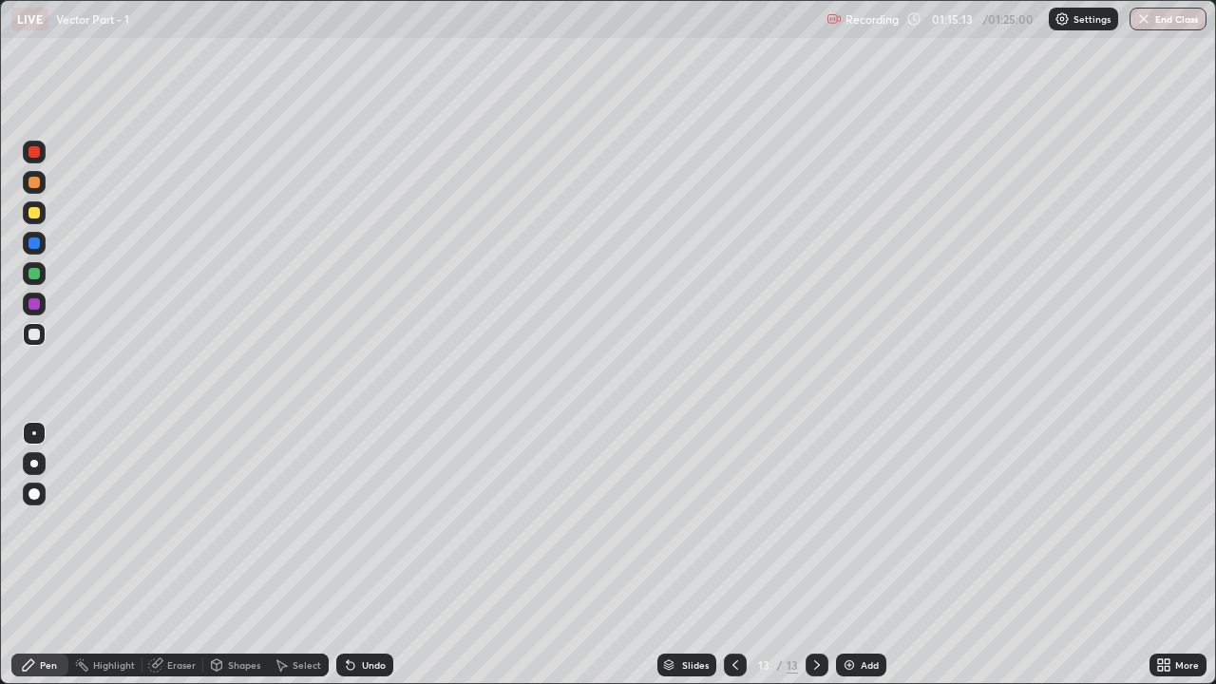
click at [348, 522] on icon at bounding box center [351, 666] width 8 height 8
click at [350, 522] on icon at bounding box center [351, 666] width 8 height 8
click at [347, 522] on icon at bounding box center [348, 661] width 2 height 2
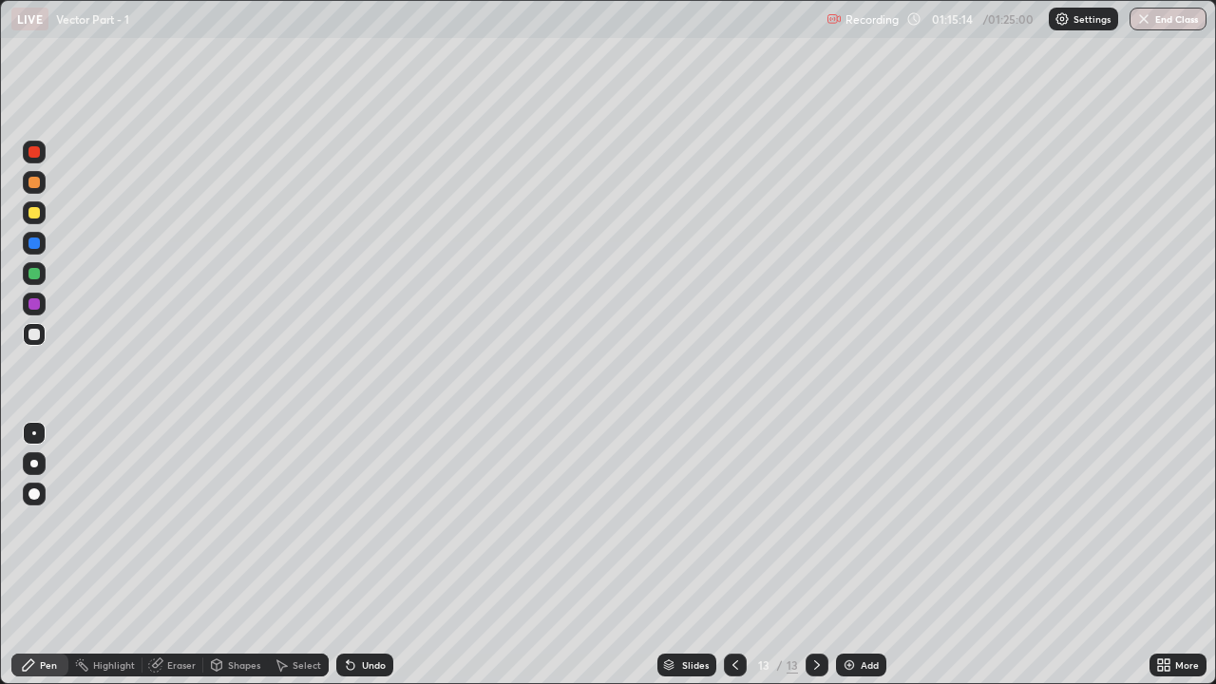
click at [353, 522] on div "Undo" at bounding box center [364, 664] width 57 height 23
click at [355, 522] on icon at bounding box center [350, 664] width 15 height 15
click at [347, 522] on icon at bounding box center [348, 661] width 2 height 2
click at [372, 522] on div "Undo" at bounding box center [374, 664] width 24 height 9
click at [362, 522] on div "Undo" at bounding box center [374, 664] width 24 height 9
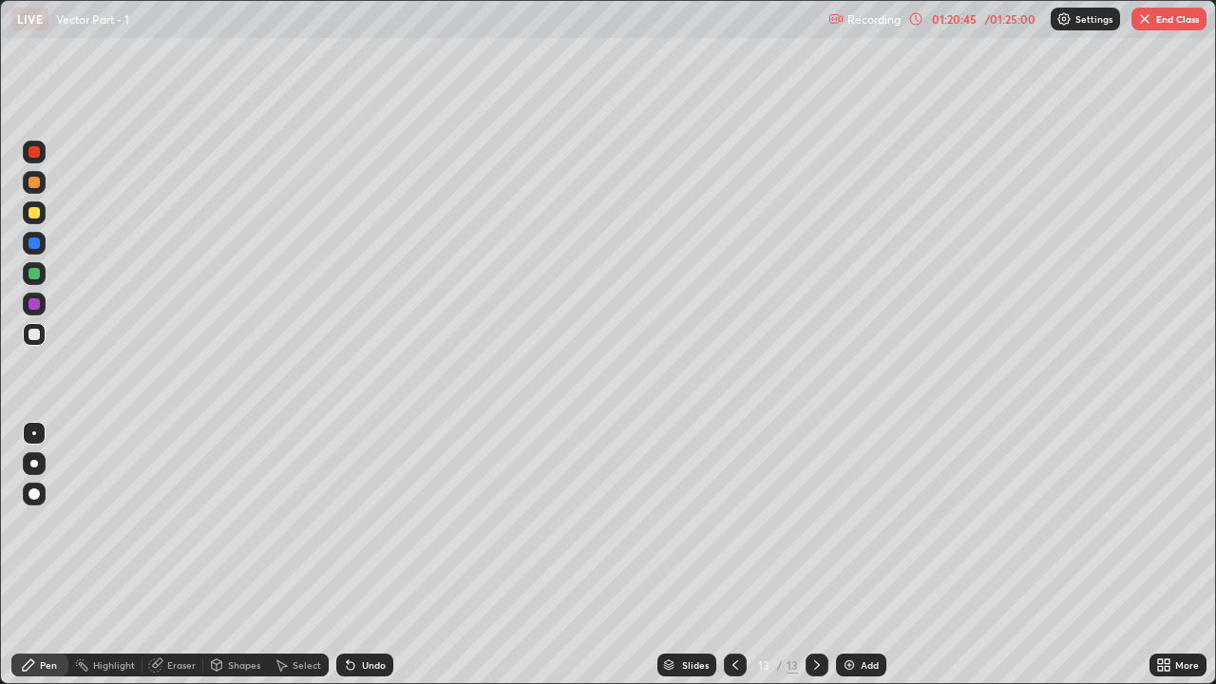
click at [1181, 27] on button "End Class" at bounding box center [1168, 19] width 75 height 23
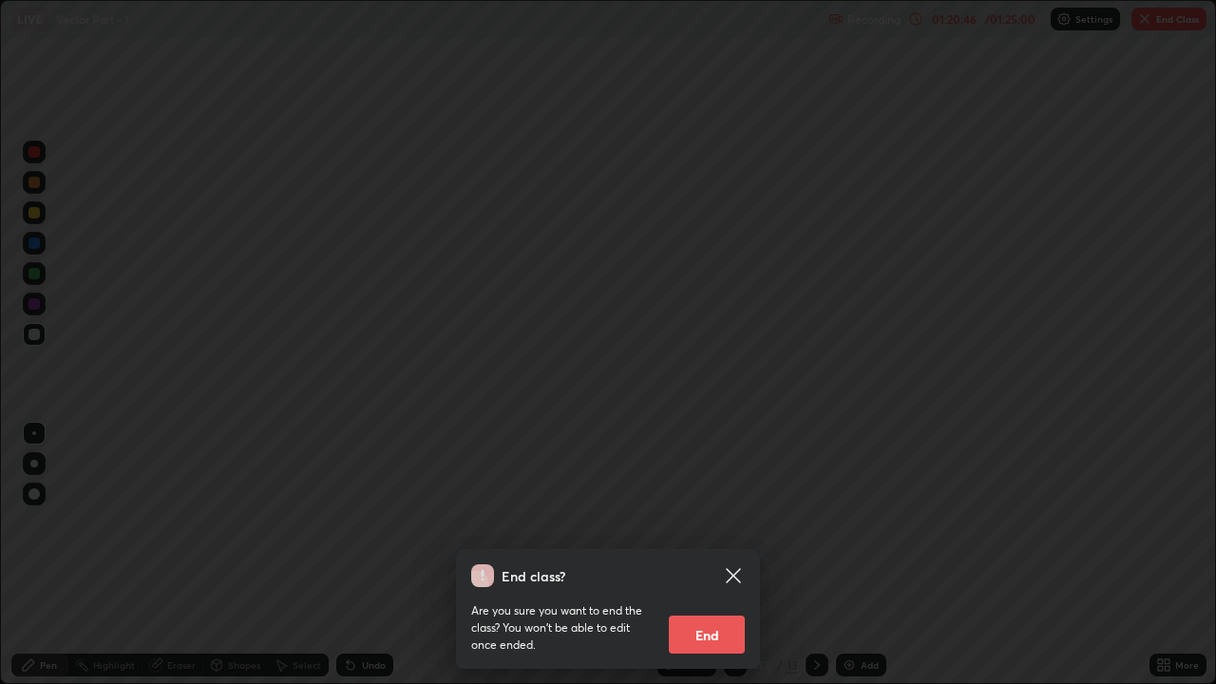
click at [730, 522] on button "End" at bounding box center [707, 634] width 76 height 38
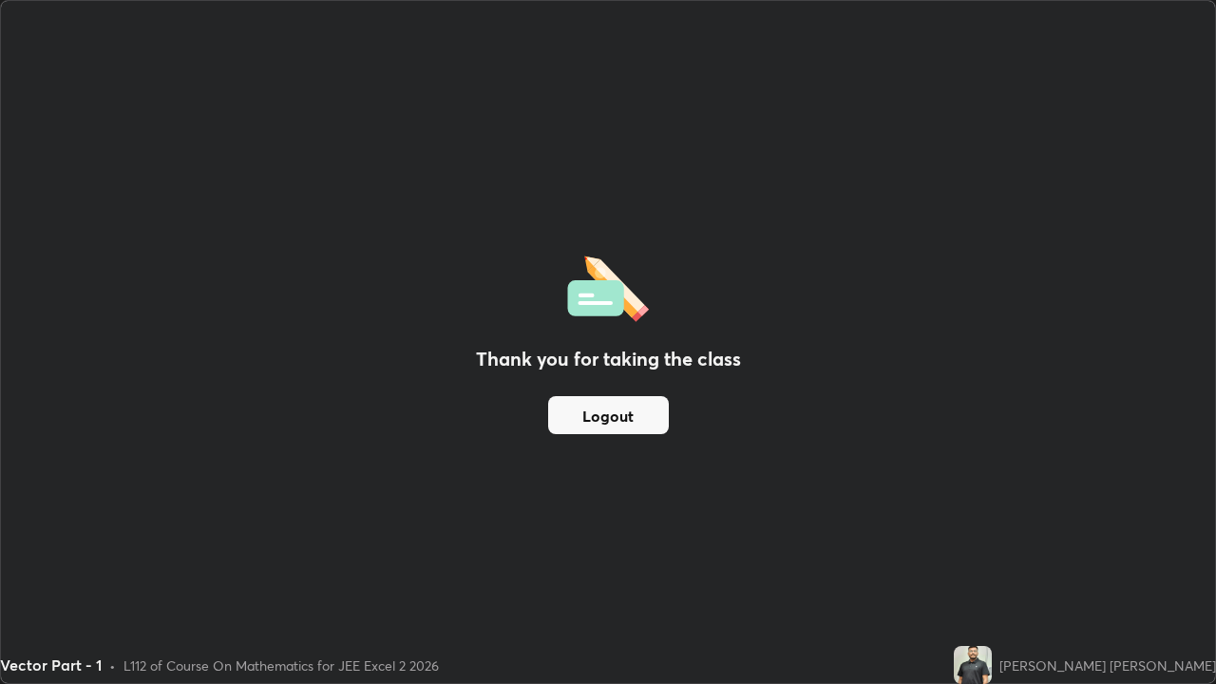
click at [611, 425] on button "Logout" at bounding box center [608, 415] width 121 height 38
click at [615, 413] on button "Logout" at bounding box center [608, 415] width 121 height 38
